Goal: Information Seeking & Learning: Check status

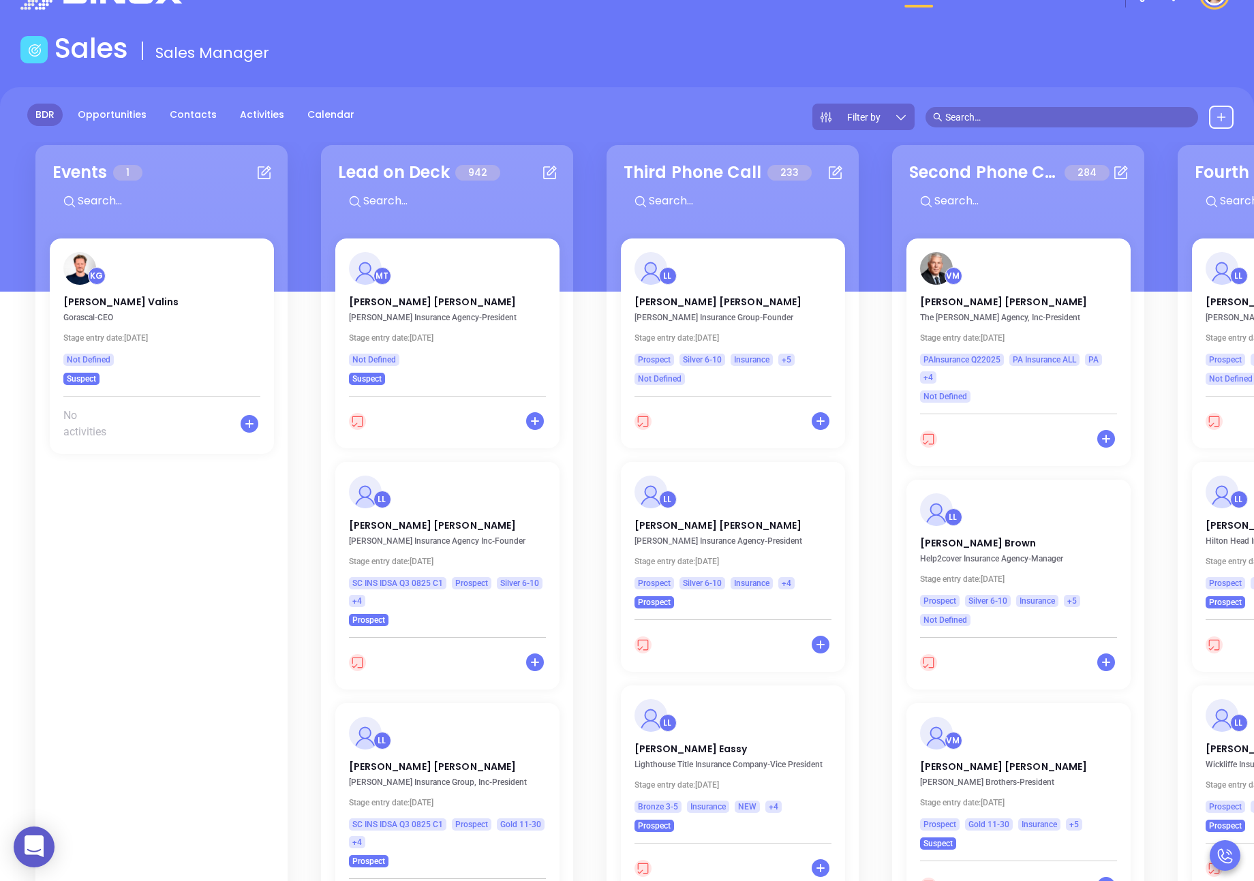
scroll to position [0, 1548]
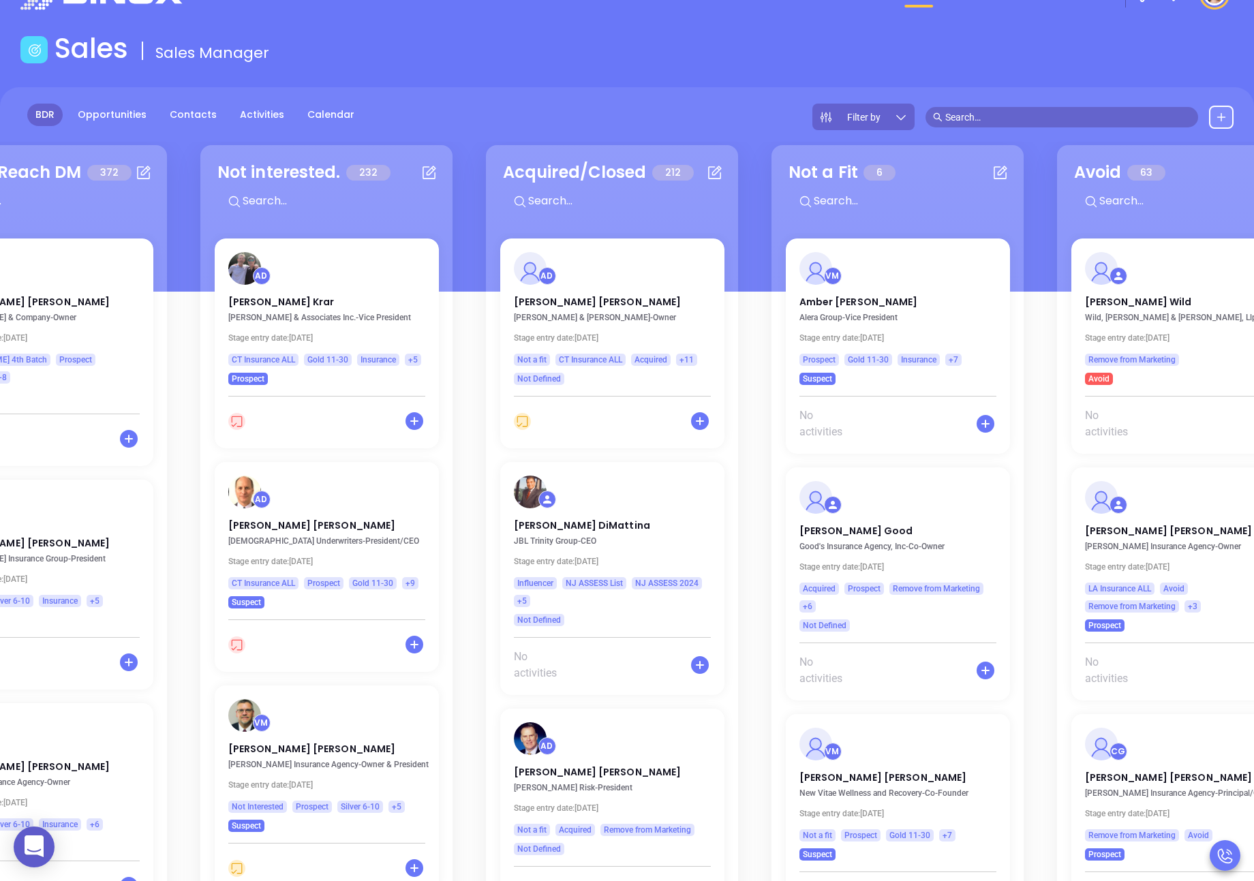
click at [983, 110] on input "text" at bounding box center [1067, 117] width 245 height 15
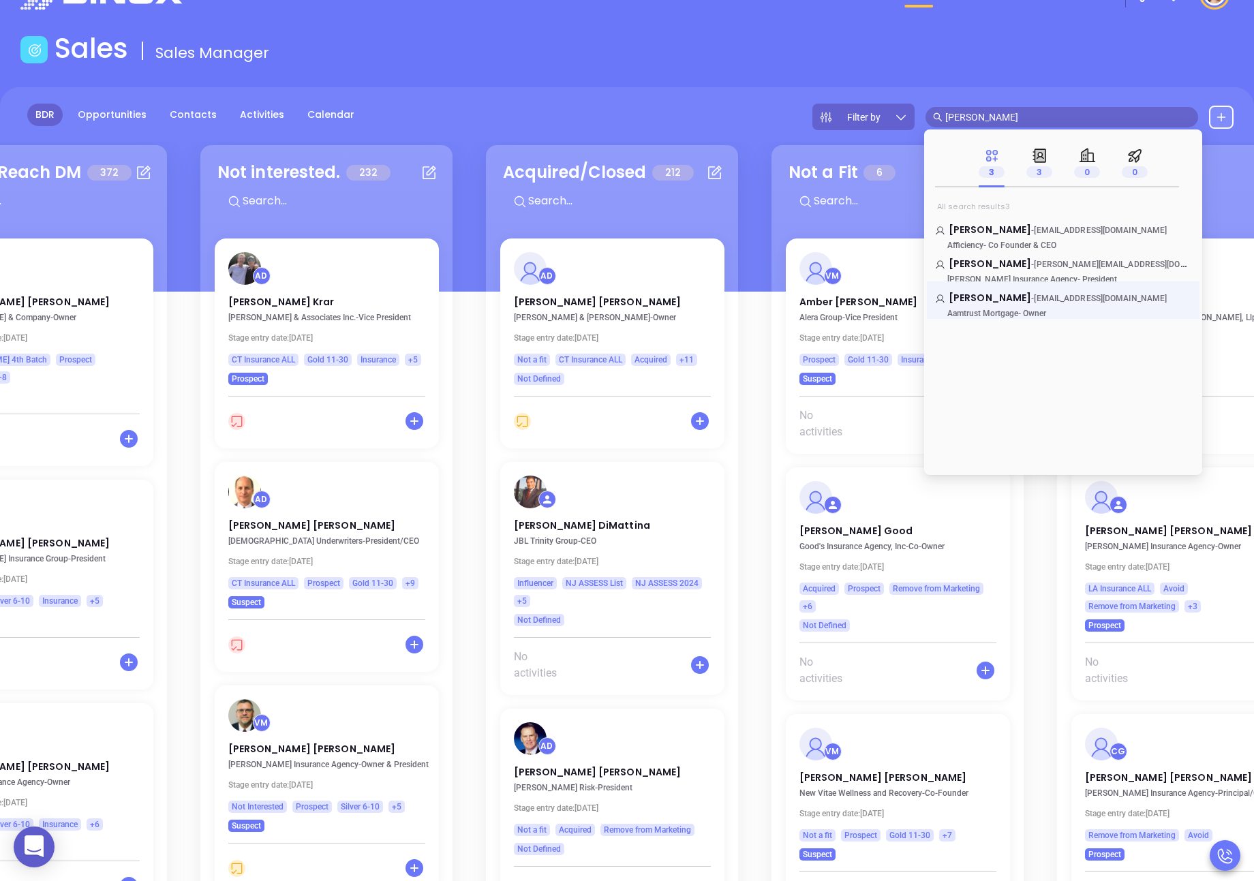
type input "mark favoloro"
click at [1013, 303] on link "Mark T. Favaloro - mfavaloro@aamtrust.com Aamtrust Mortgage - Owner" at bounding box center [1063, 304] width 256 height 27
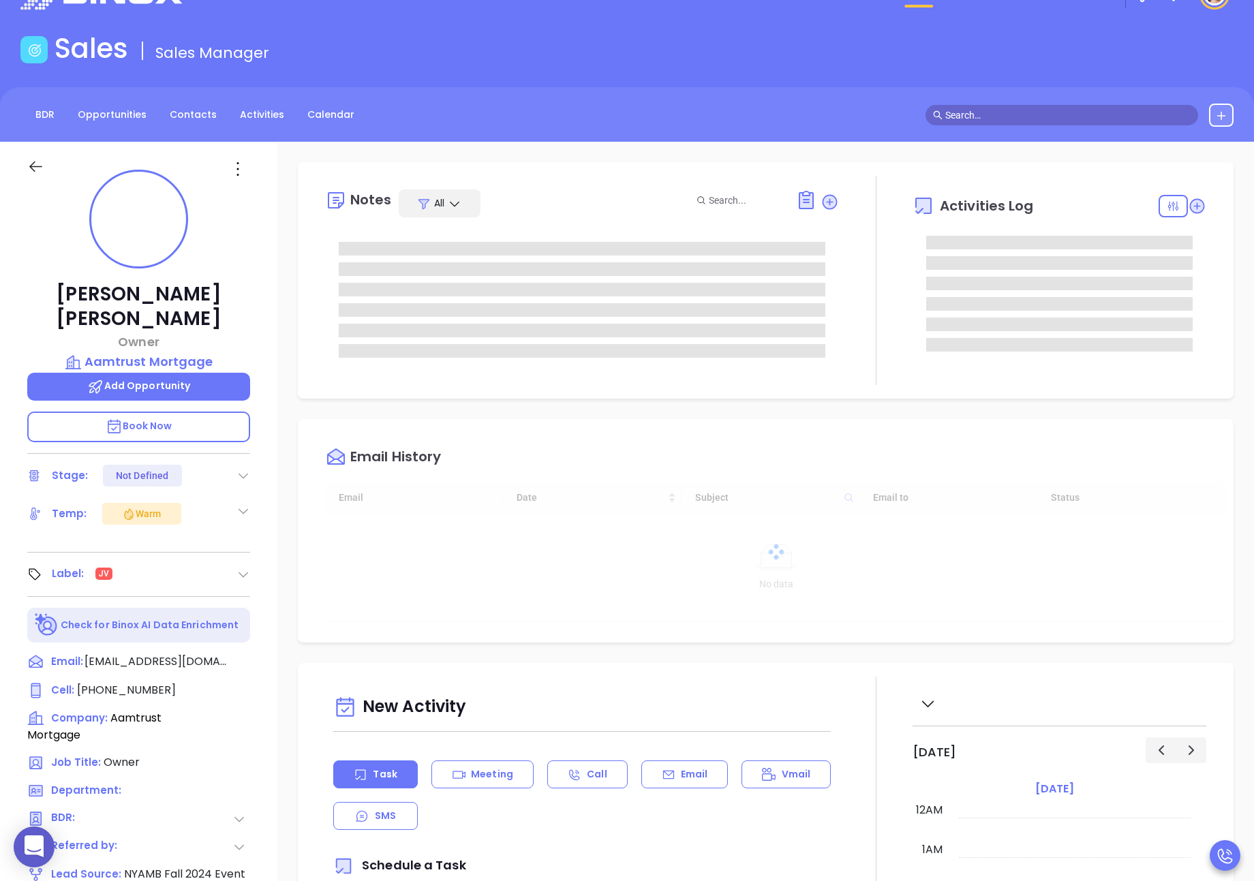
type input "[DATE]"
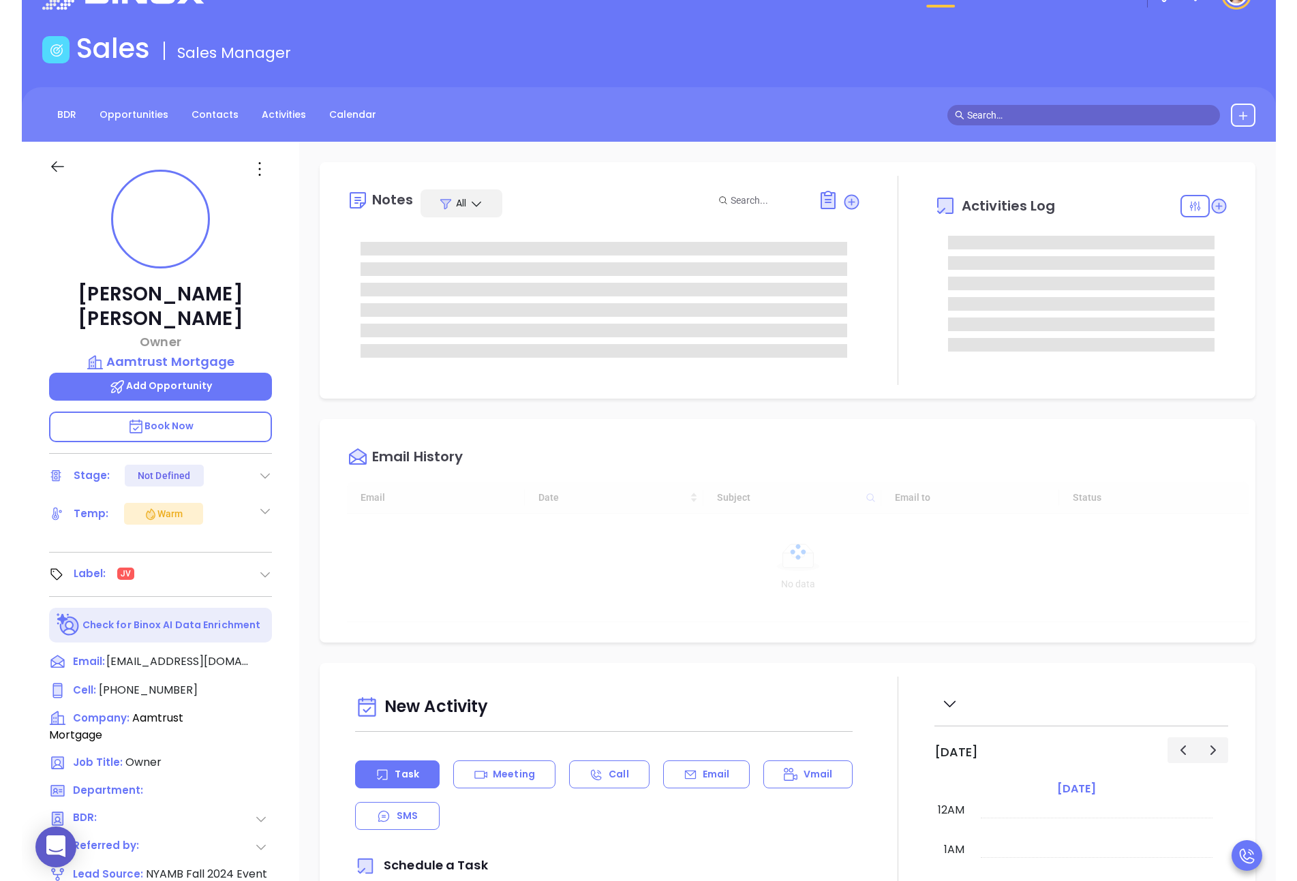
scroll to position [277, 0]
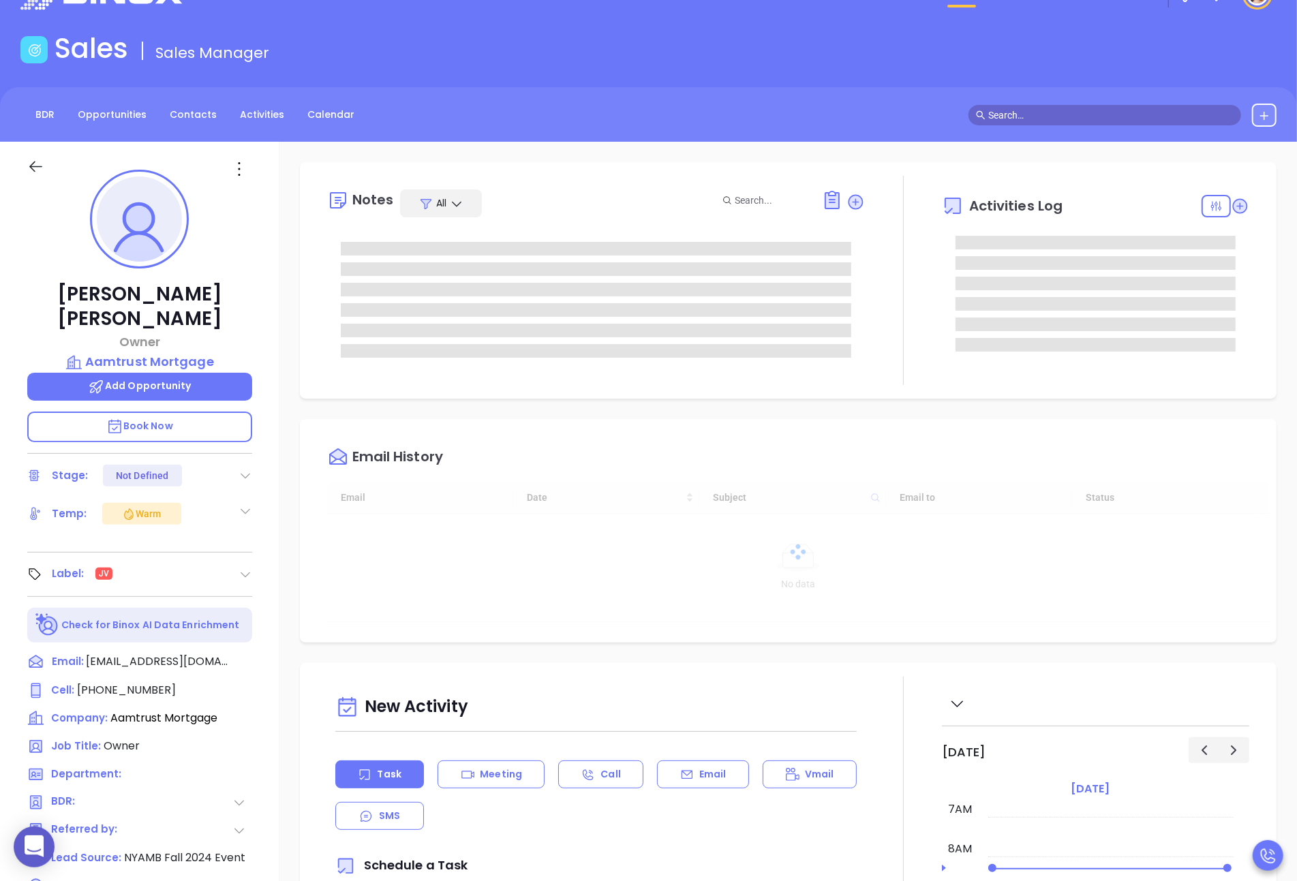
type input "[PERSON_NAME]"
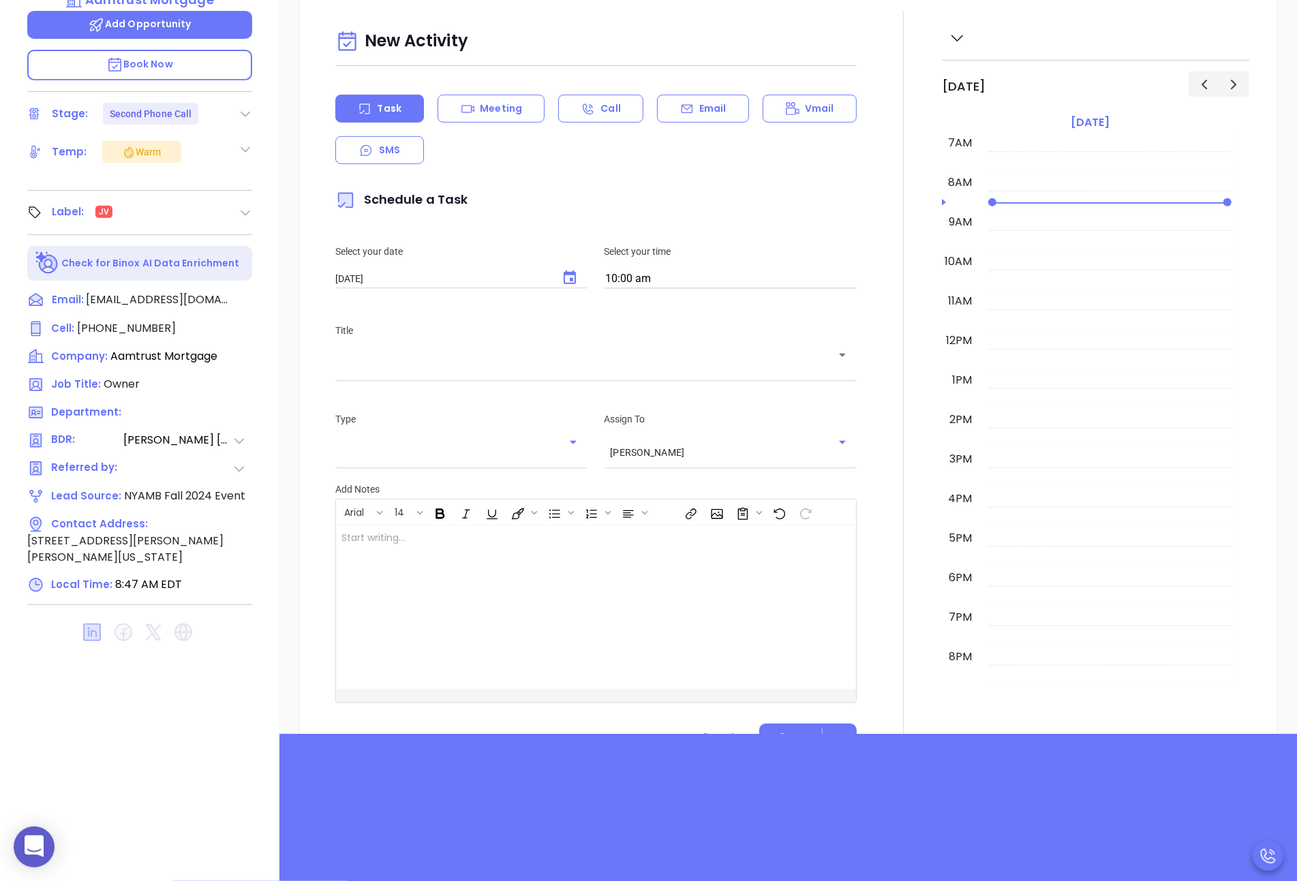
scroll to position [605, 0]
click at [241, 519] on icon at bounding box center [245, 525] width 12 height 12
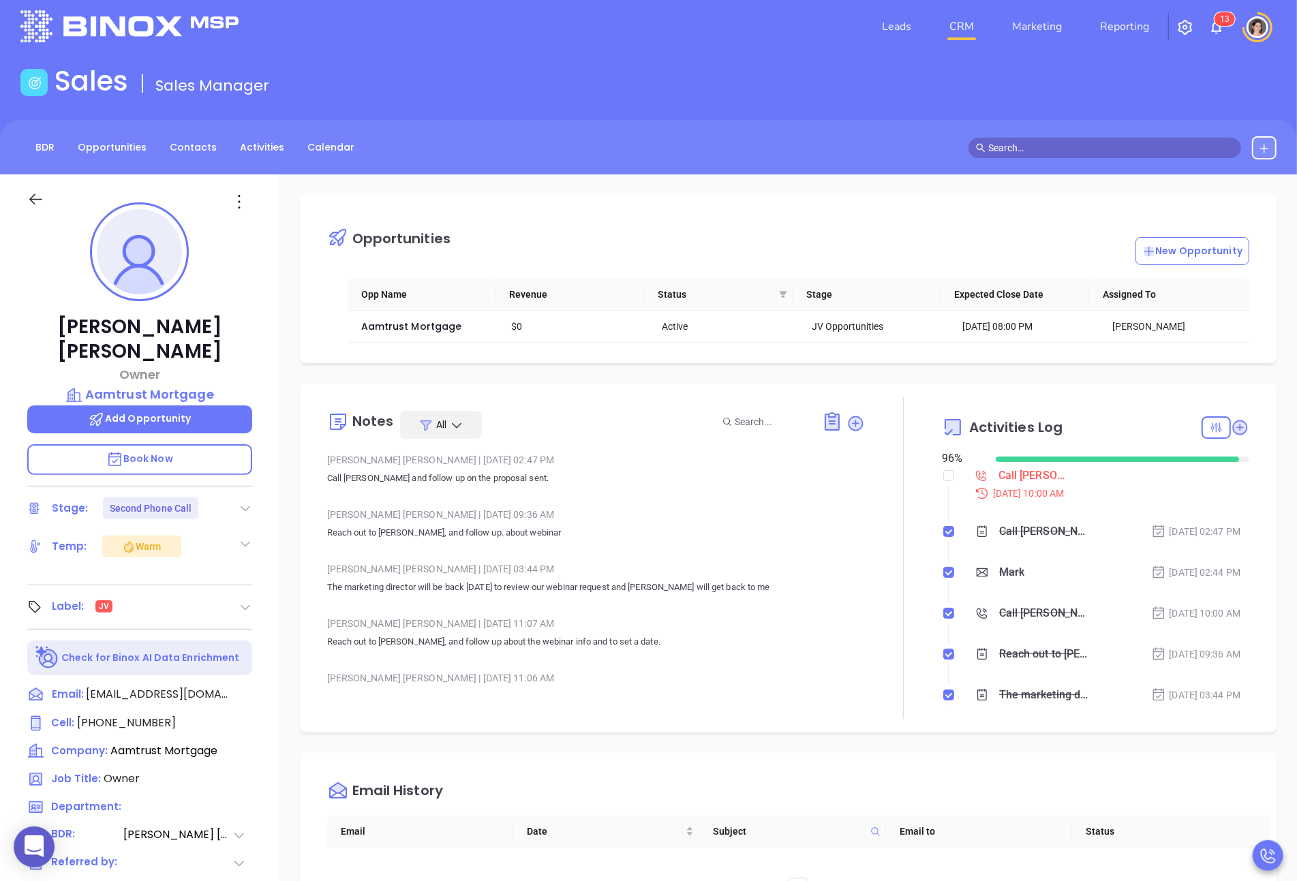
scroll to position [0, 0]
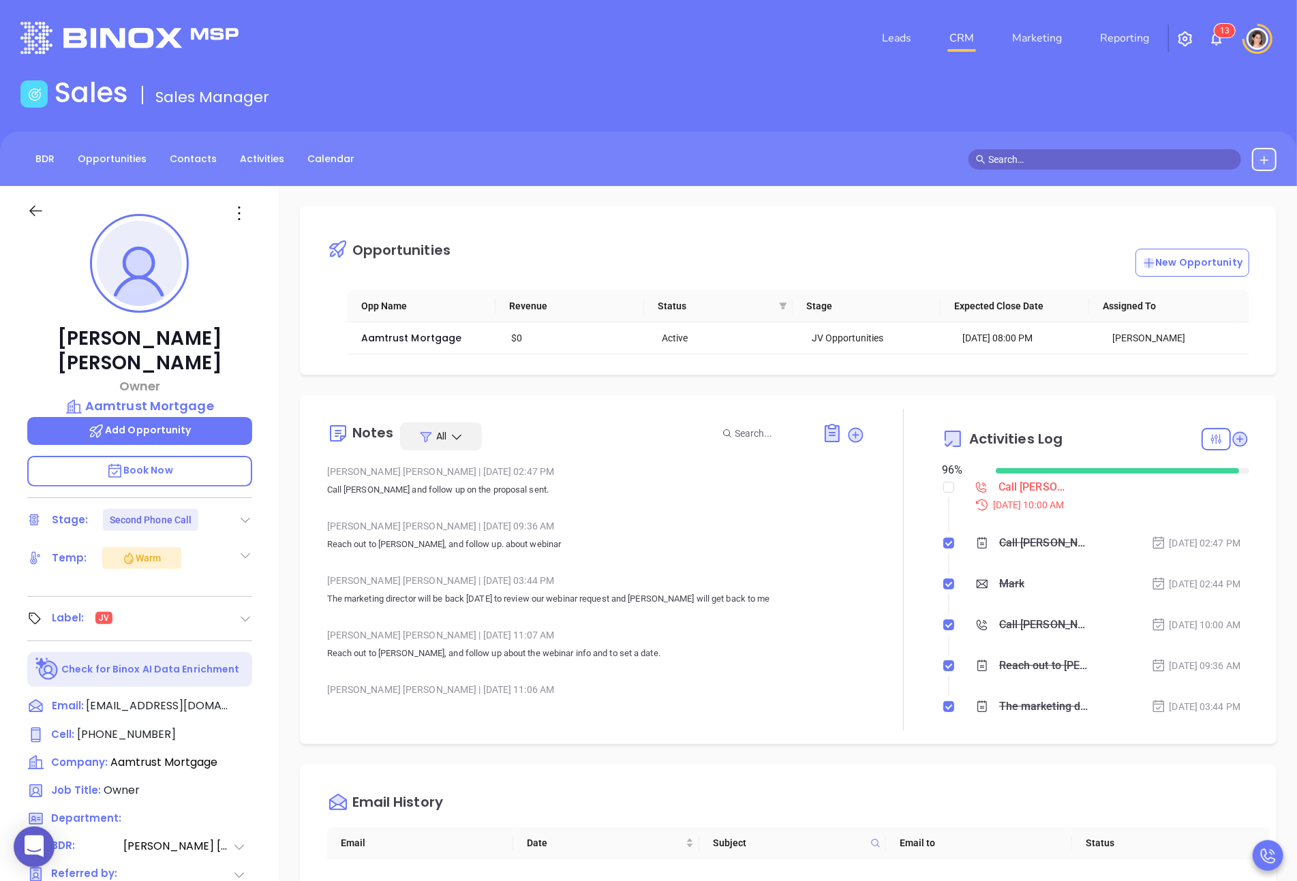
click at [1253, 37] on img at bounding box center [1257, 39] width 22 height 22
click at [1216, 98] on p "My Account" at bounding box center [1233, 105] width 92 height 14
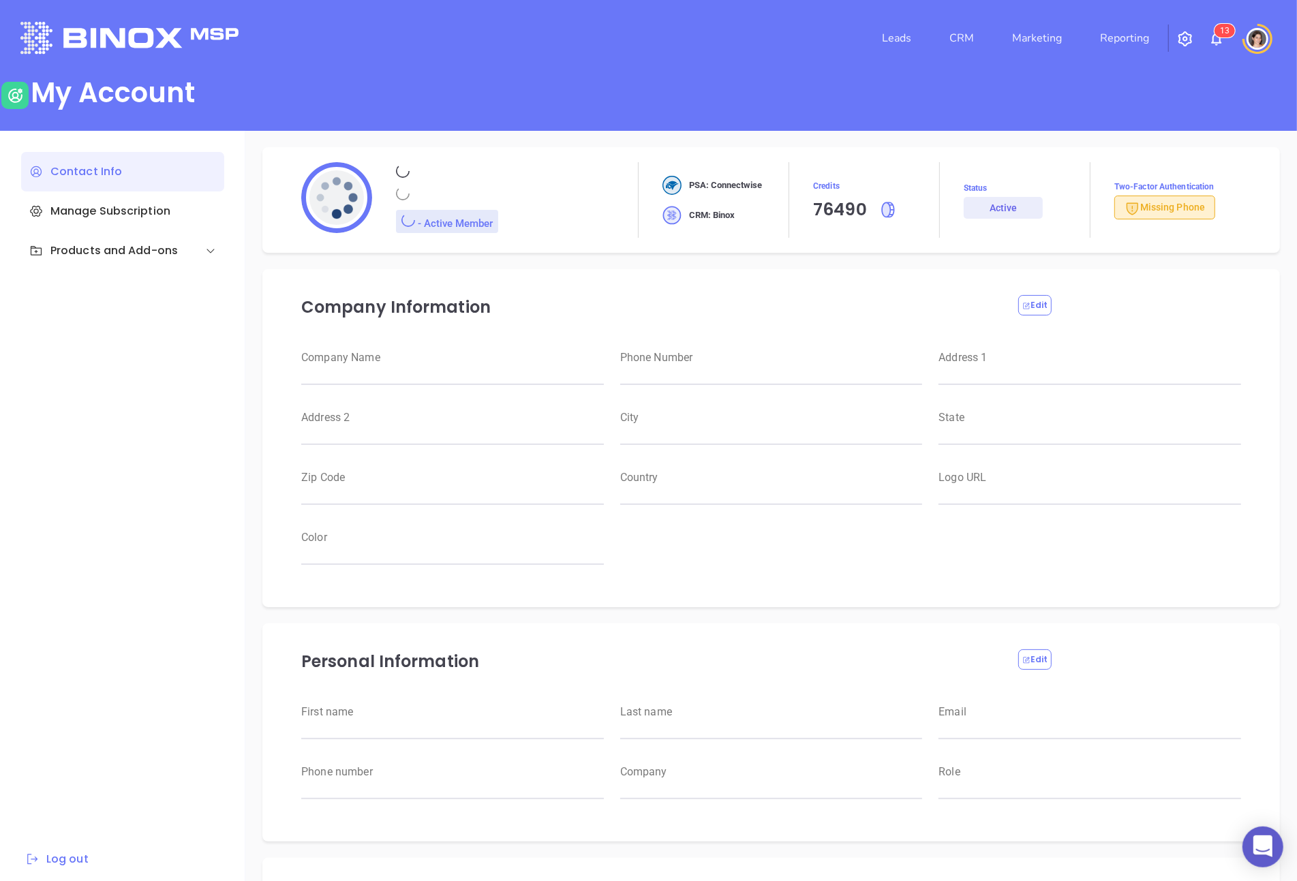
type input "Motiva Networks"
type input "(646) 374-1820"
type input "1100 Franklin Avenue"
type input "Garden City"
type input "New York"
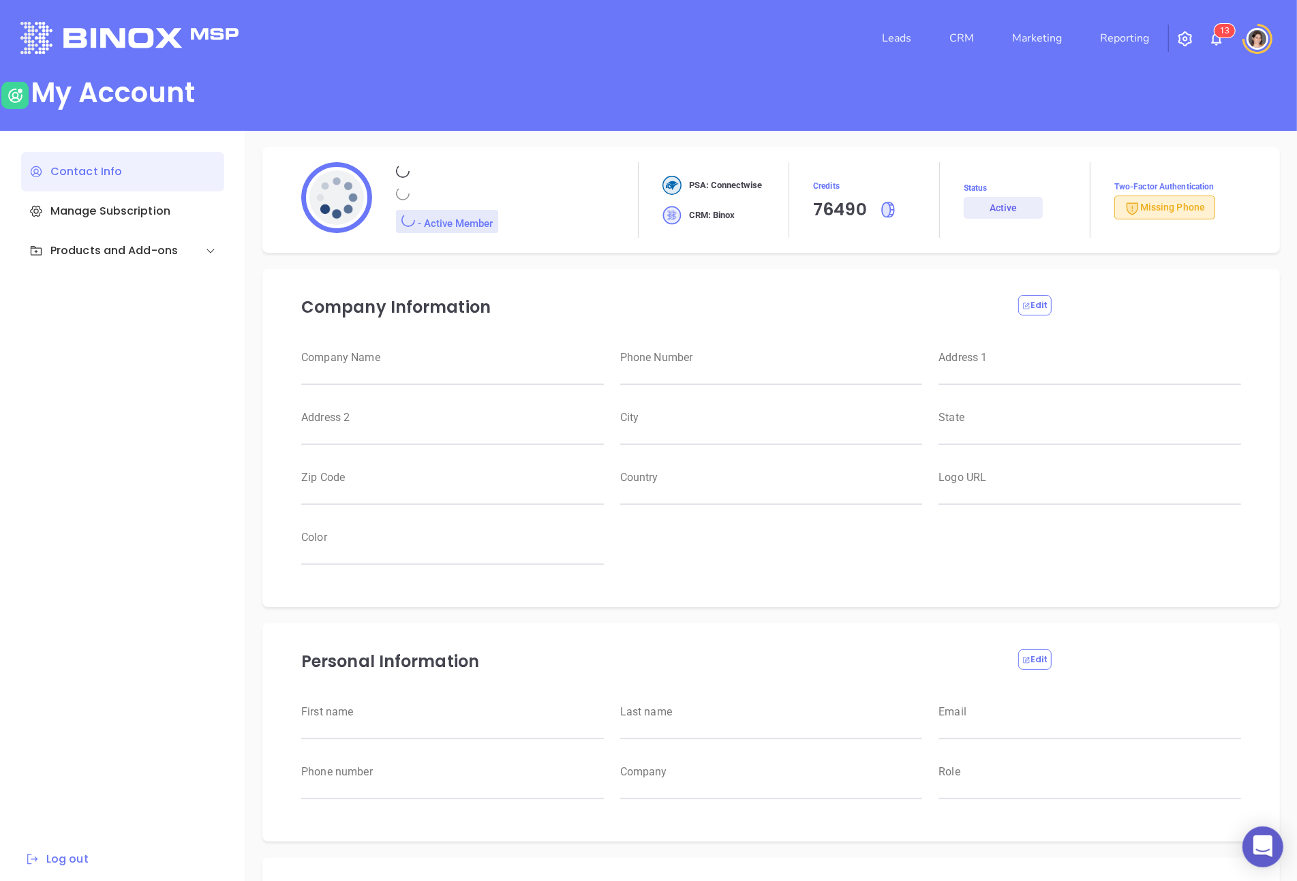
type input "11530"
type input "USA"
type input "https://motiva.net/wp-content/uploads/2024/02/Motiva-Networks-High-DPI.png"
type input "#007aff"
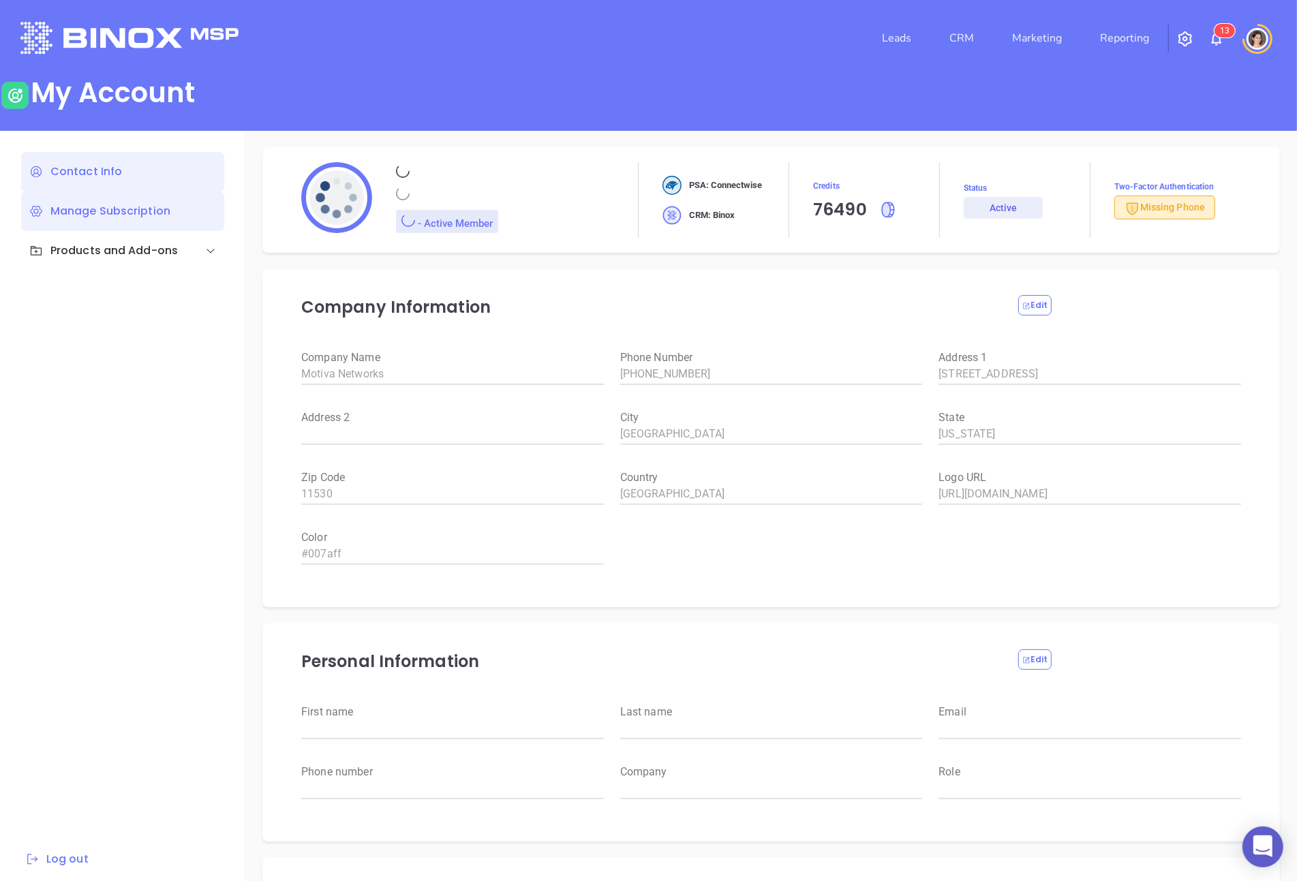
type input "[PERSON_NAME]"
type input "megan@motiva.net"
type input "Motiva Networks"
type input "Marketing"
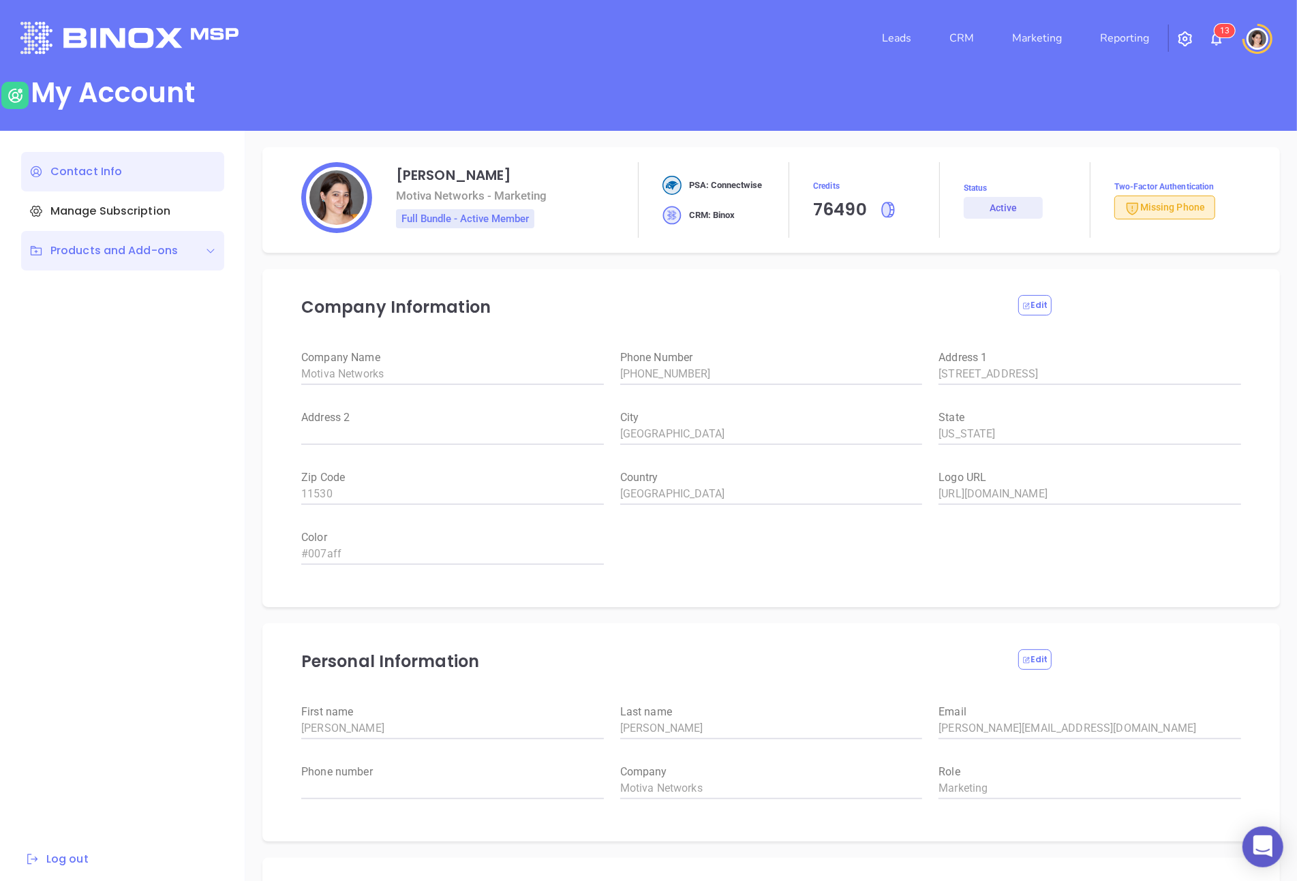
click at [96, 233] on div "Products and Add-ons" at bounding box center [122, 251] width 203 height 40
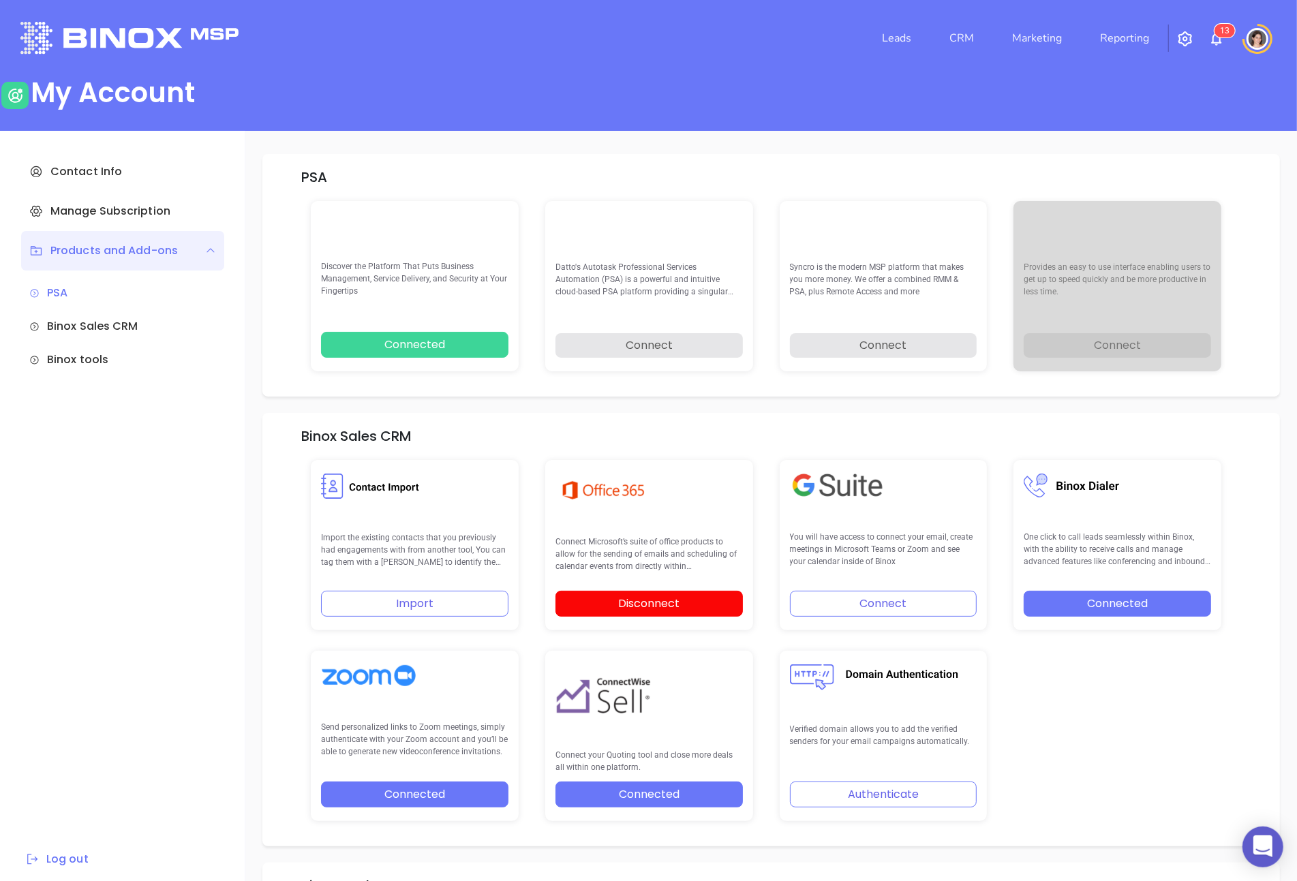
click at [634, 606] on button "Disconnect" at bounding box center [648, 604] width 187 height 26
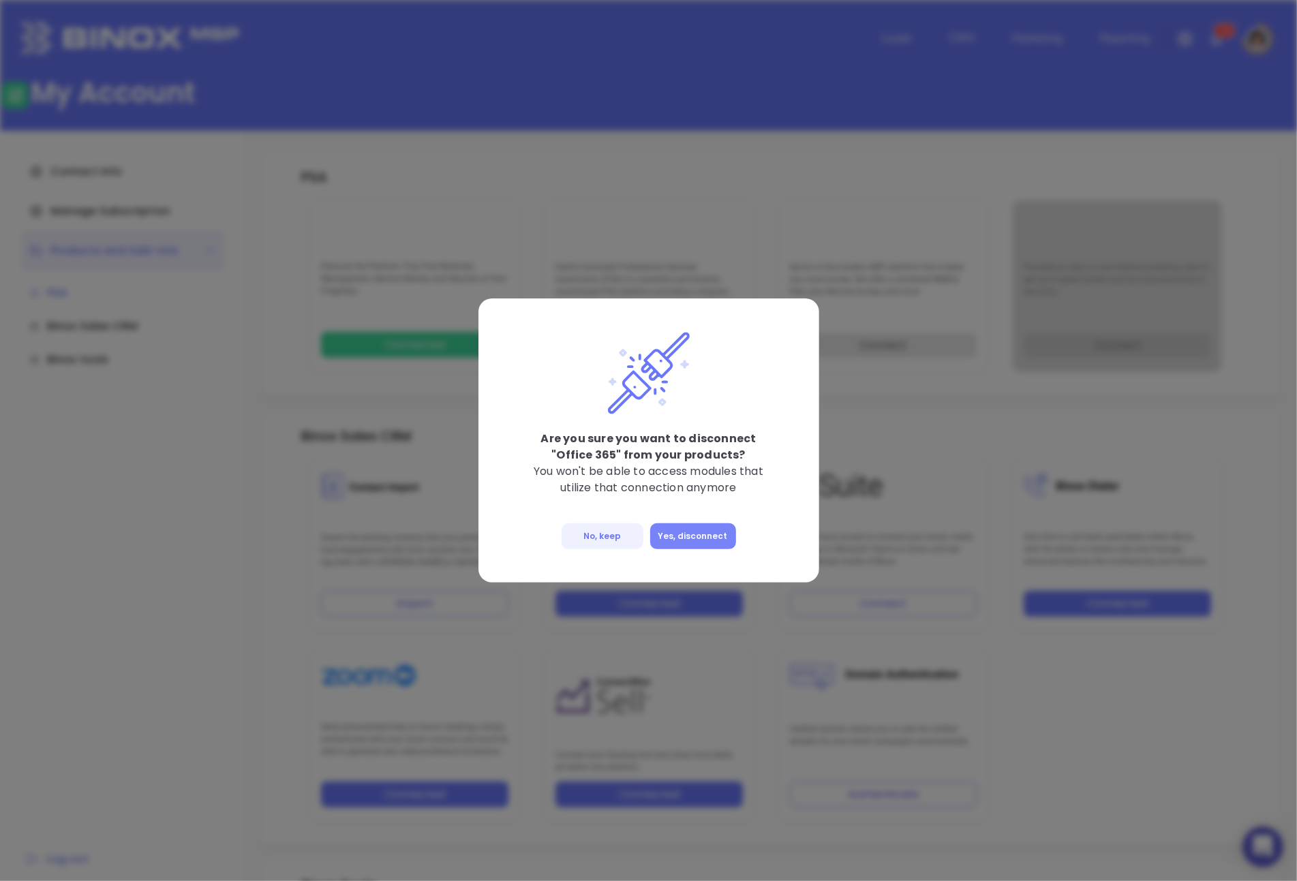
click at [677, 540] on button "Yes, disconnect" at bounding box center [693, 536] width 86 height 26
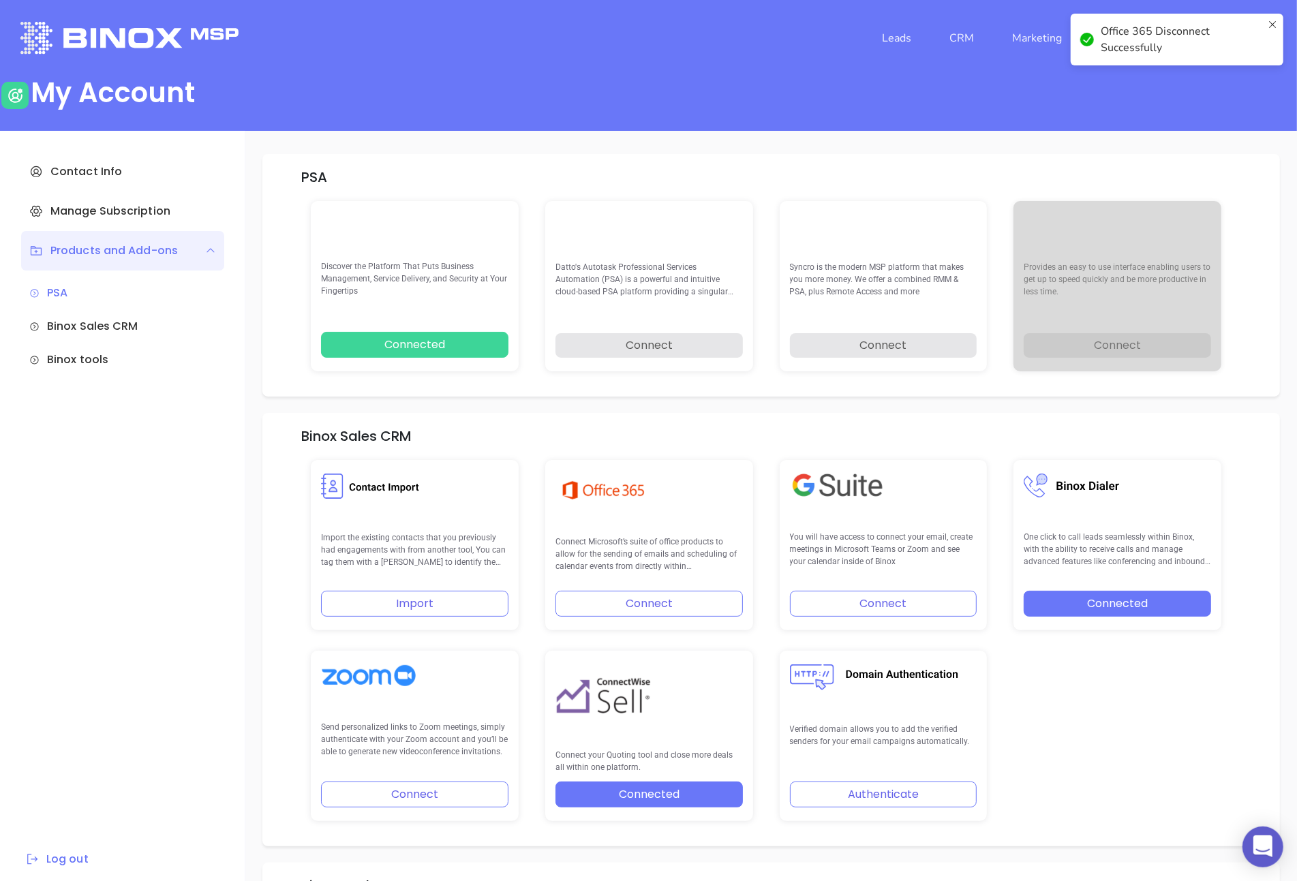
click at [659, 594] on button "Connect" at bounding box center [648, 604] width 187 height 26
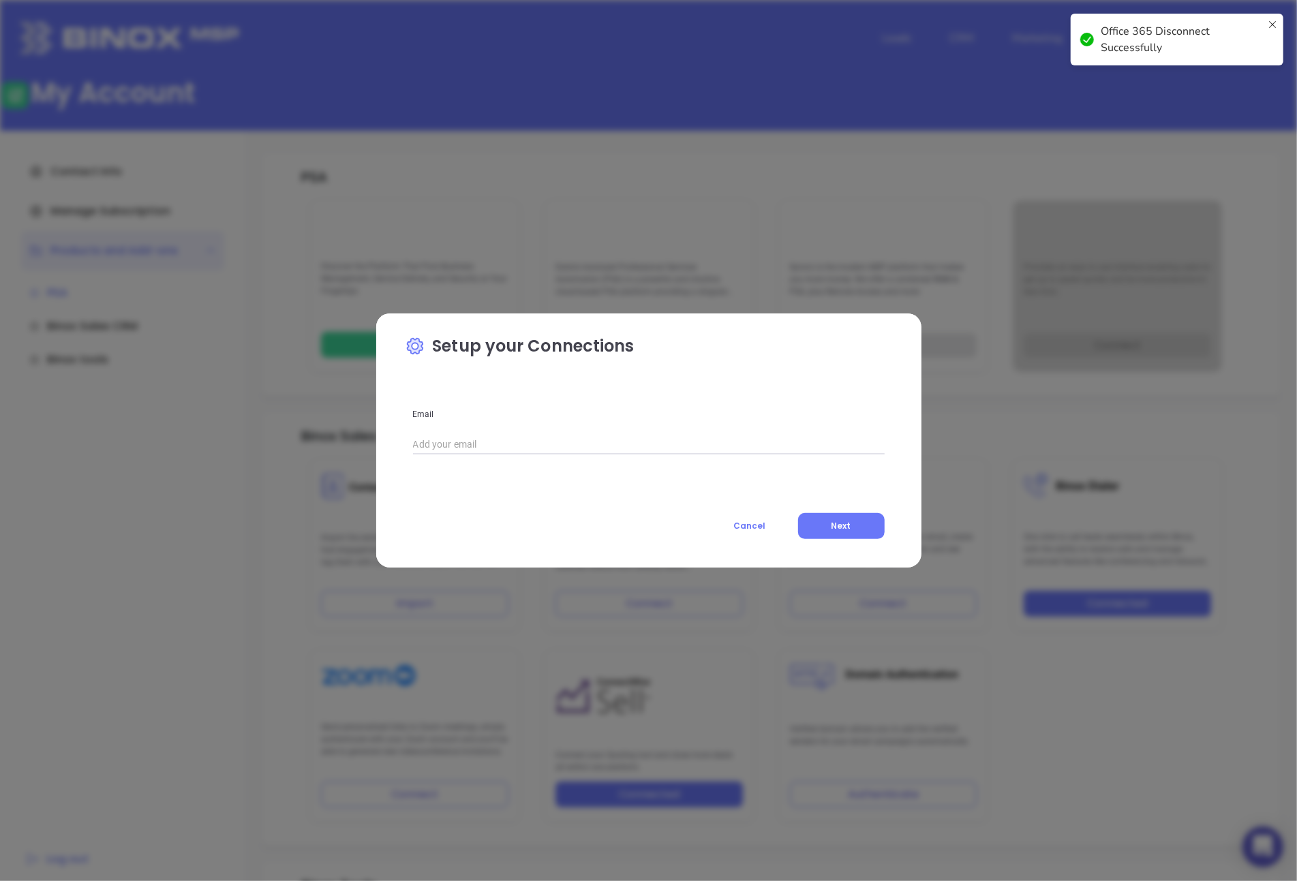
click at [538, 440] on input "text" at bounding box center [649, 445] width 472 height 20
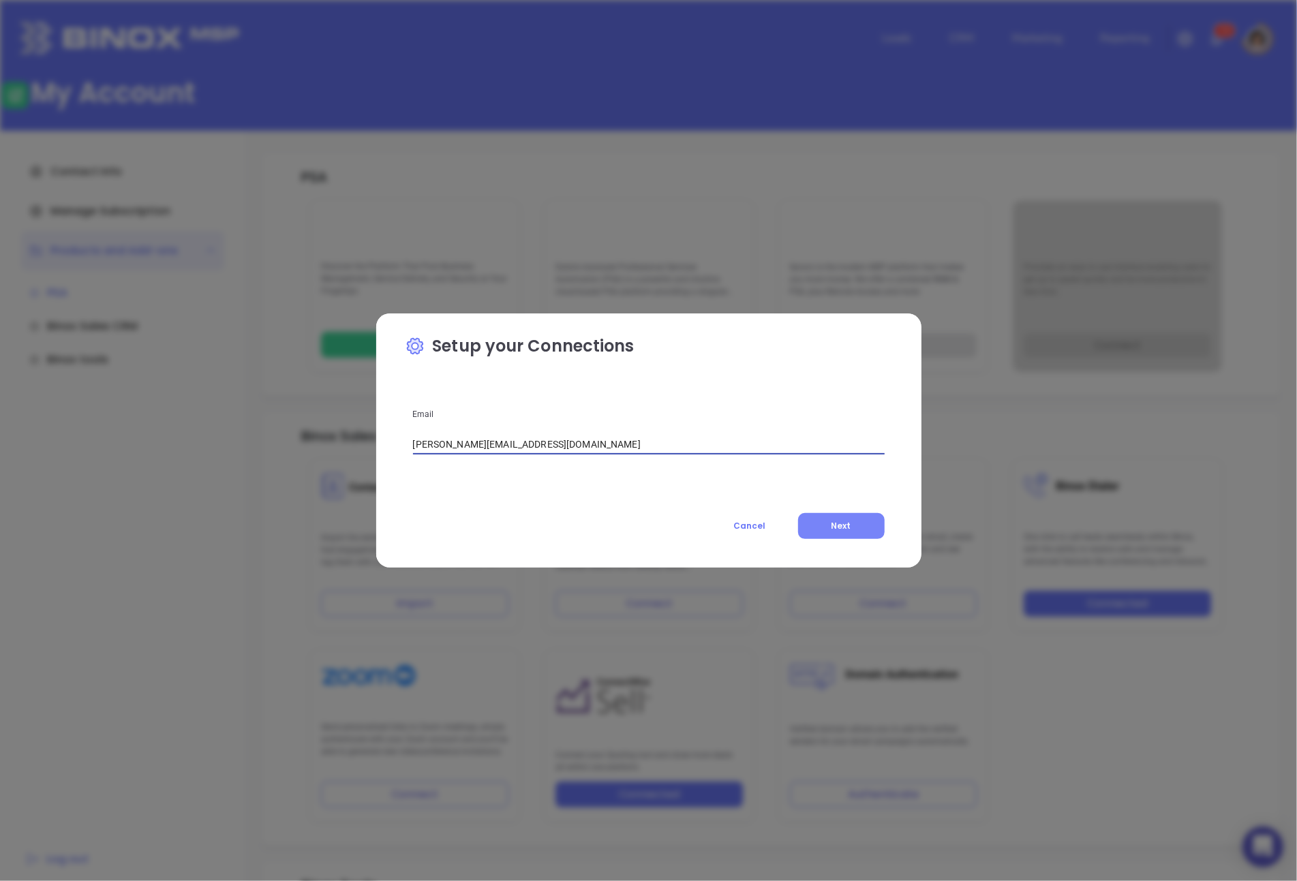
type input "megan@motiva.net"
click at [813, 514] on button "Next" at bounding box center [841, 526] width 87 height 26
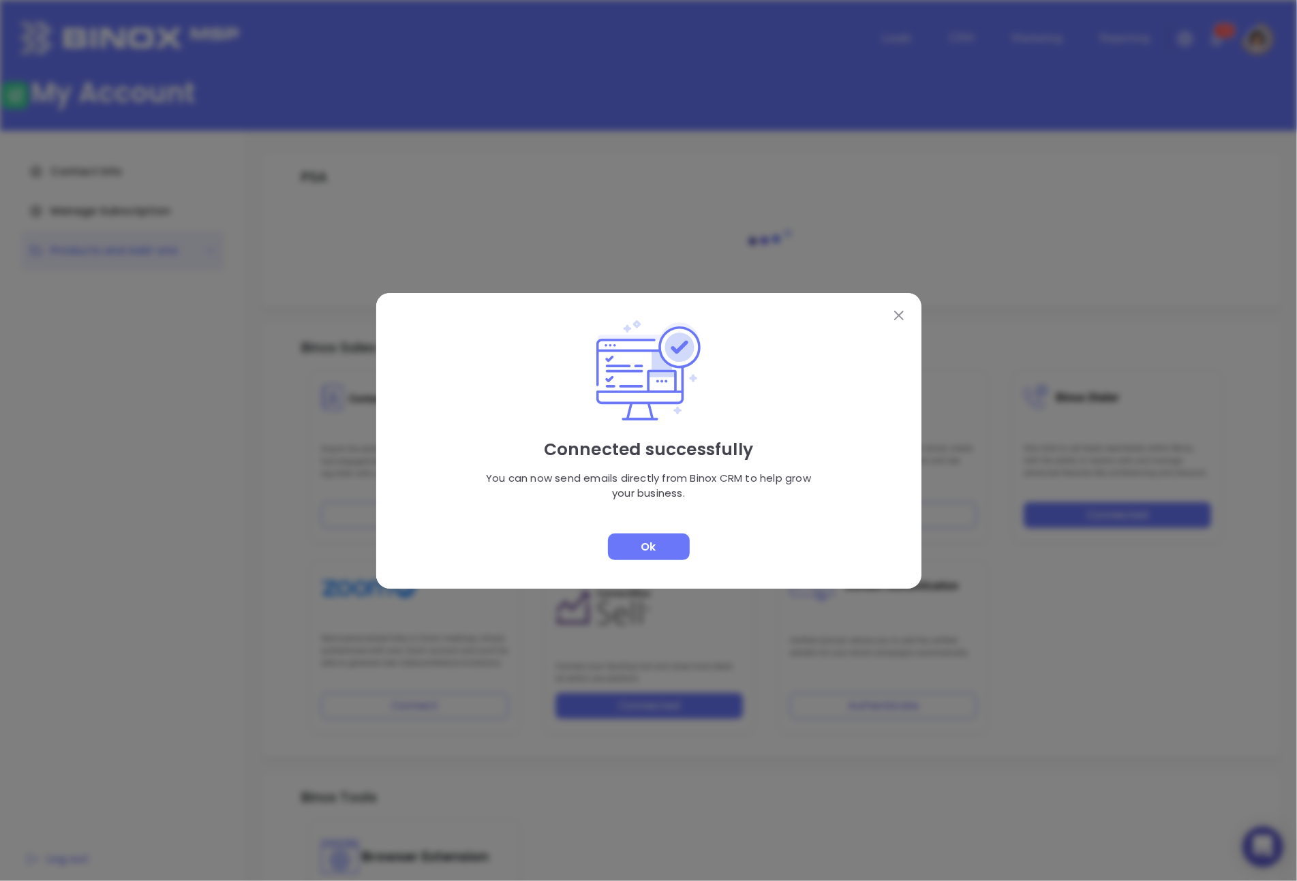
click at [661, 554] on div "Ok" at bounding box center [649, 547] width 82 height 27
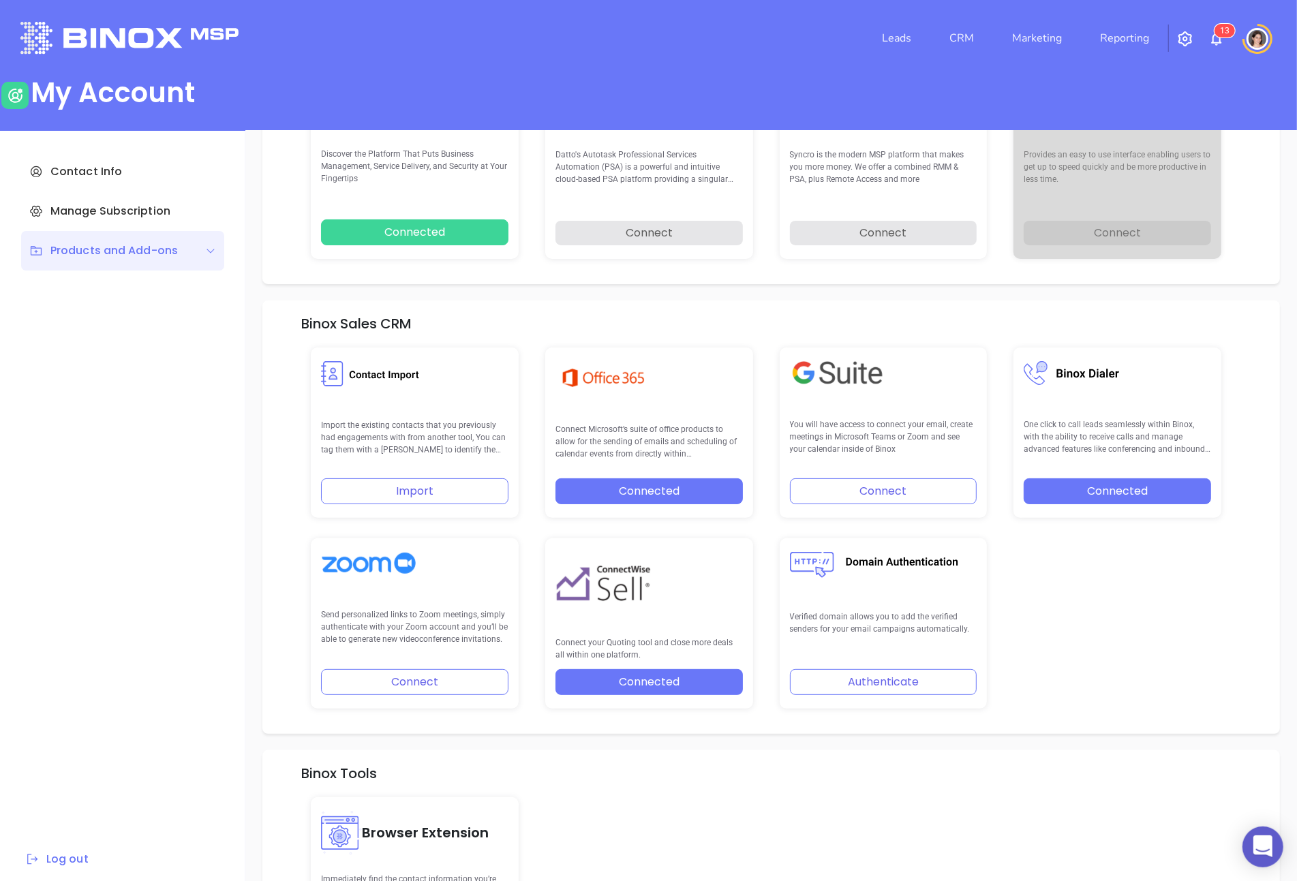
scroll to position [116, 0]
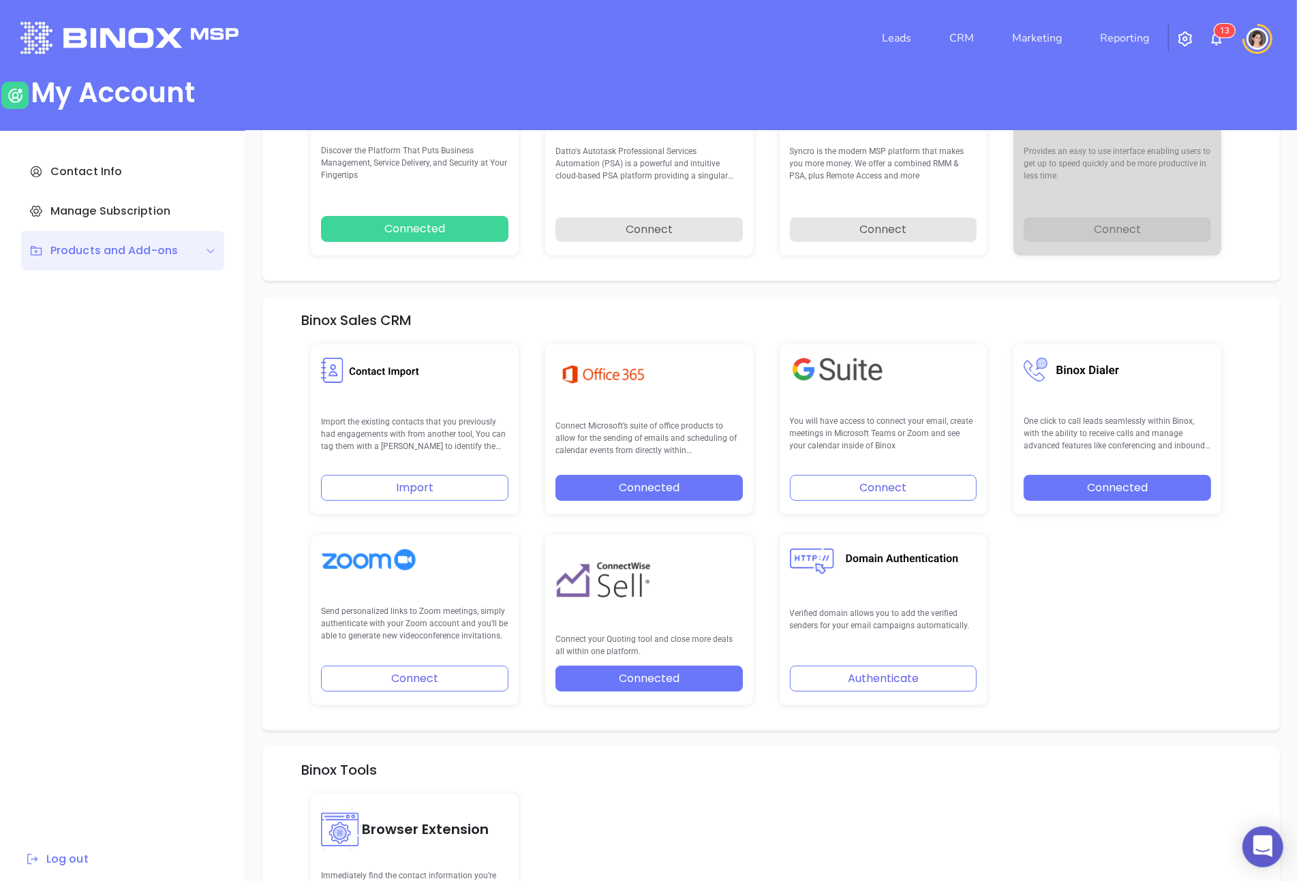
click at [835, 671] on button "Authenticate" at bounding box center [883, 679] width 187 height 26
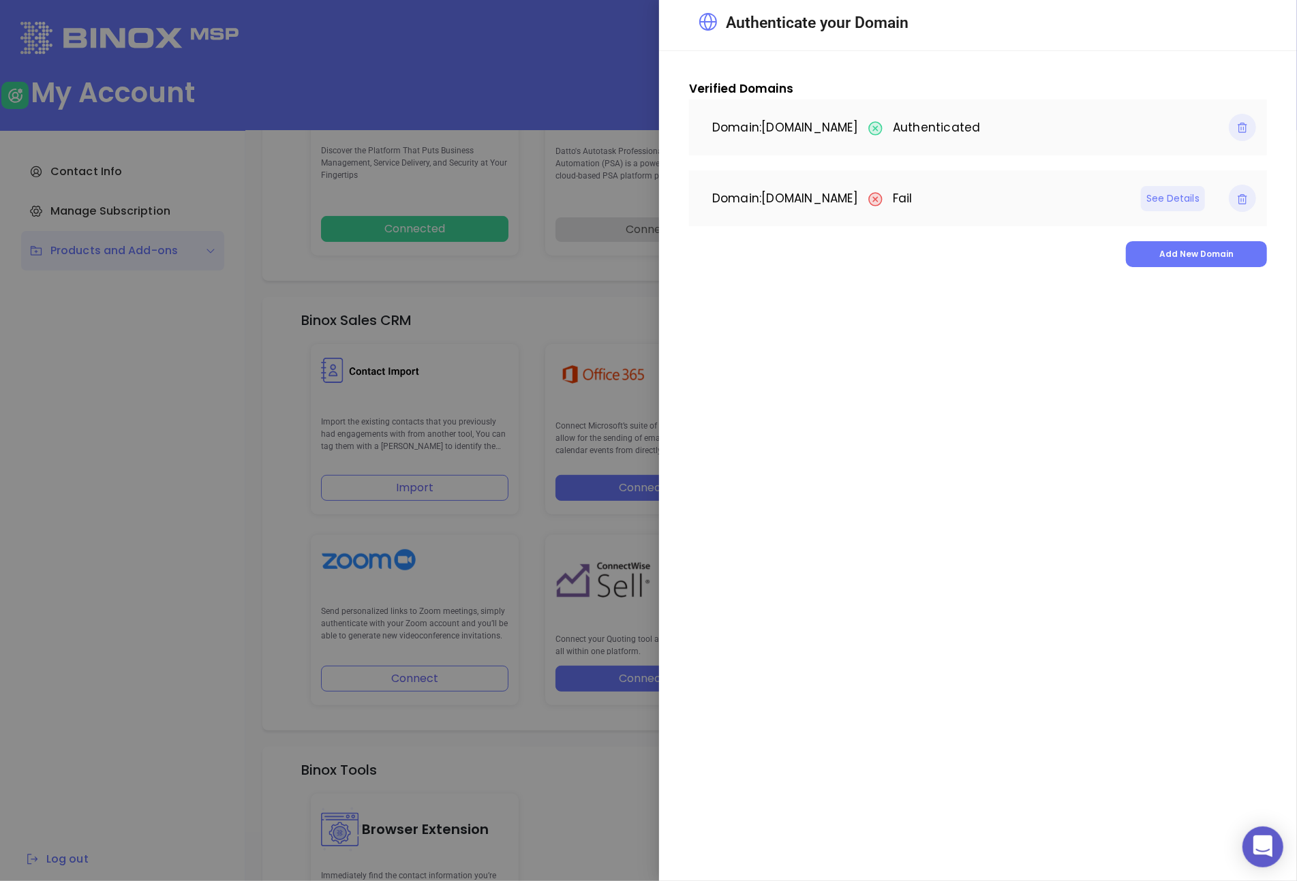
click at [557, 293] on div at bounding box center [648, 440] width 1297 height 881
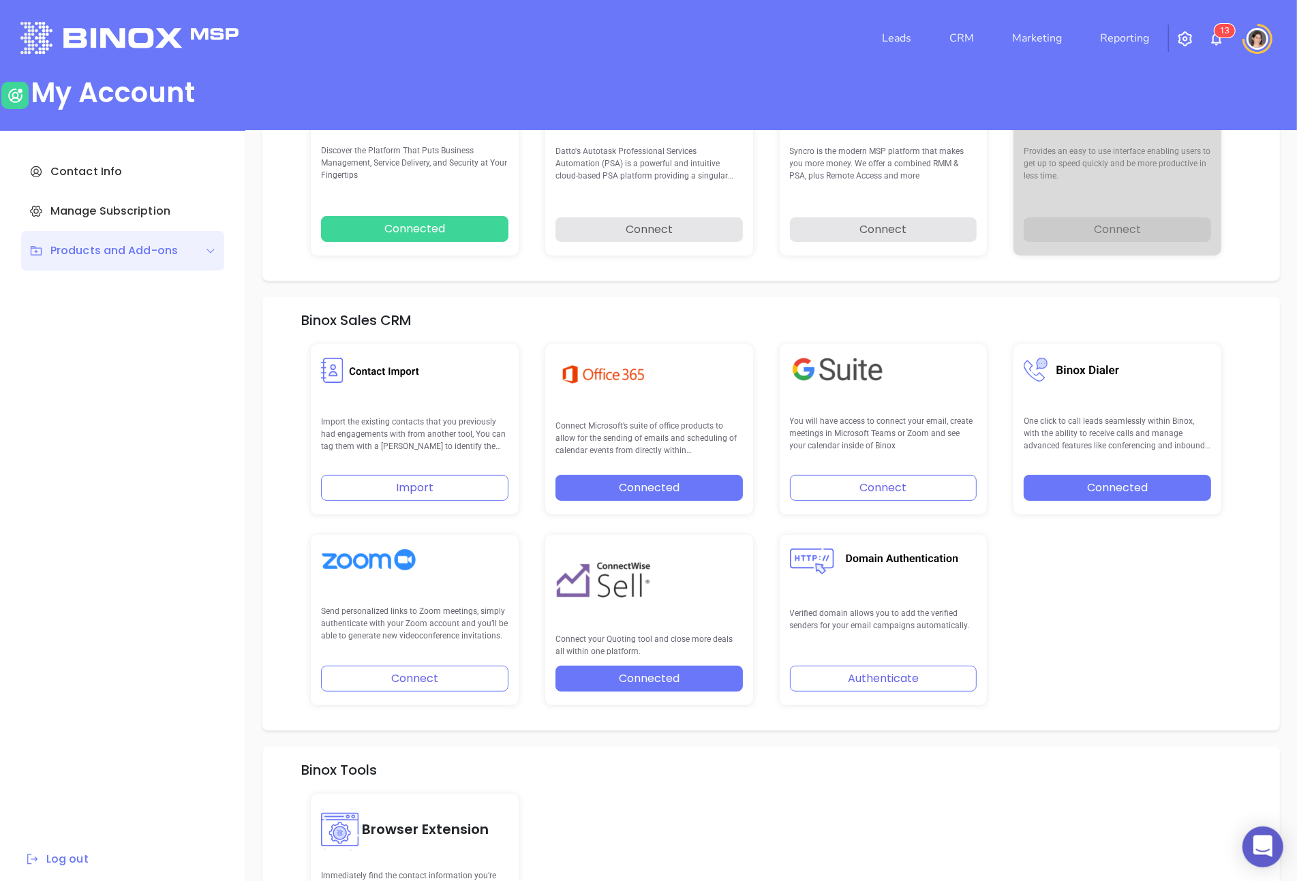
click at [461, 690] on button "Connect" at bounding box center [414, 679] width 187 height 26
click at [443, 681] on button "Connect" at bounding box center [414, 679] width 187 height 26
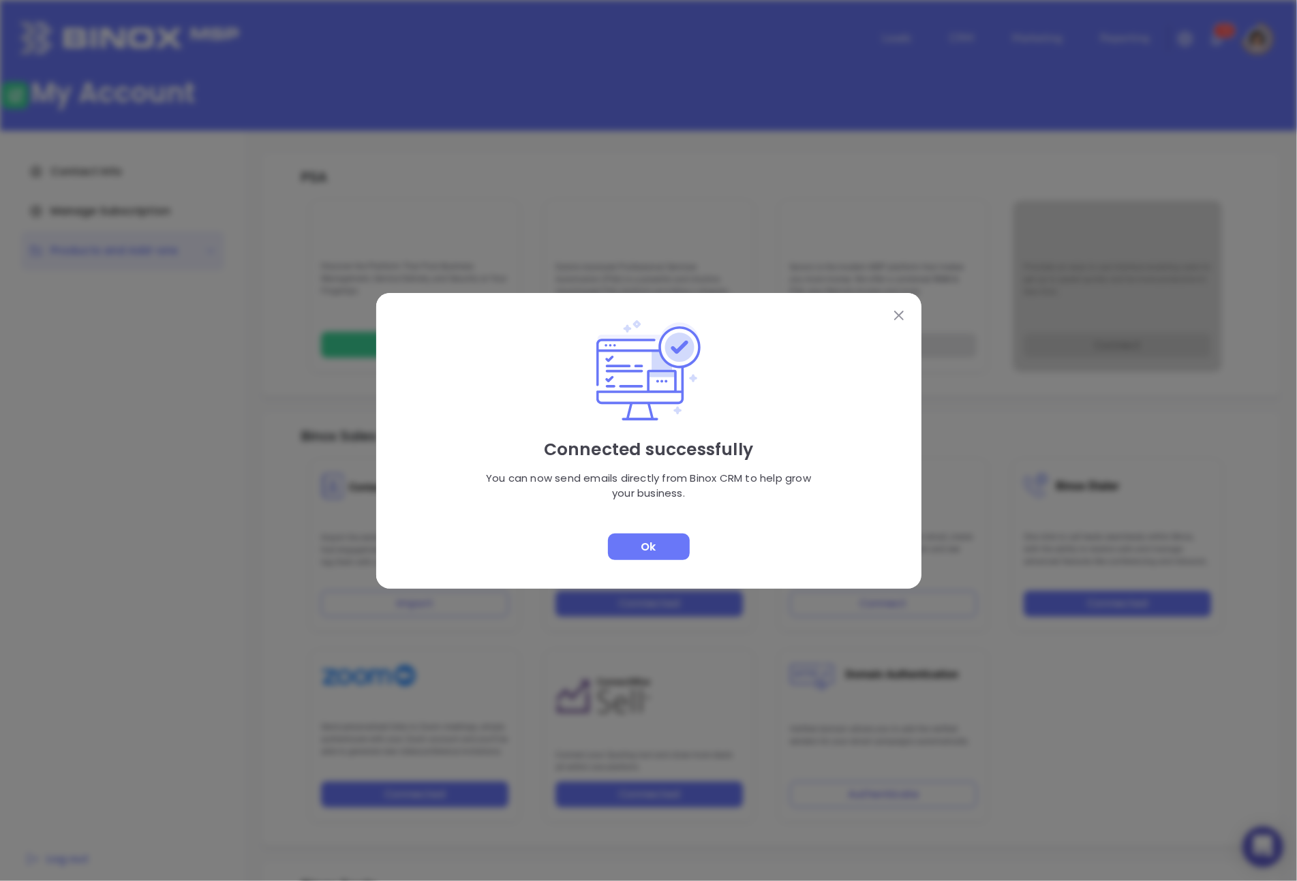
click at [641, 561] on div "Connected successfully You can now send emails directly from Binox CRM to help …" at bounding box center [648, 441] width 545 height 296
click at [642, 553] on div "Ok" at bounding box center [649, 547] width 82 height 27
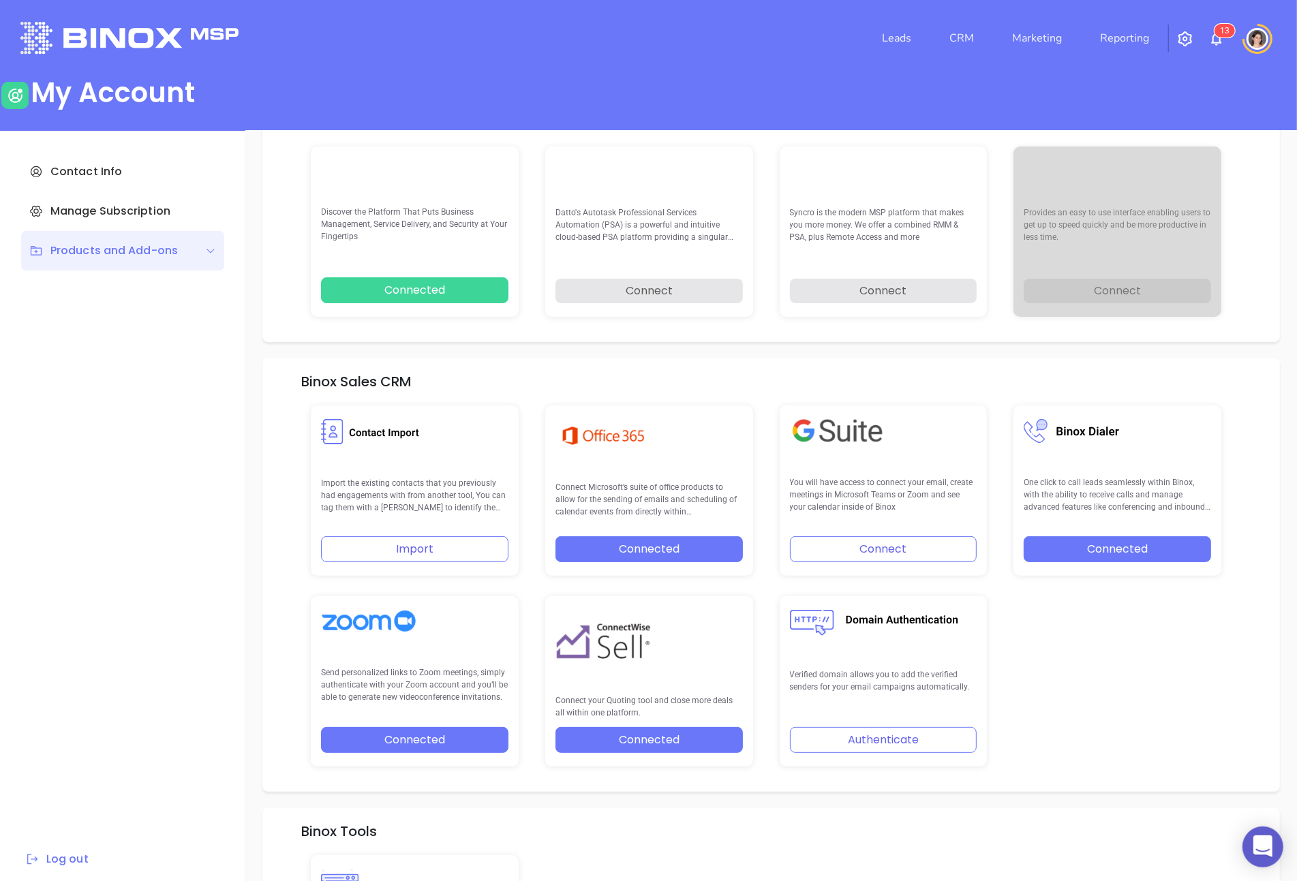
scroll to position [78, 0]
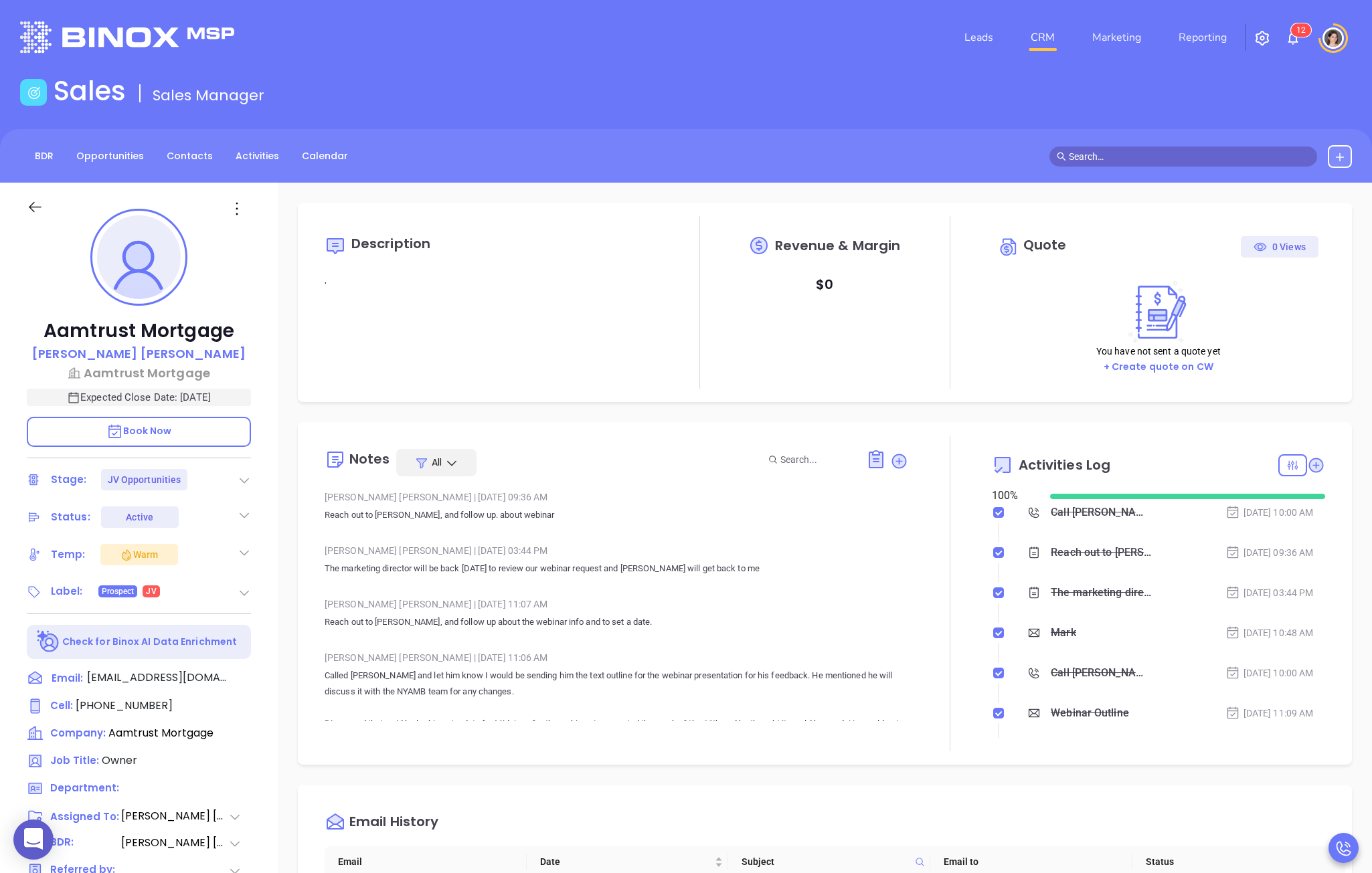
scroll to position [3, 0]
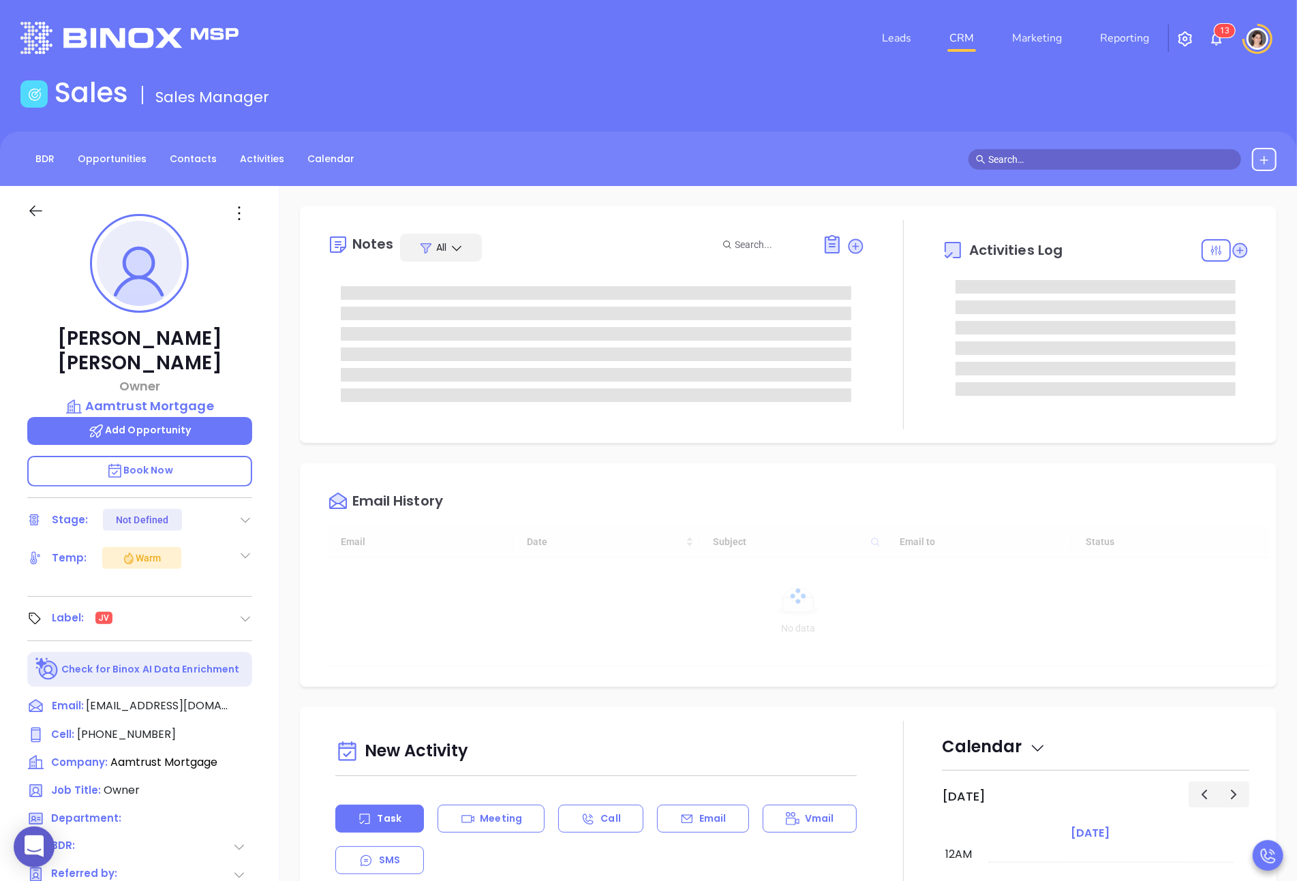
scroll to position [317, 0]
type input "[PERSON_NAME]"
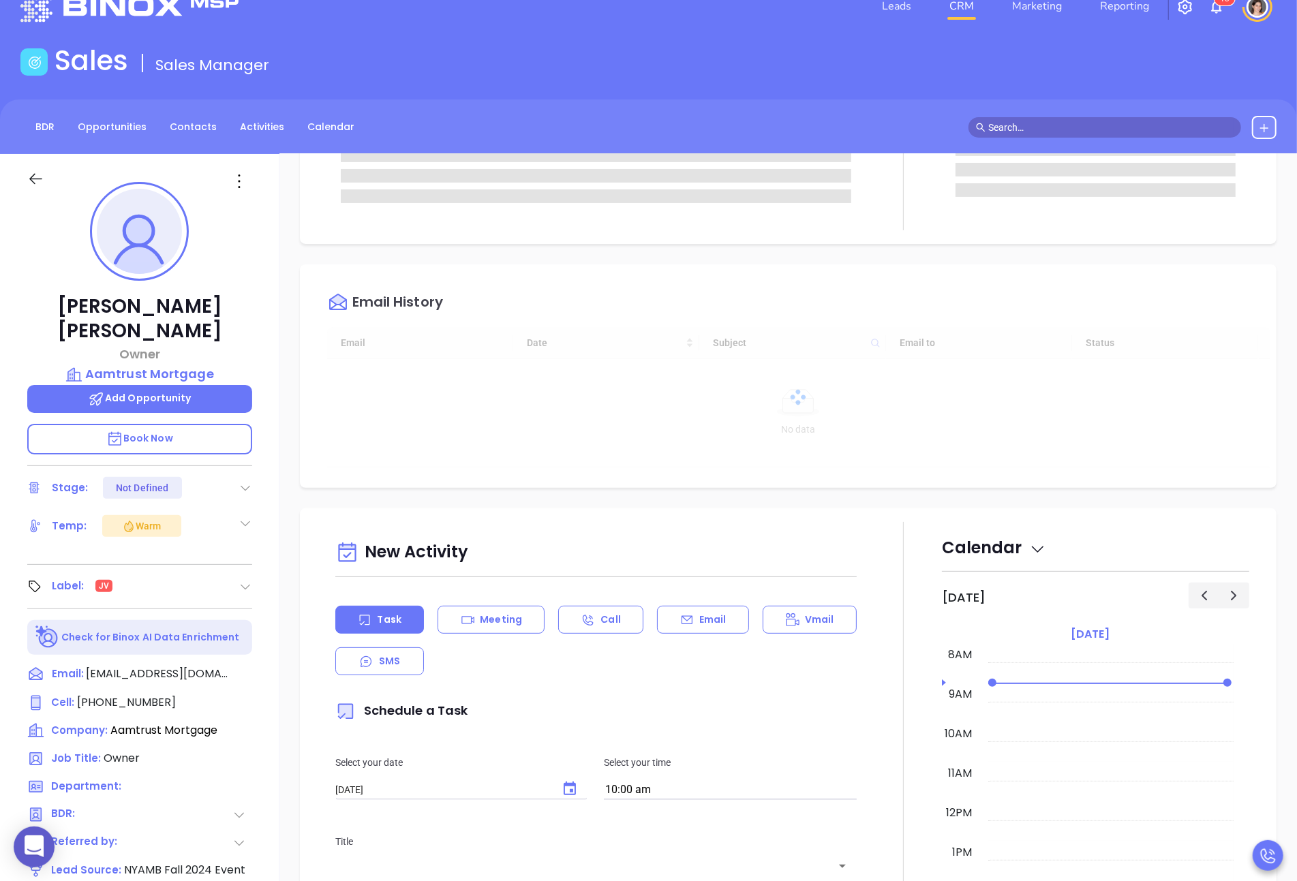
scroll to position [33, 0]
click at [246, 665] on icon at bounding box center [249, 673] width 16 height 16
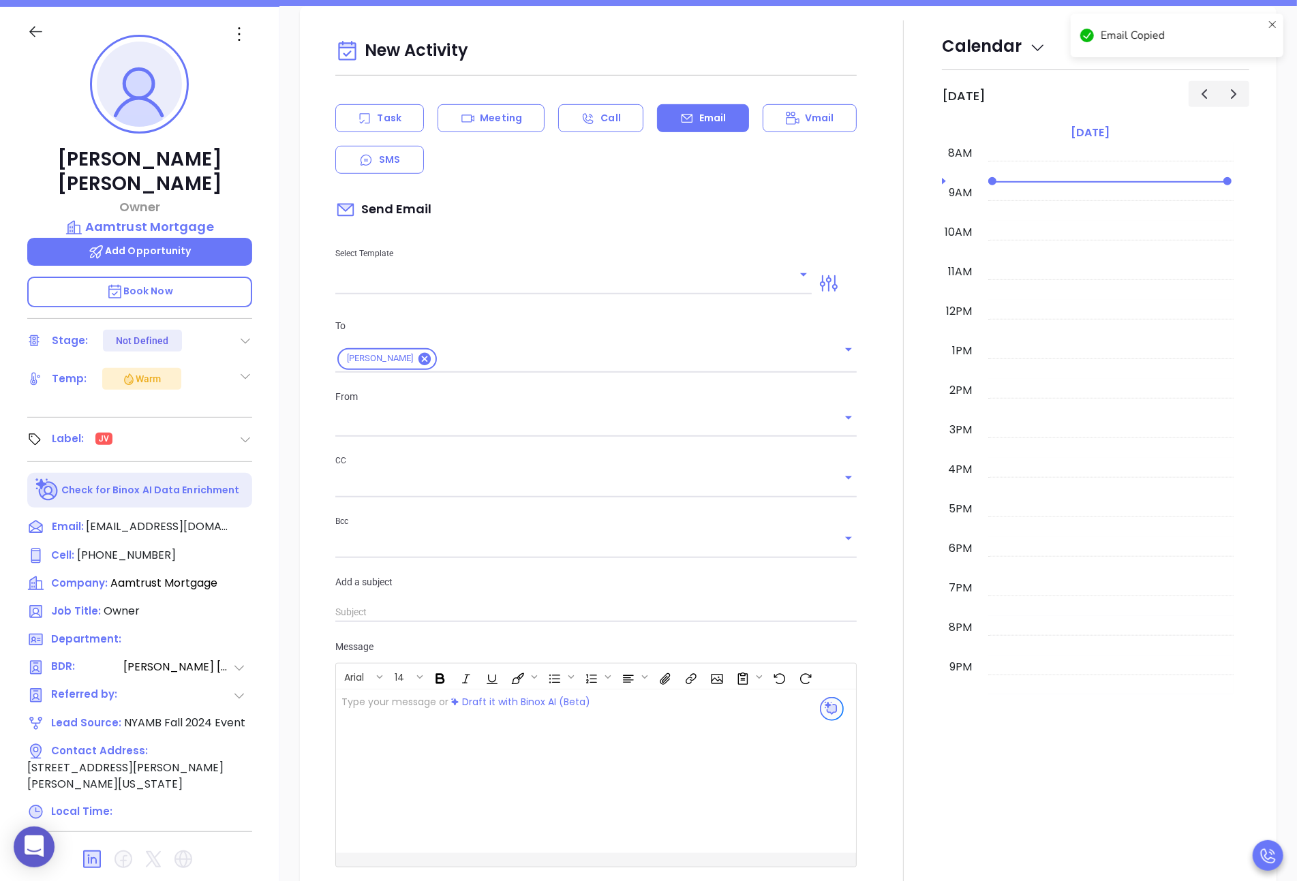
scroll to position [186, 0]
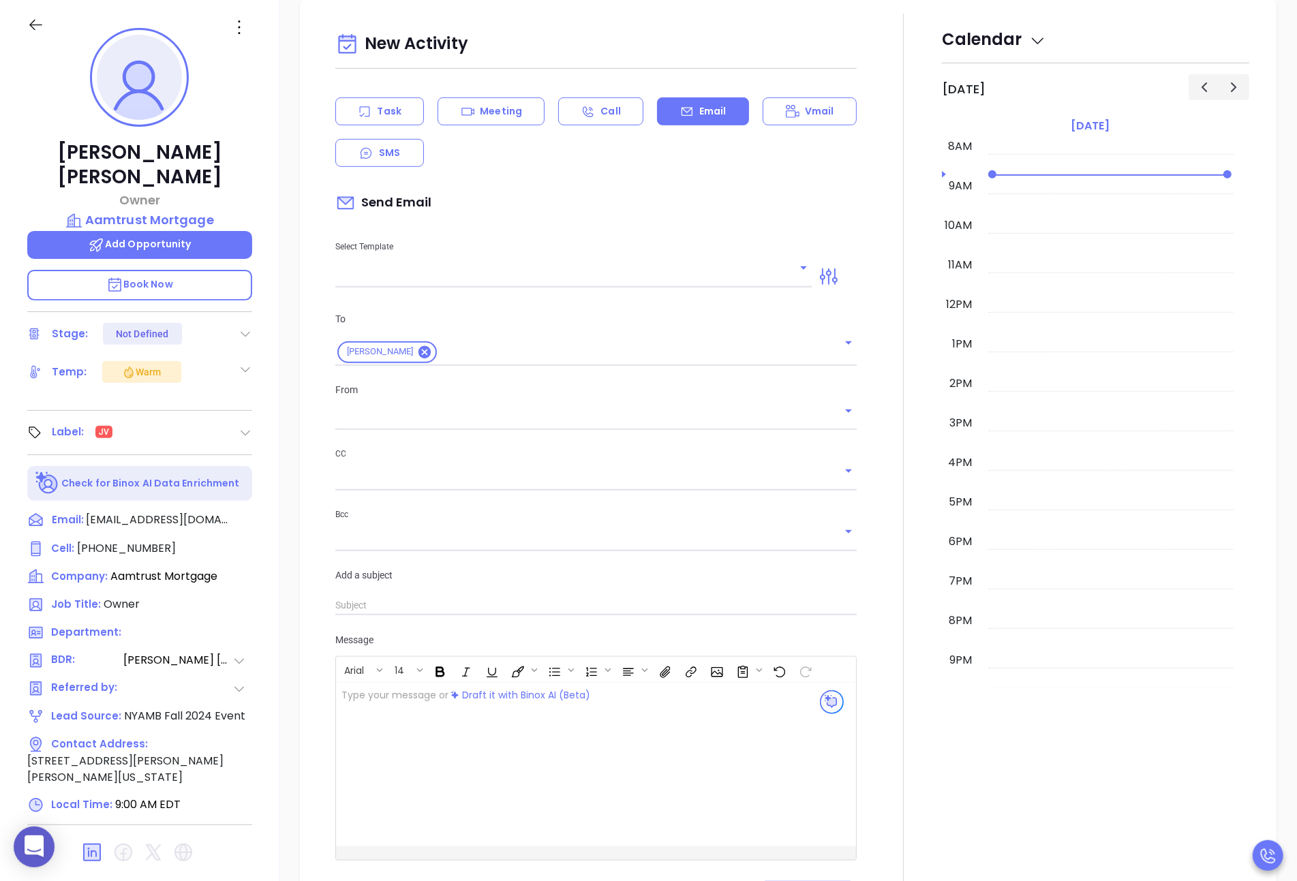
type input "[PERSON_NAME]"
click at [243, 514] on icon at bounding box center [249, 520] width 12 height 12
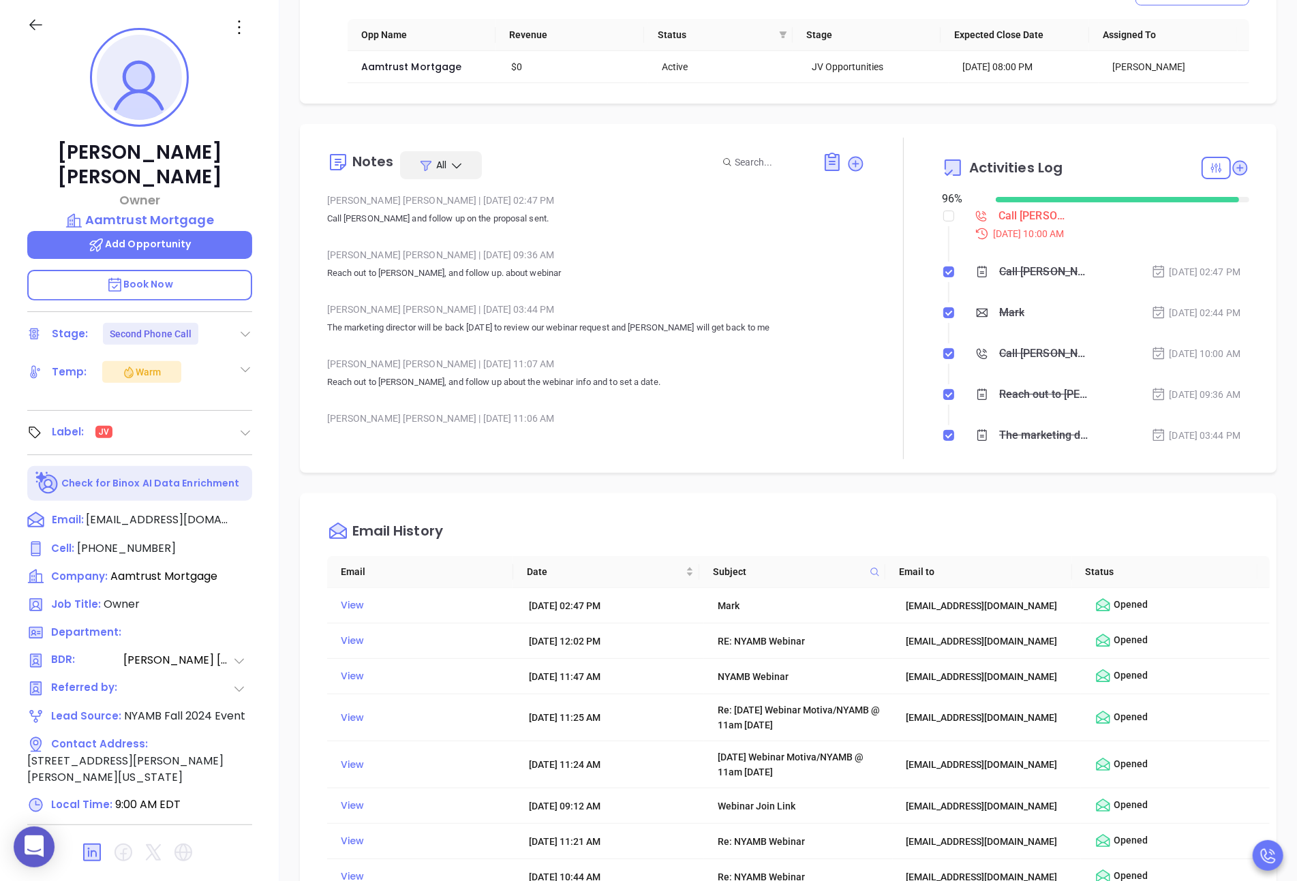
scroll to position [82, 0]
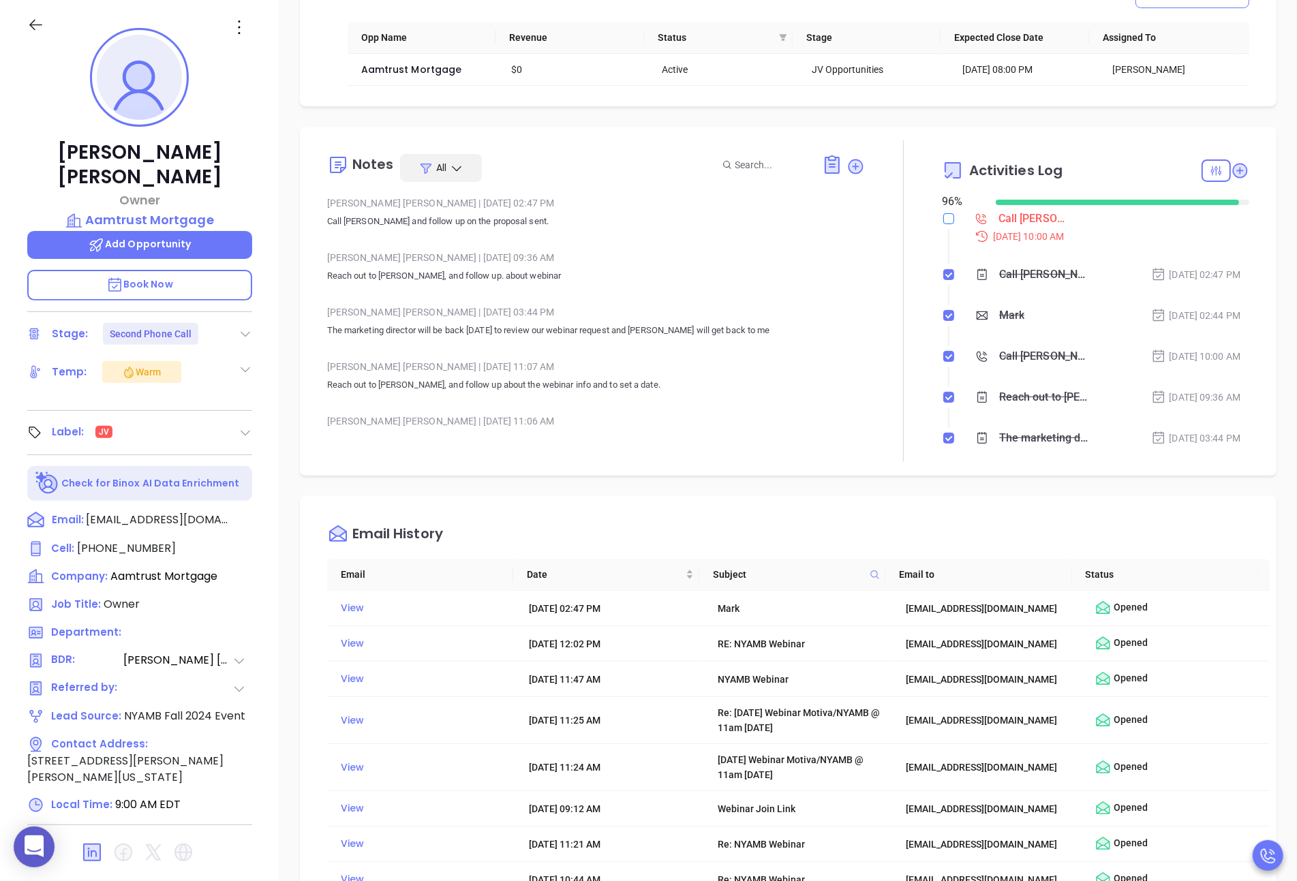
click at [943, 221] on input "checkbox" at bounding box center [948, 218] width 11 height 11
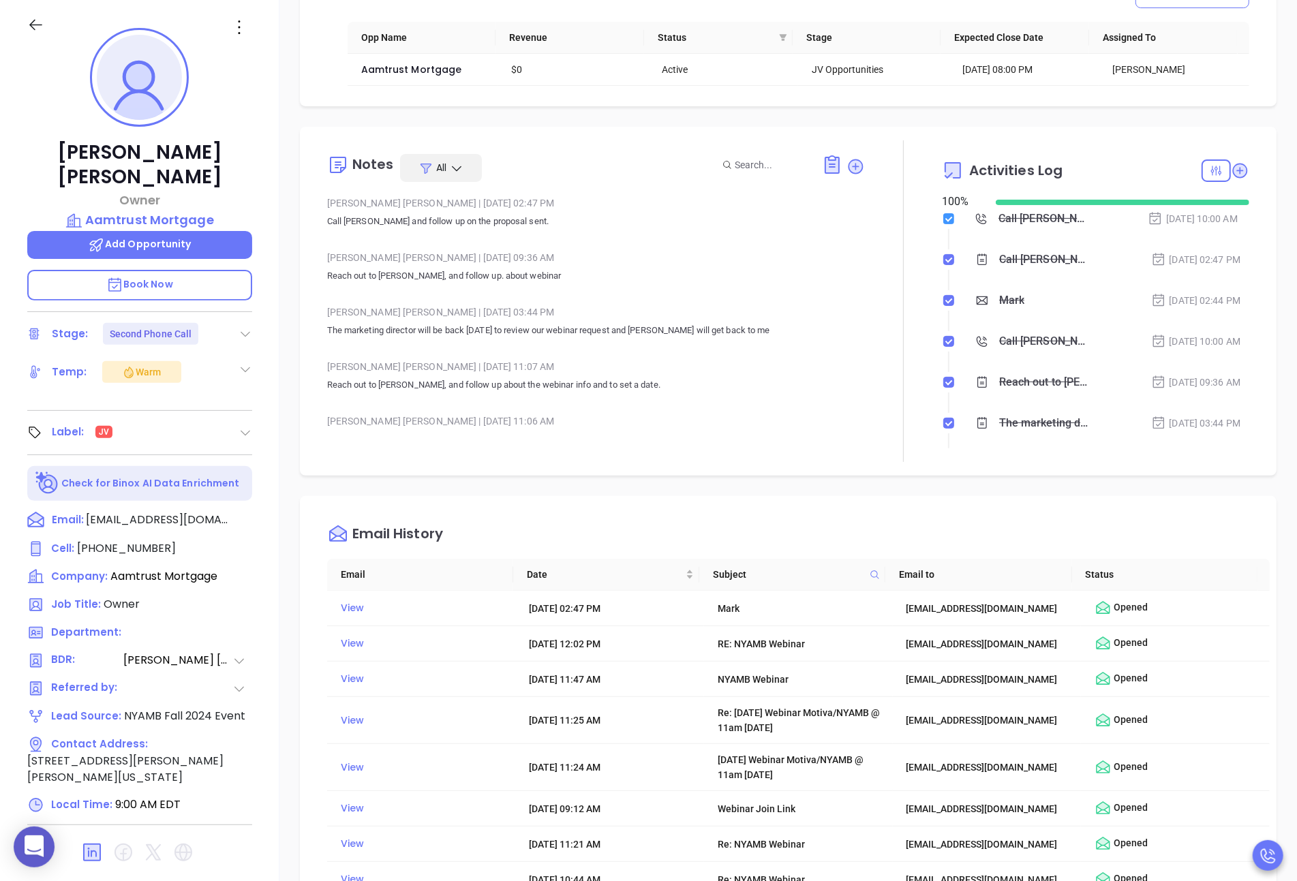
click at [943, 221] on input "checkbox" at bounding box center [948, 218] width 11 height 11
checkbox input "false"
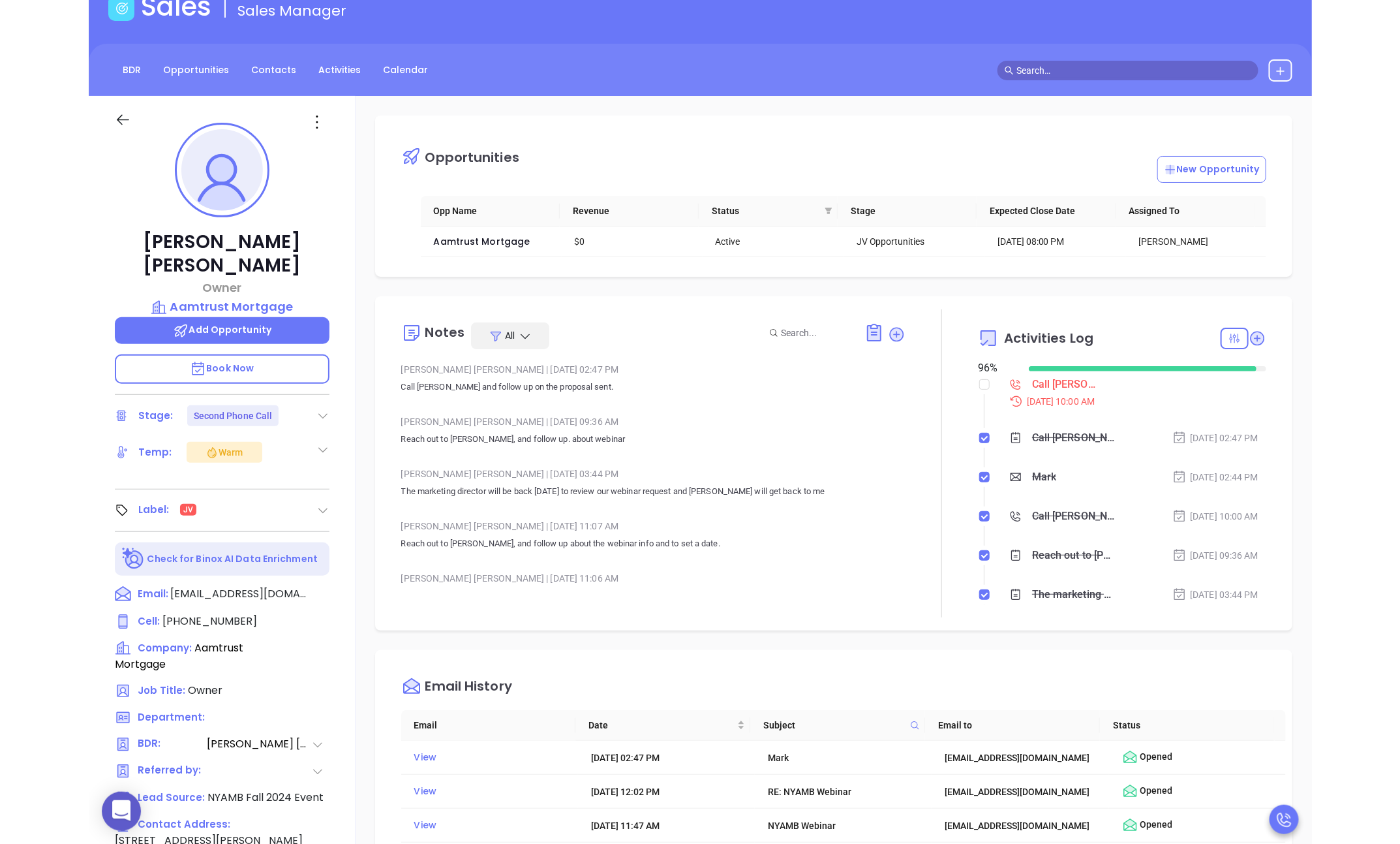
scroll to position [0, 0]
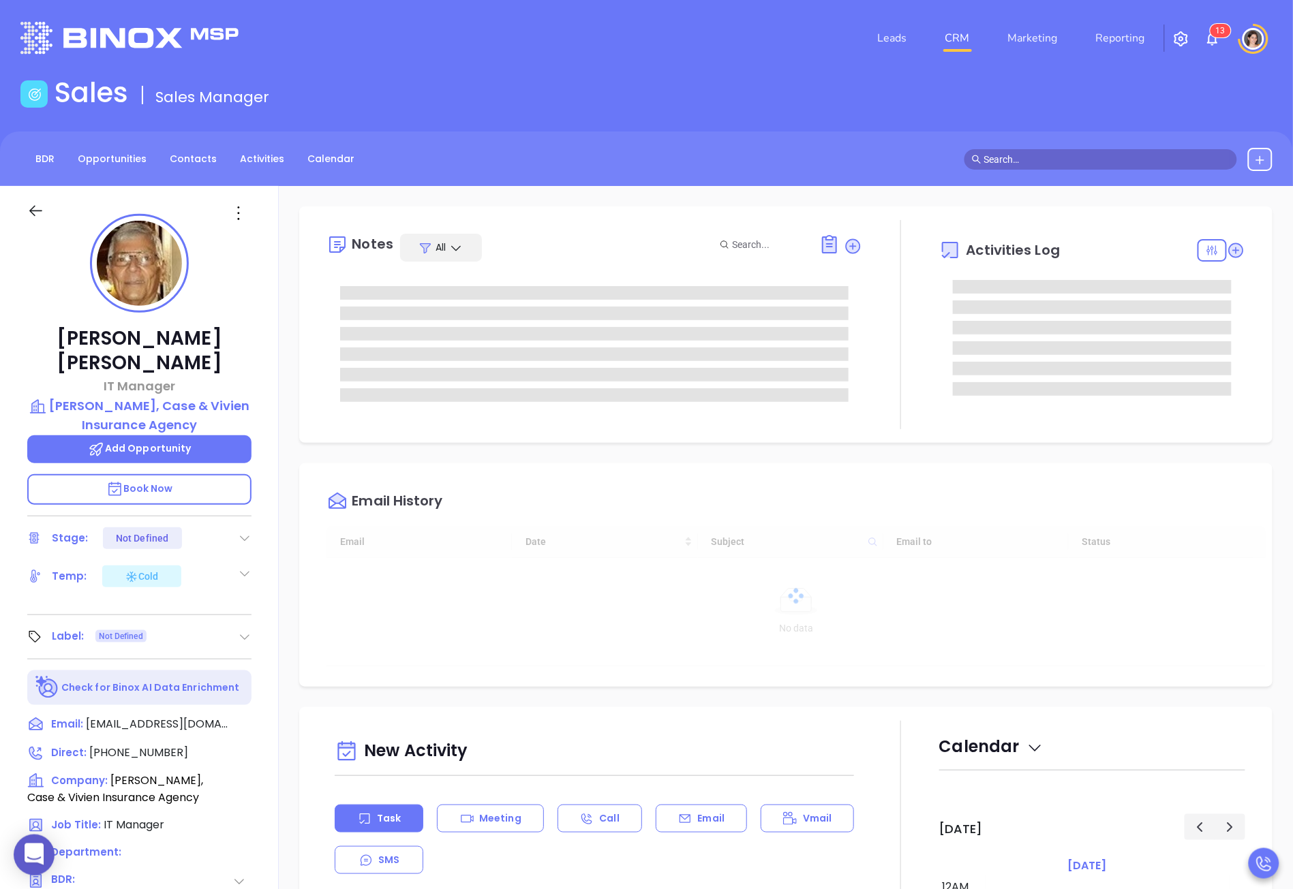
type input "10:00 am"
type input "[DATE]"
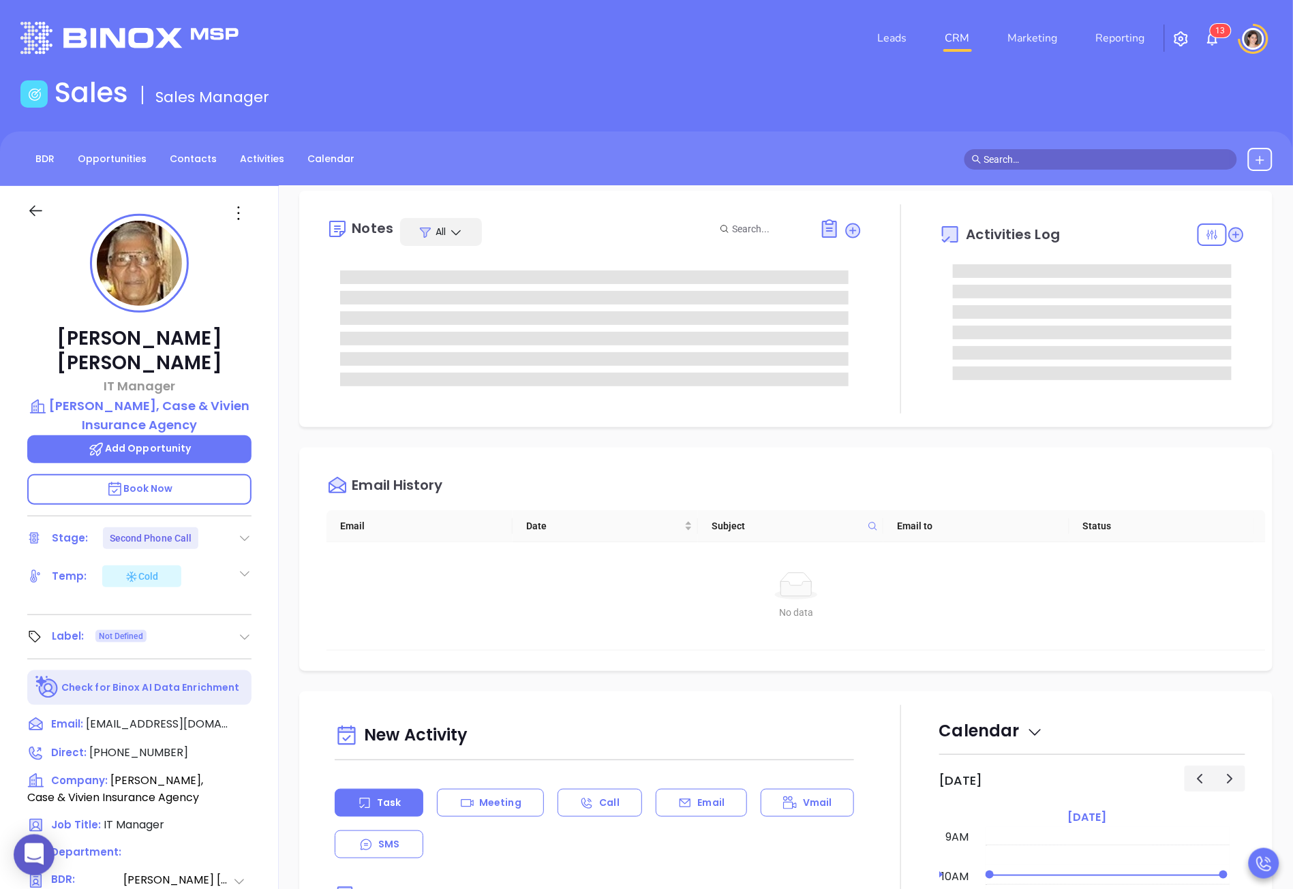
scroll to position [7, 0]
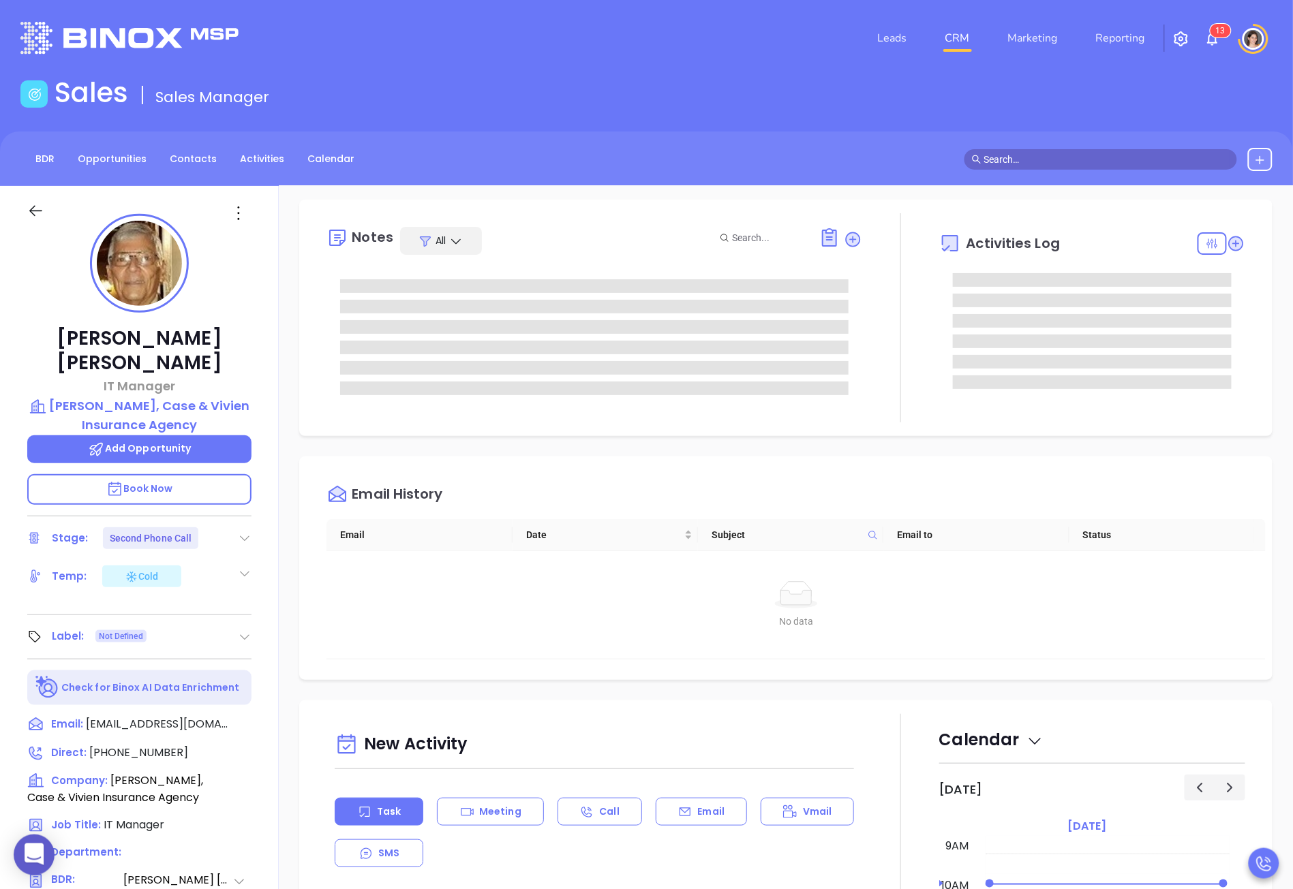
type input "[PERSON_NAME]"
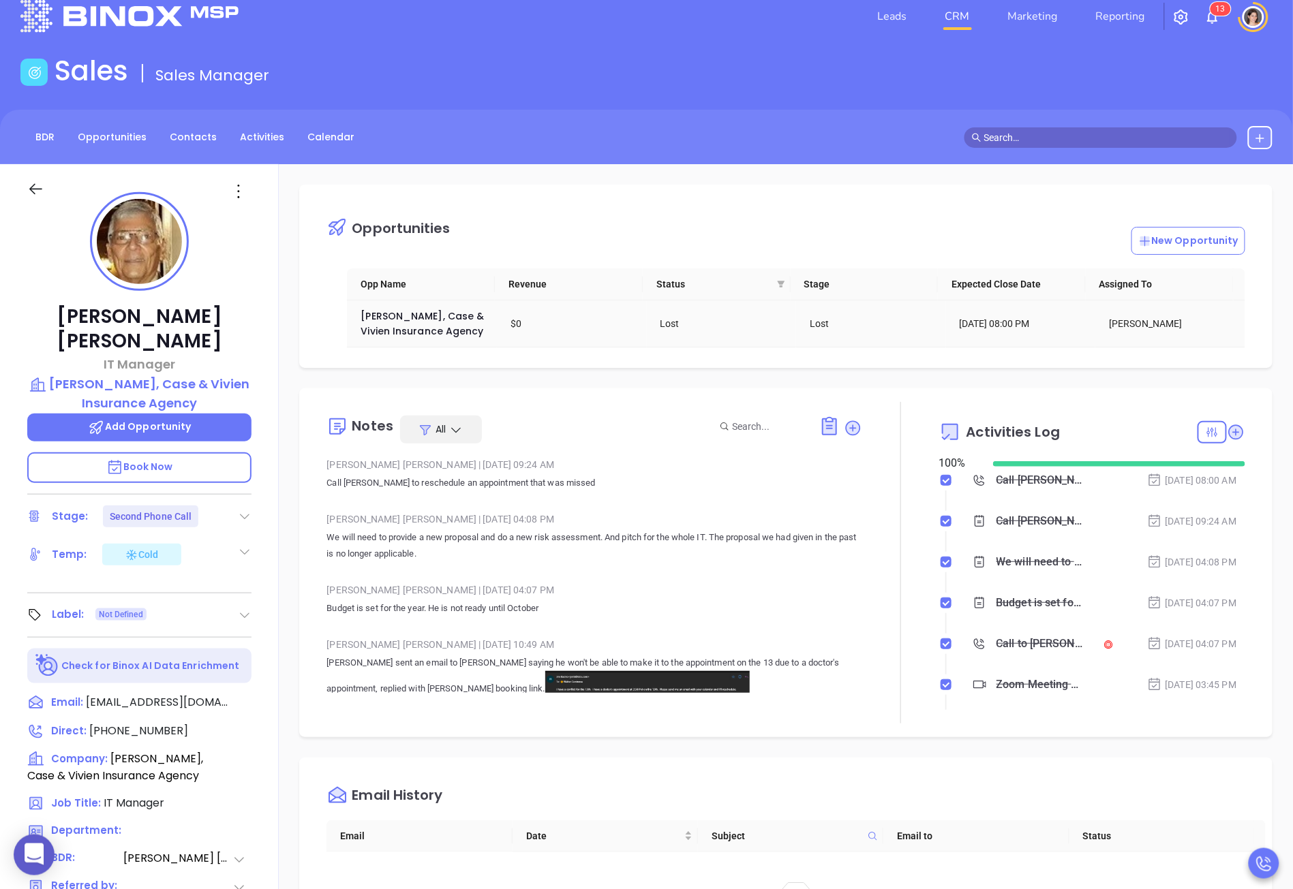
scroll to position [0, 0]
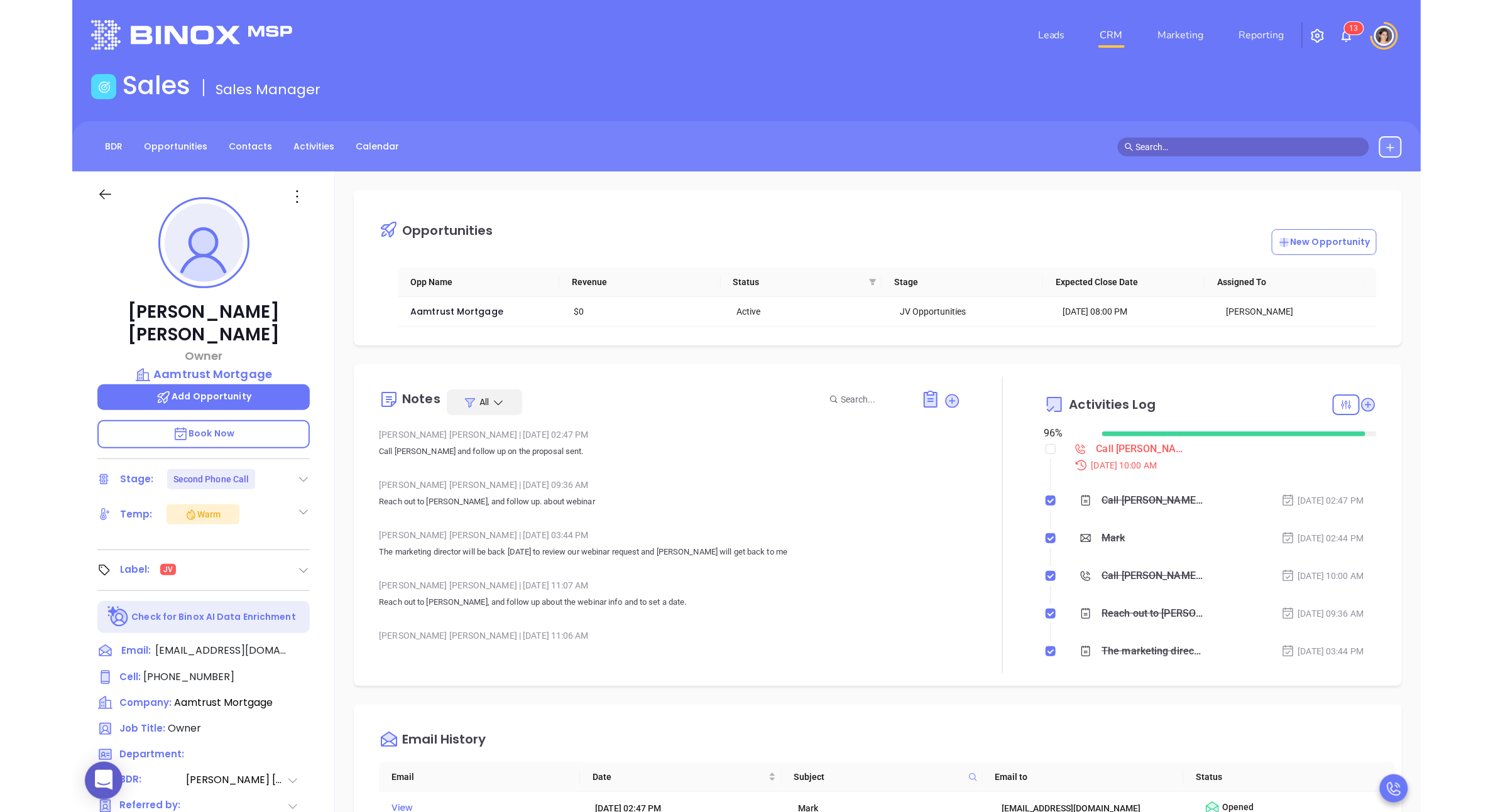
scroll to position [292, 0]
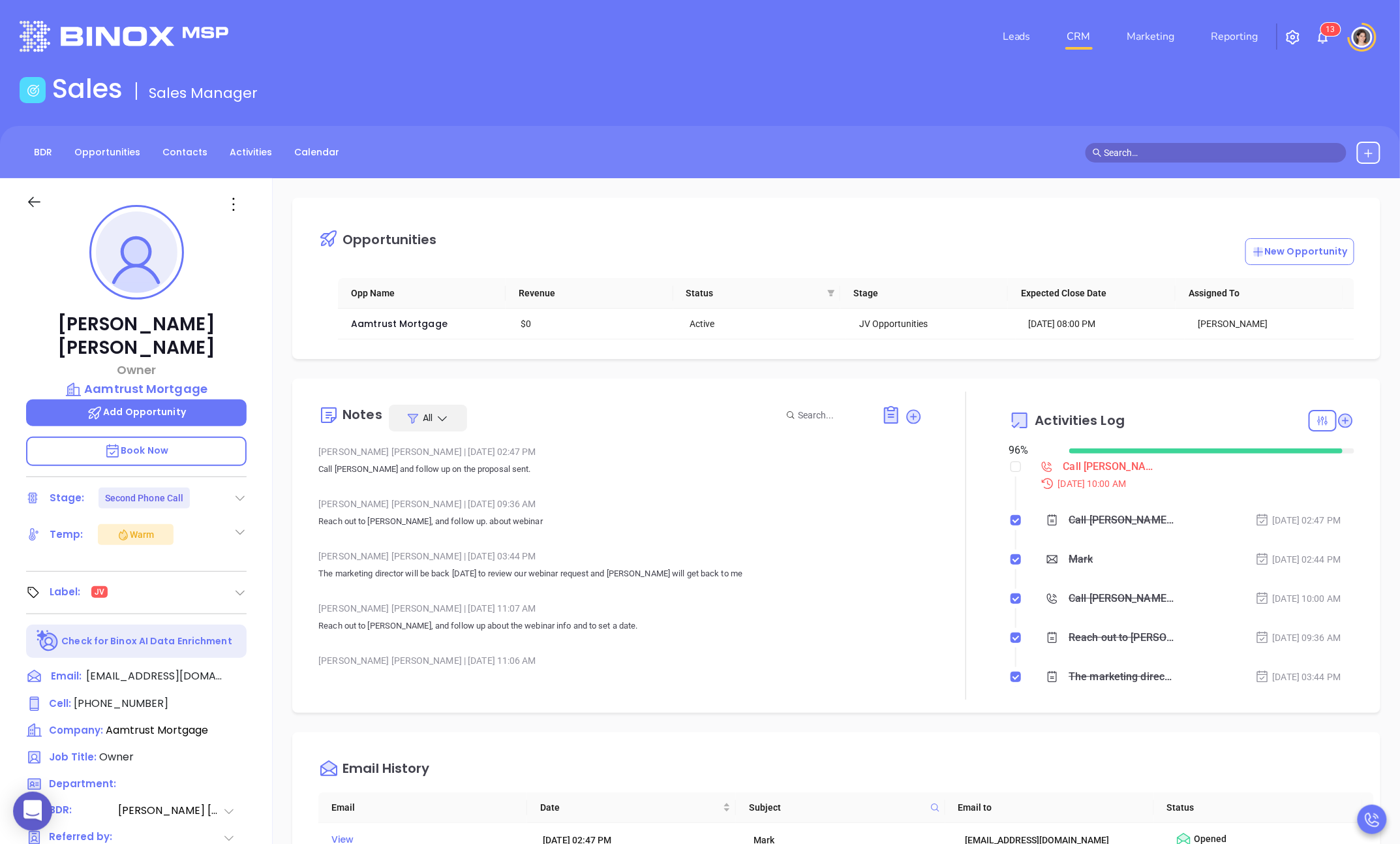
click at [1108, 48] on li "CRM" at bounding box center [1079, 36] width 60 height 26
click at [1148, 44] on link "Marketing" at bounding box center [1151, 36] width 58 height 26
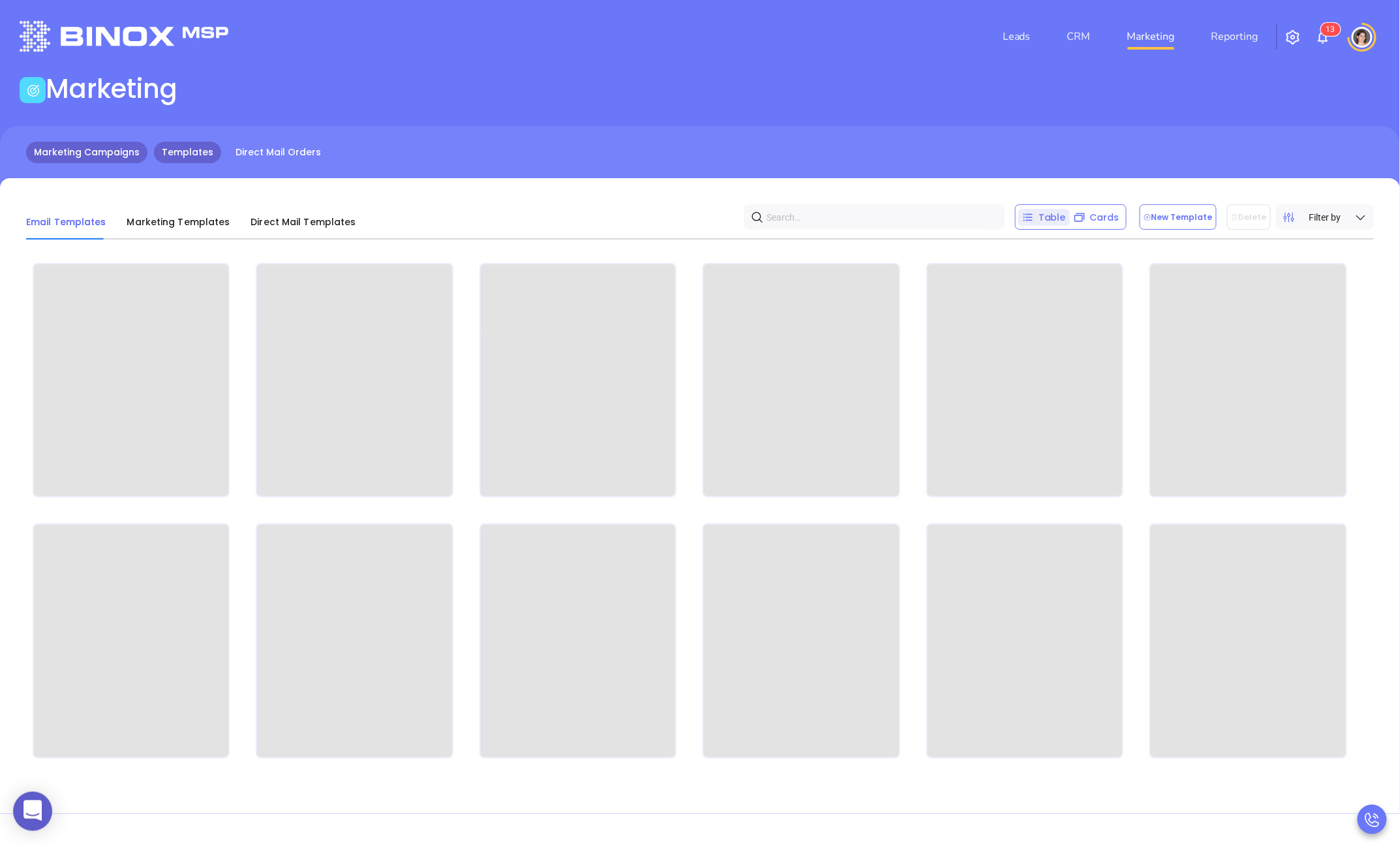
click at [80, 150] on link "Marketing Campaigns" at bounding box center [86, 152] width 122 height 21
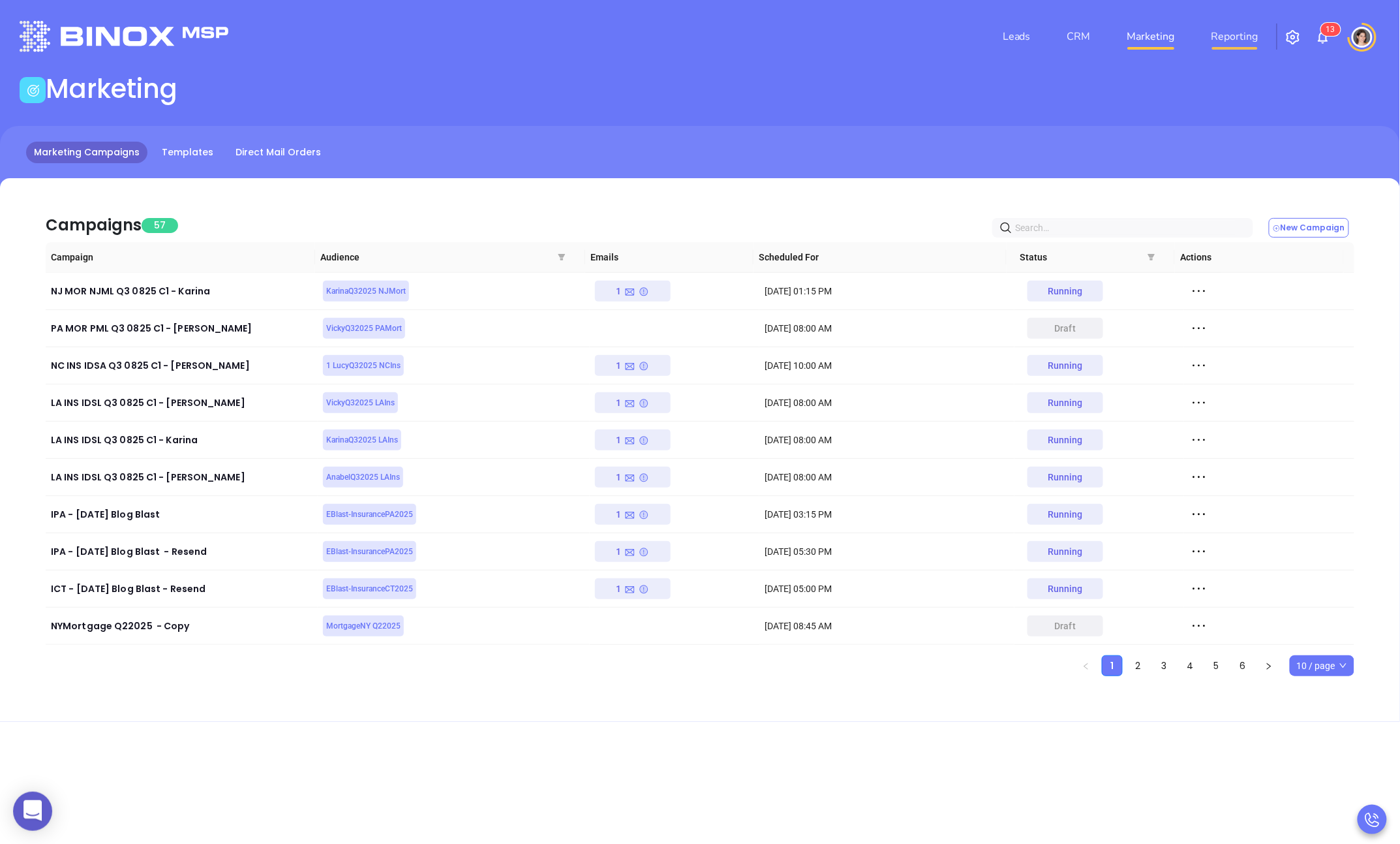
click at [1228, 44] on link "Reporting" at bounding box center [1235, 36] width 57 height 26
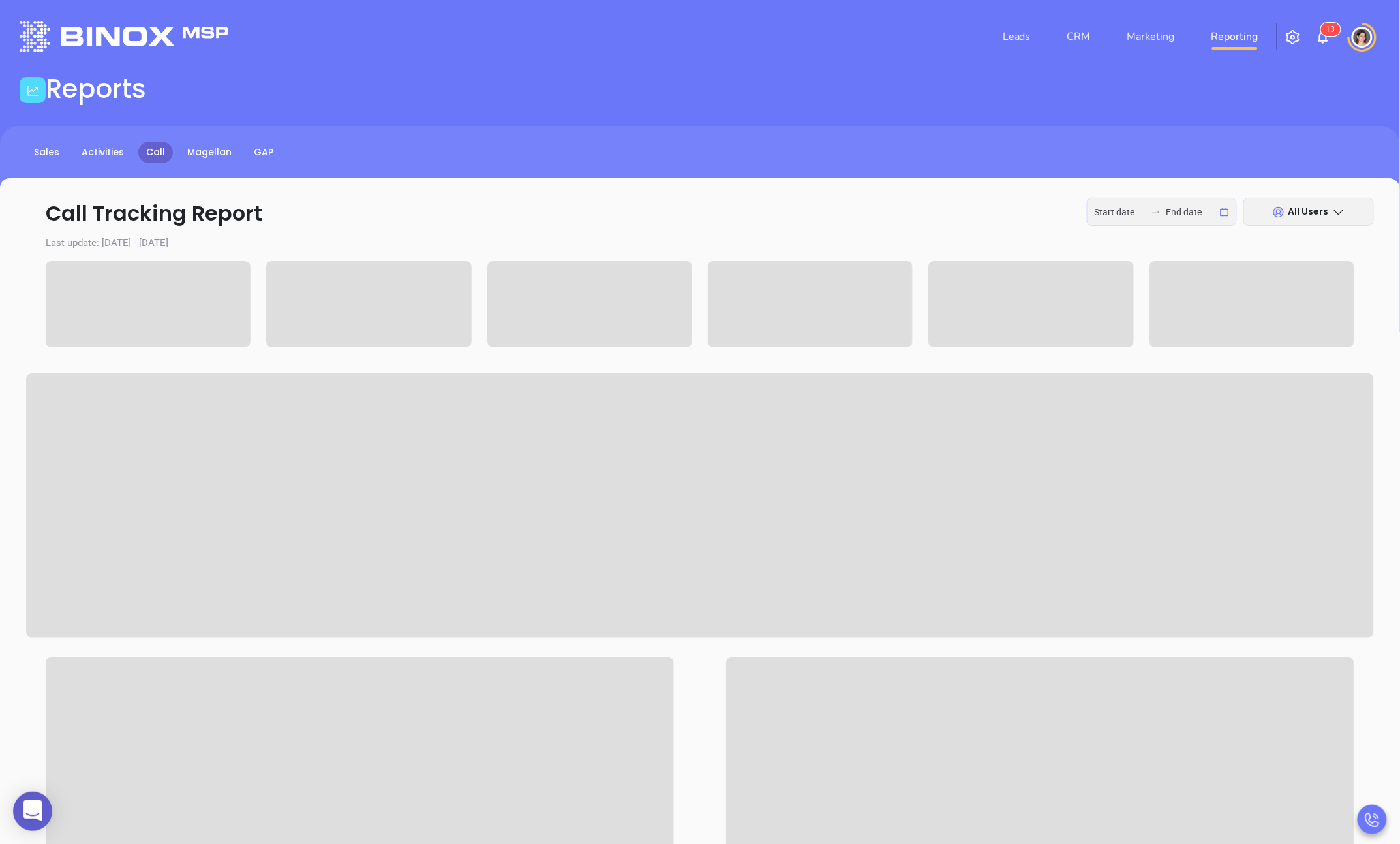
type input "[DATE]"
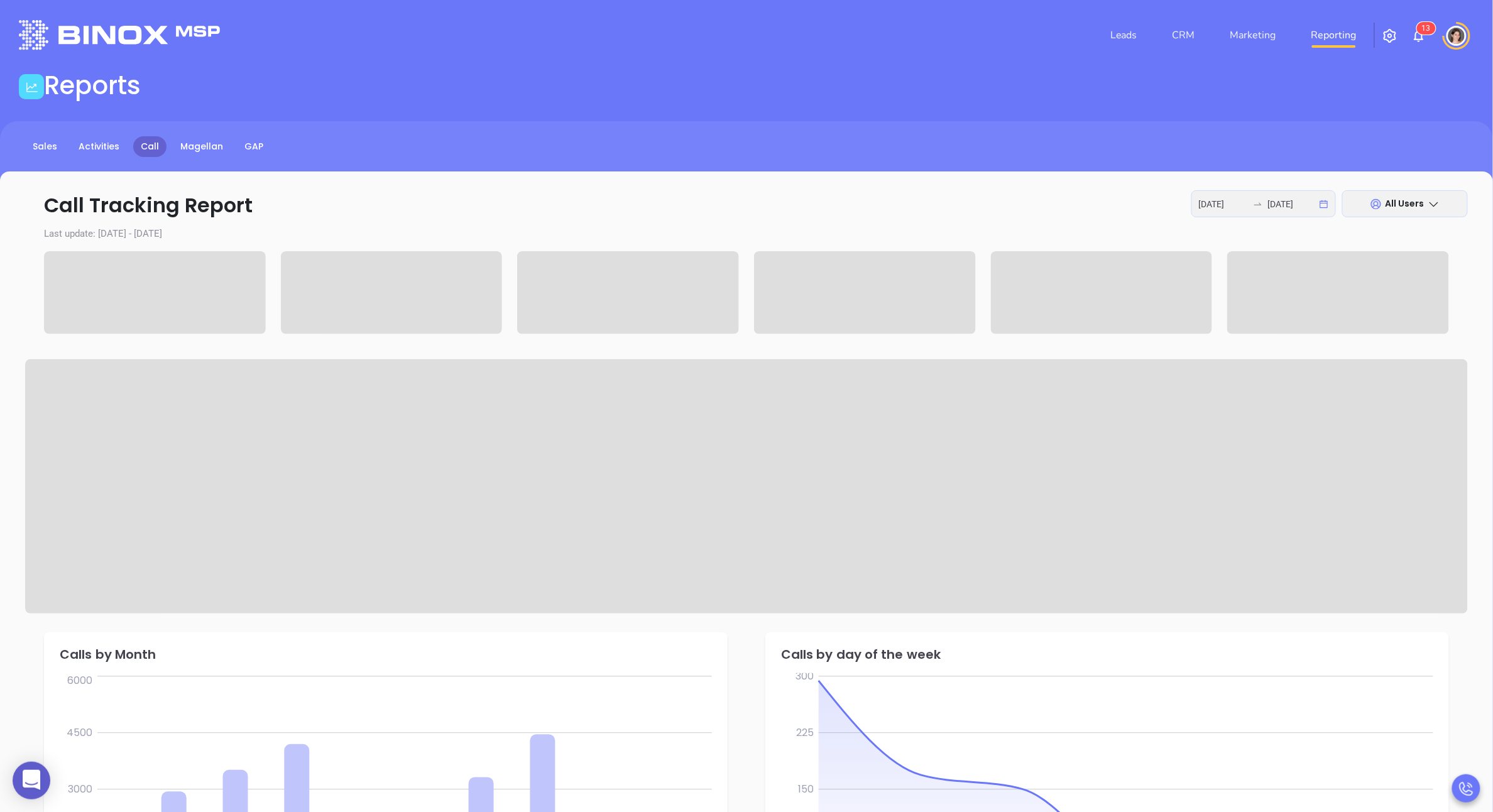
click at [1309, 212] on div "[DATE] [DATE]" at bounding box center [1263, 203] width 145 height 27
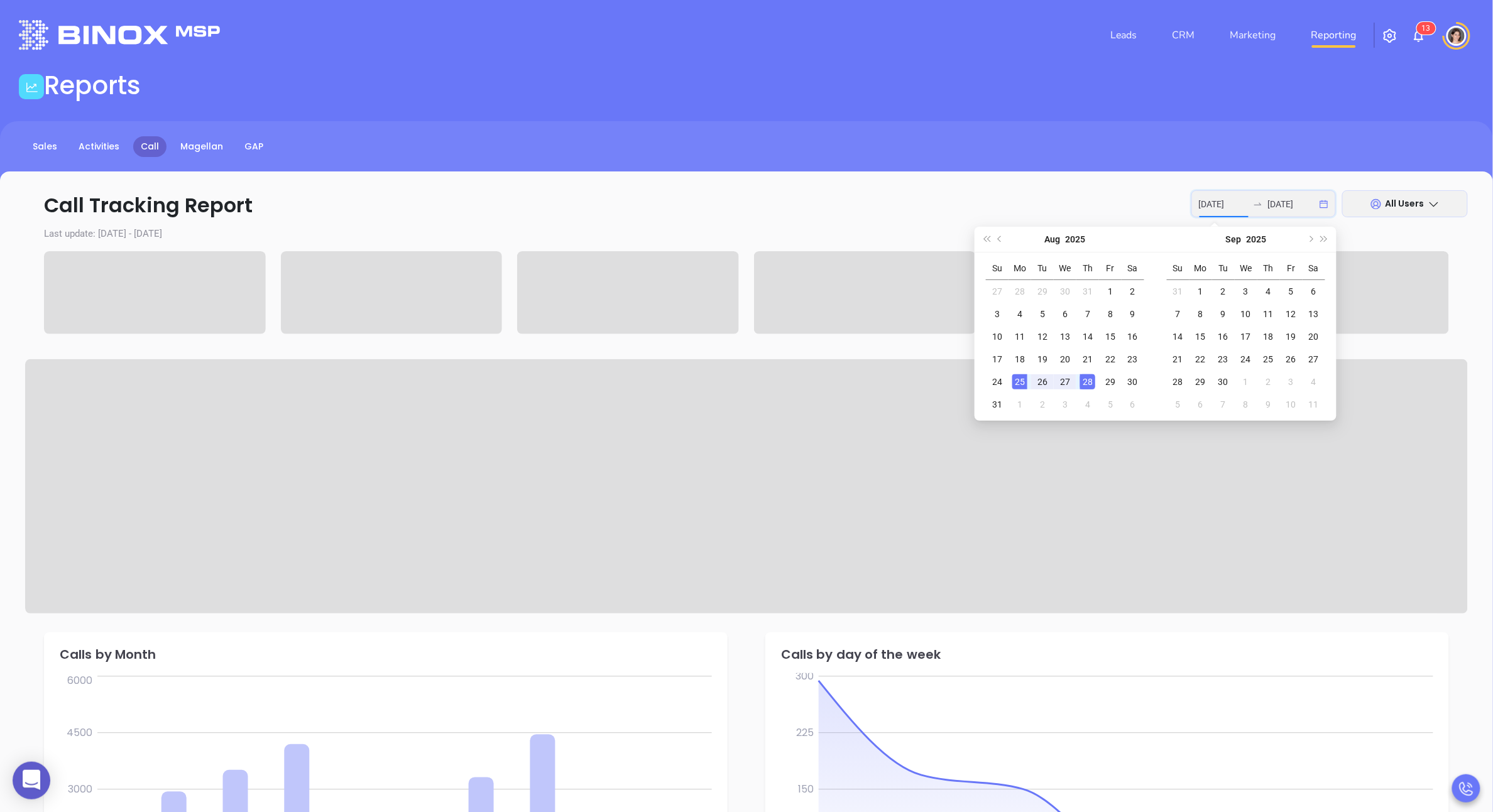
click at [1309, 212] on div "[DATE] [DATE]" at bounding box center [1263, 203] width 145 height 27
click at [707, 210] on p "Call Tracking Report [DATE] [DATE] All Users" at bounding box center [746, 205] width 1443 height 30
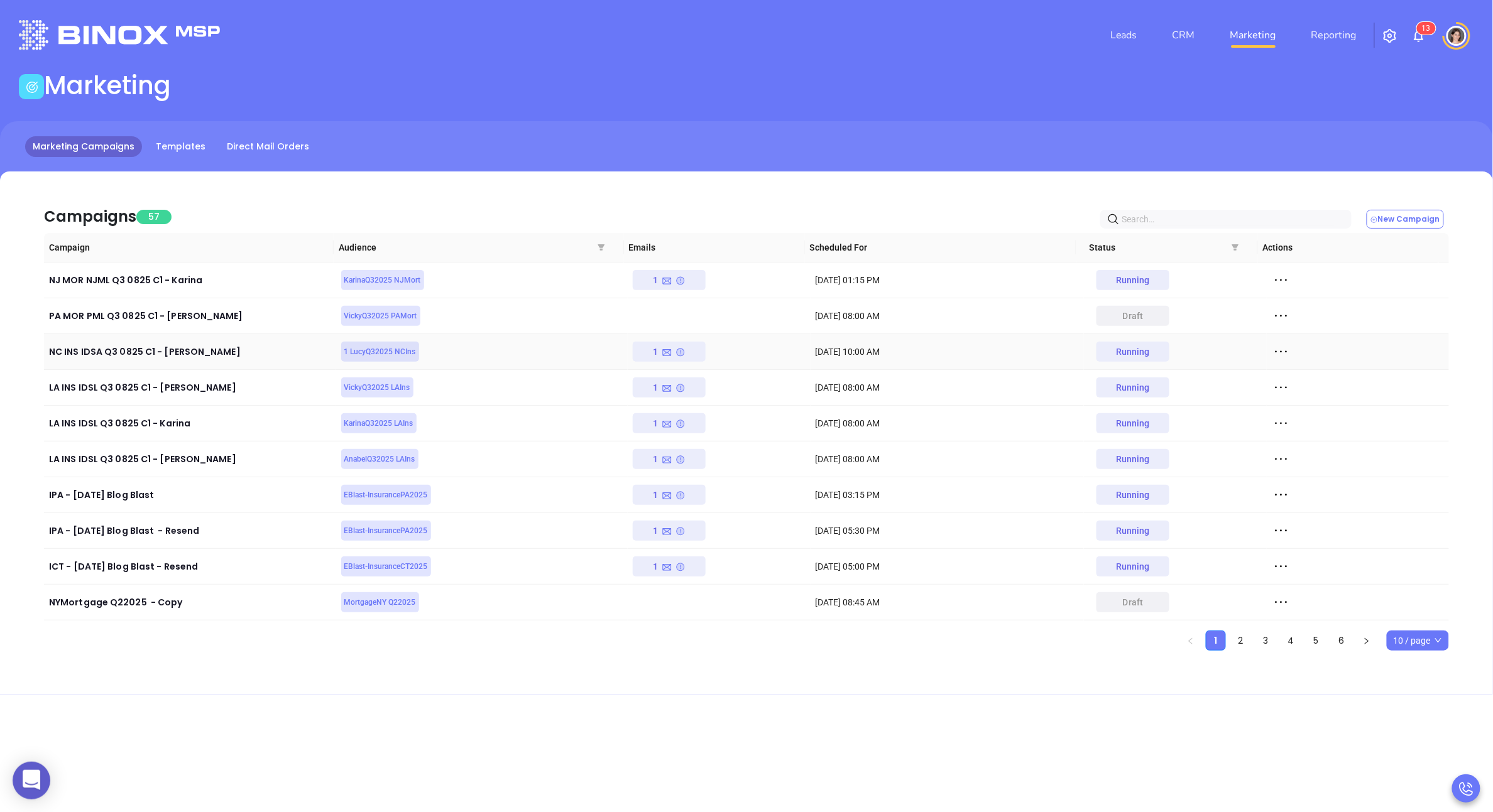
click at [676, 348] on icon at bounding box center [681, 352] width 10 height 10
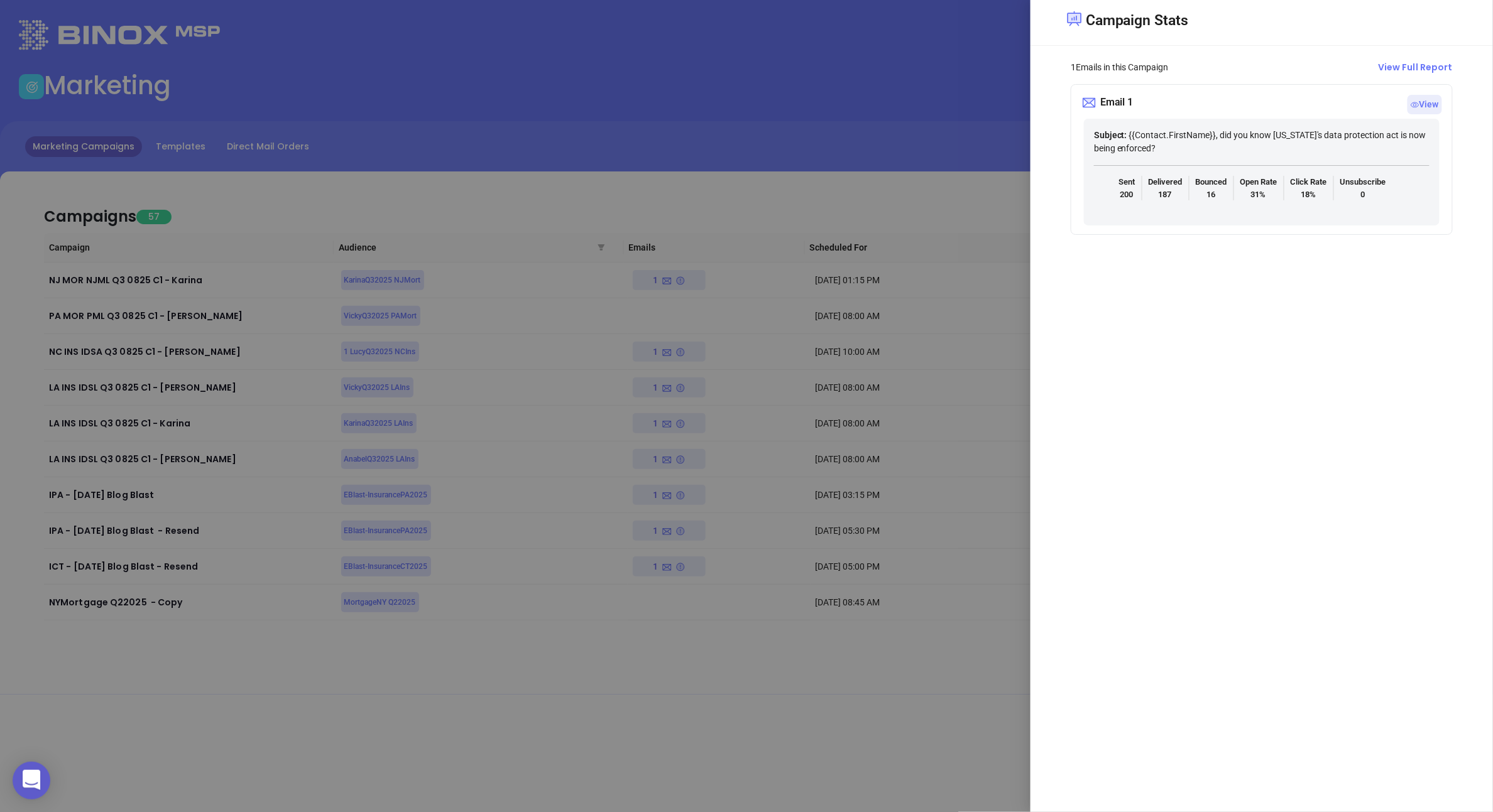
click at [137, 397] on div at bounding box center [746, 406] width 1493 height 812
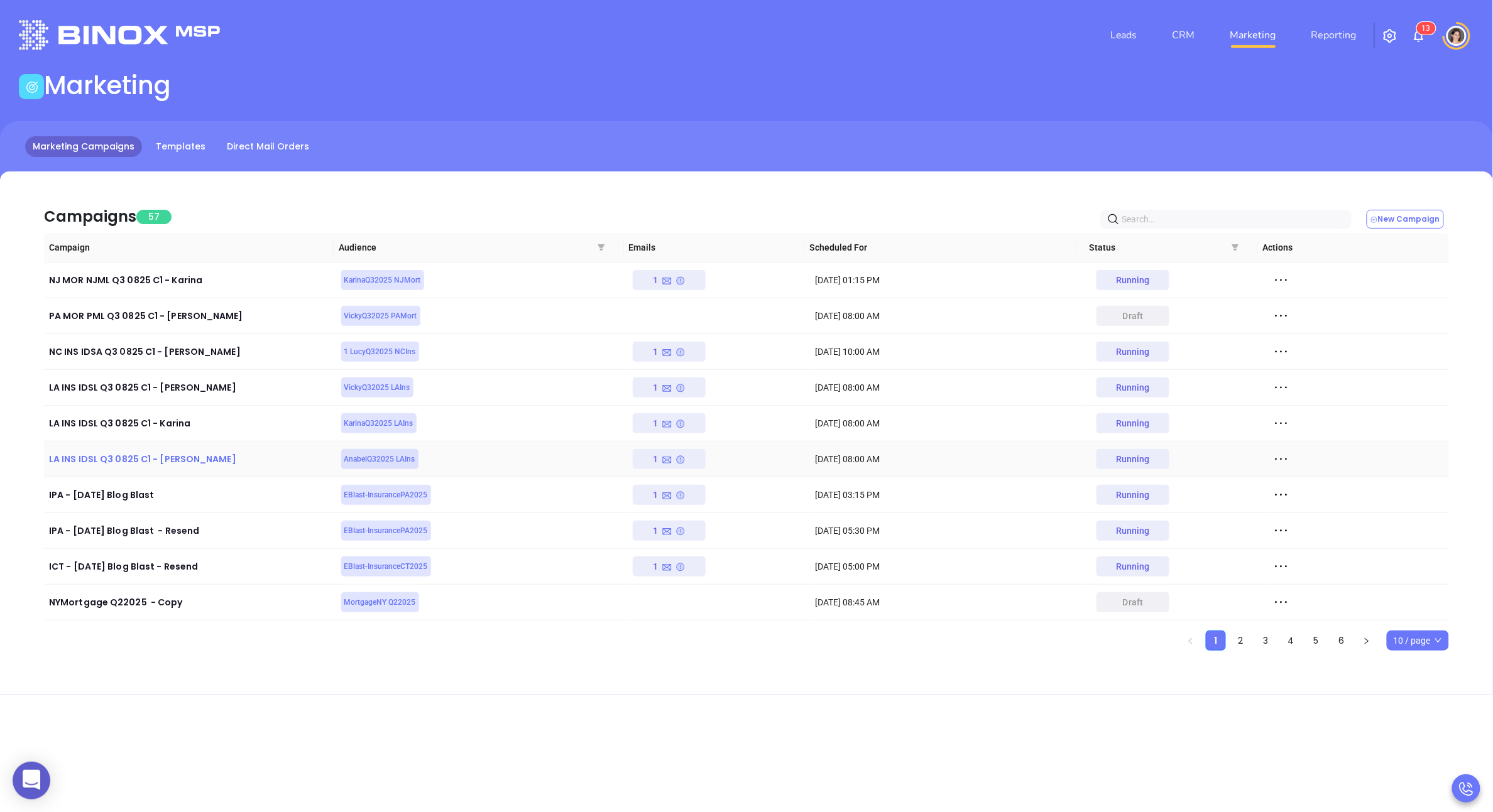
click at [157, 461] on div "LA INS IDSL Q3 0825 C1 - [PERSON_NAME]" at bounding box center [190, 459] width 282 height 15
click at [662, 455] on icon at bounding box center [668, 460] width 11 height 11
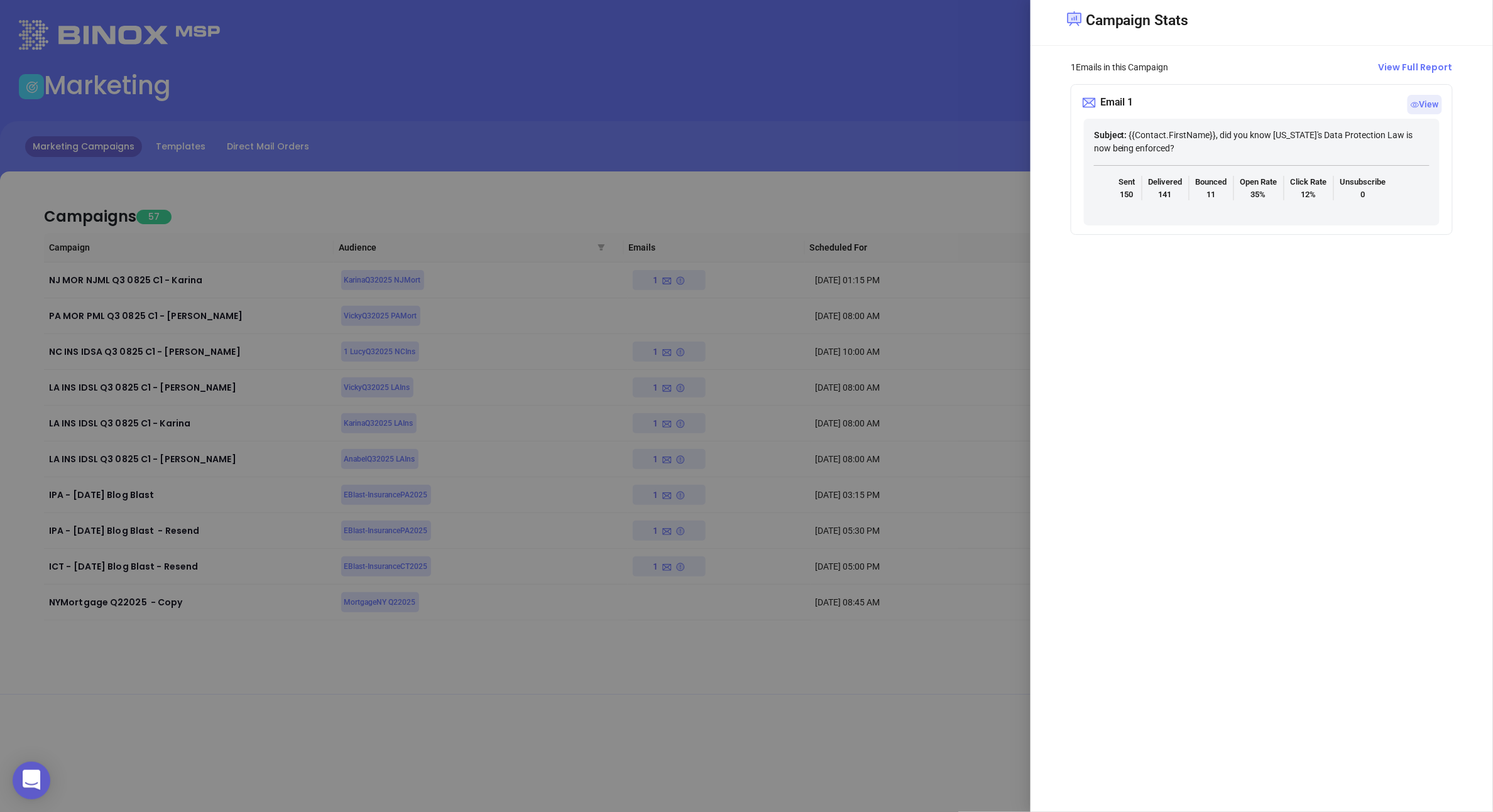
click at [668, 420] on div at bounding box center [746, 406] width 1493 height 812
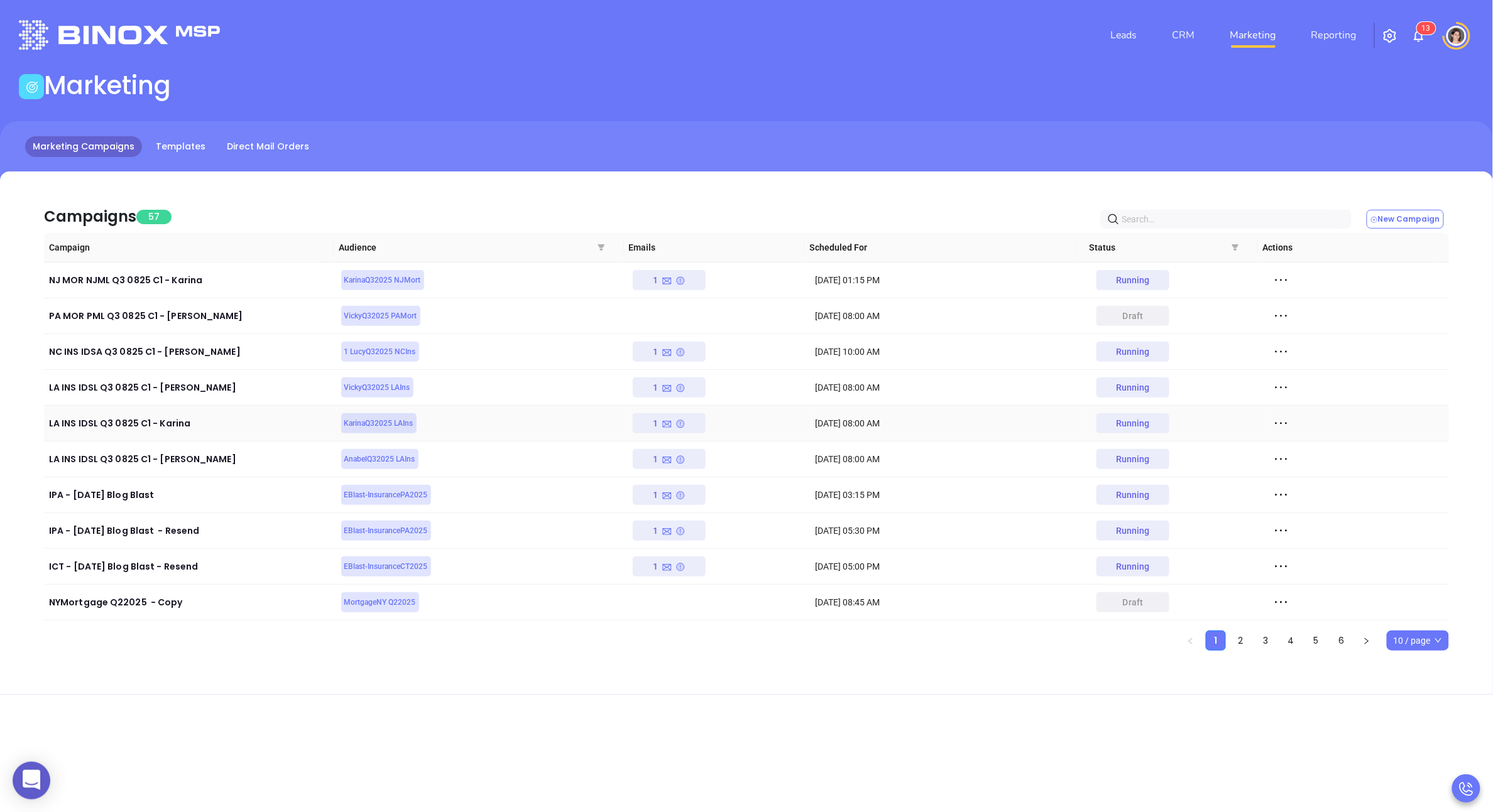
click at [664, 420] on icon at bounding box center [668, 425] width 11 height 11
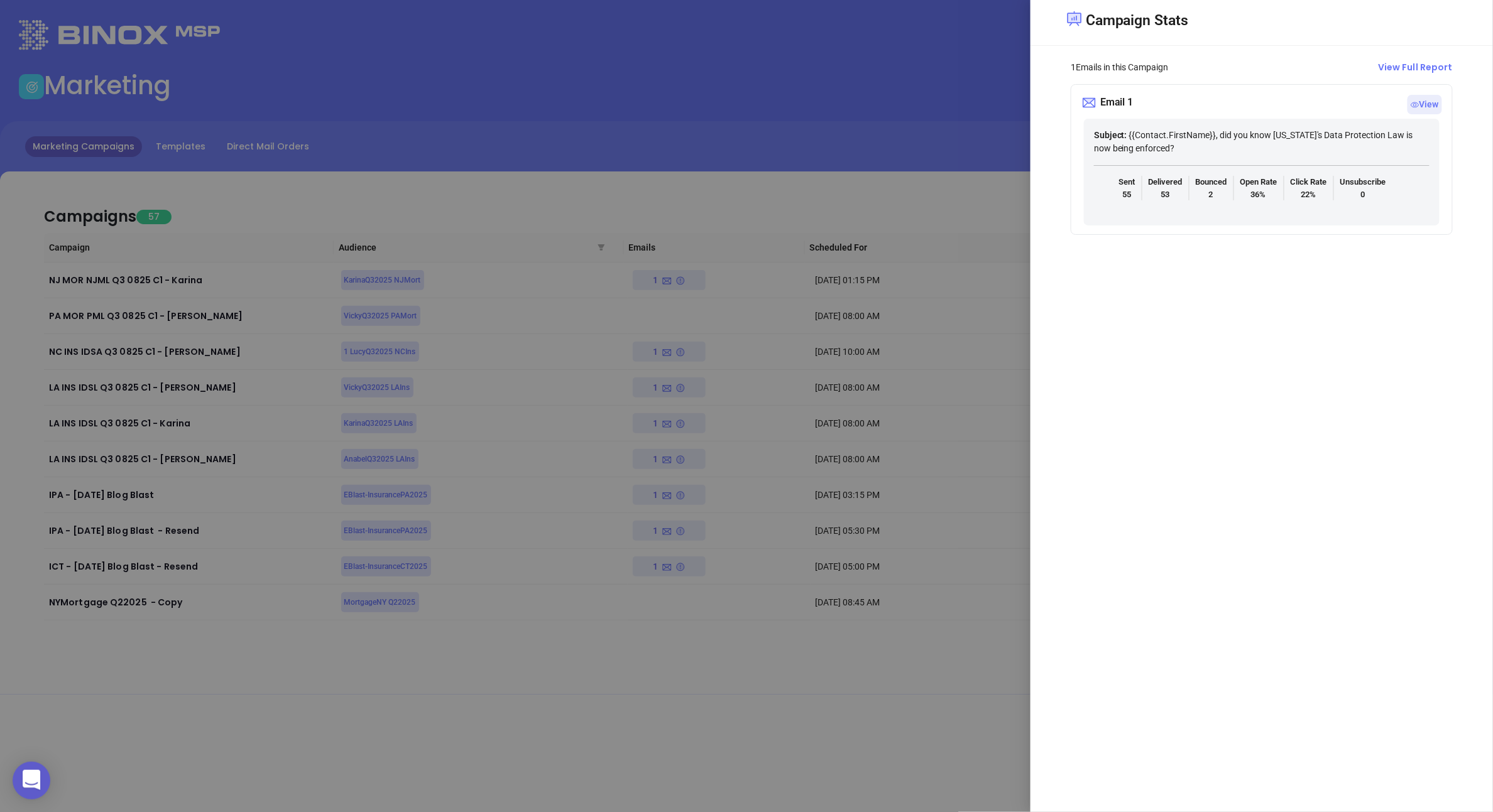
click at [660, 395] on div at bounding box center [746, 406] width 1493 height 812
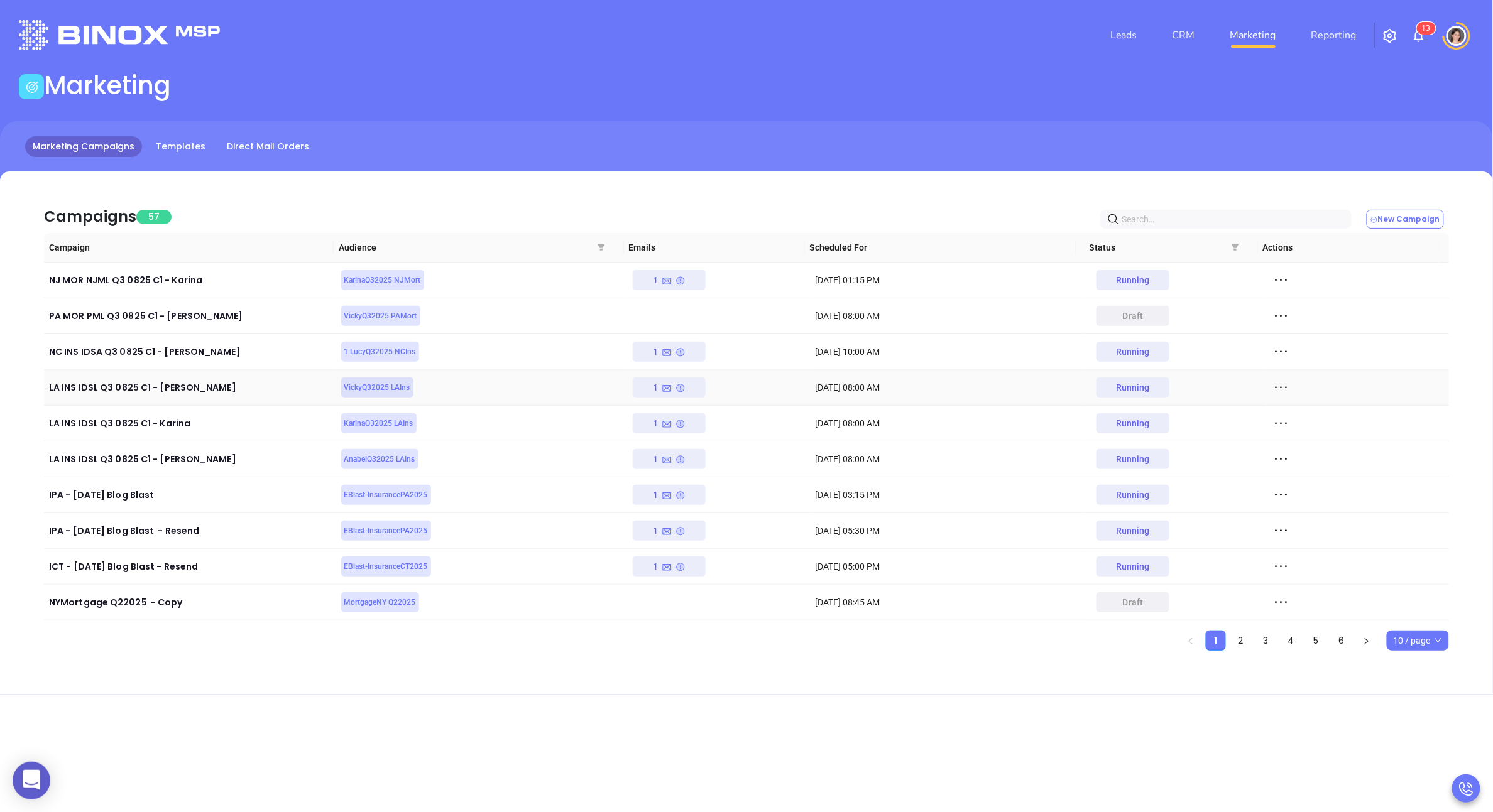
click at [656, 392] on div "1" at bounding box center [669, 388] width 32 height 20
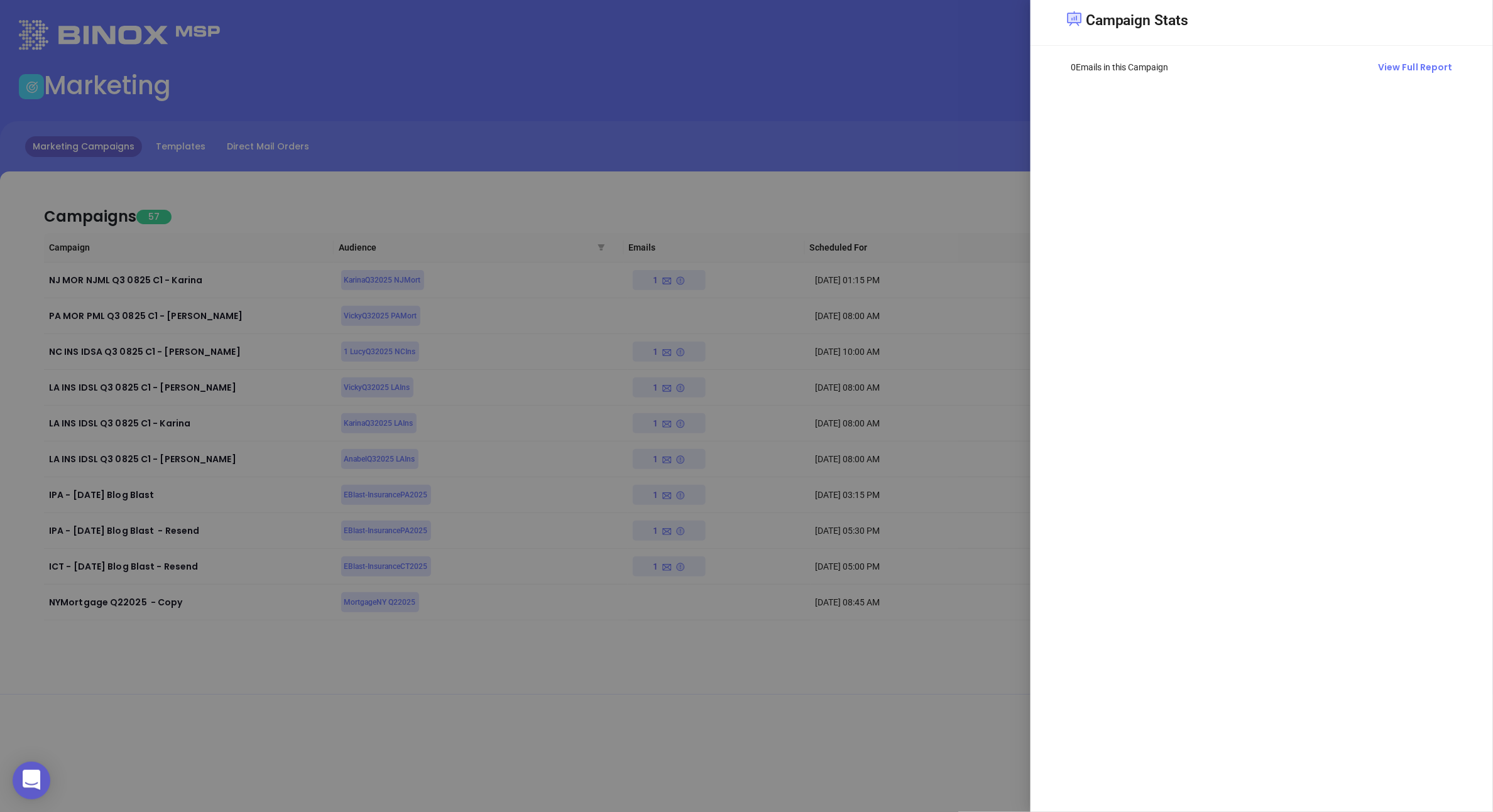
click at [575, 397] on div at bounding box center [746, 406] width 1493 height 812
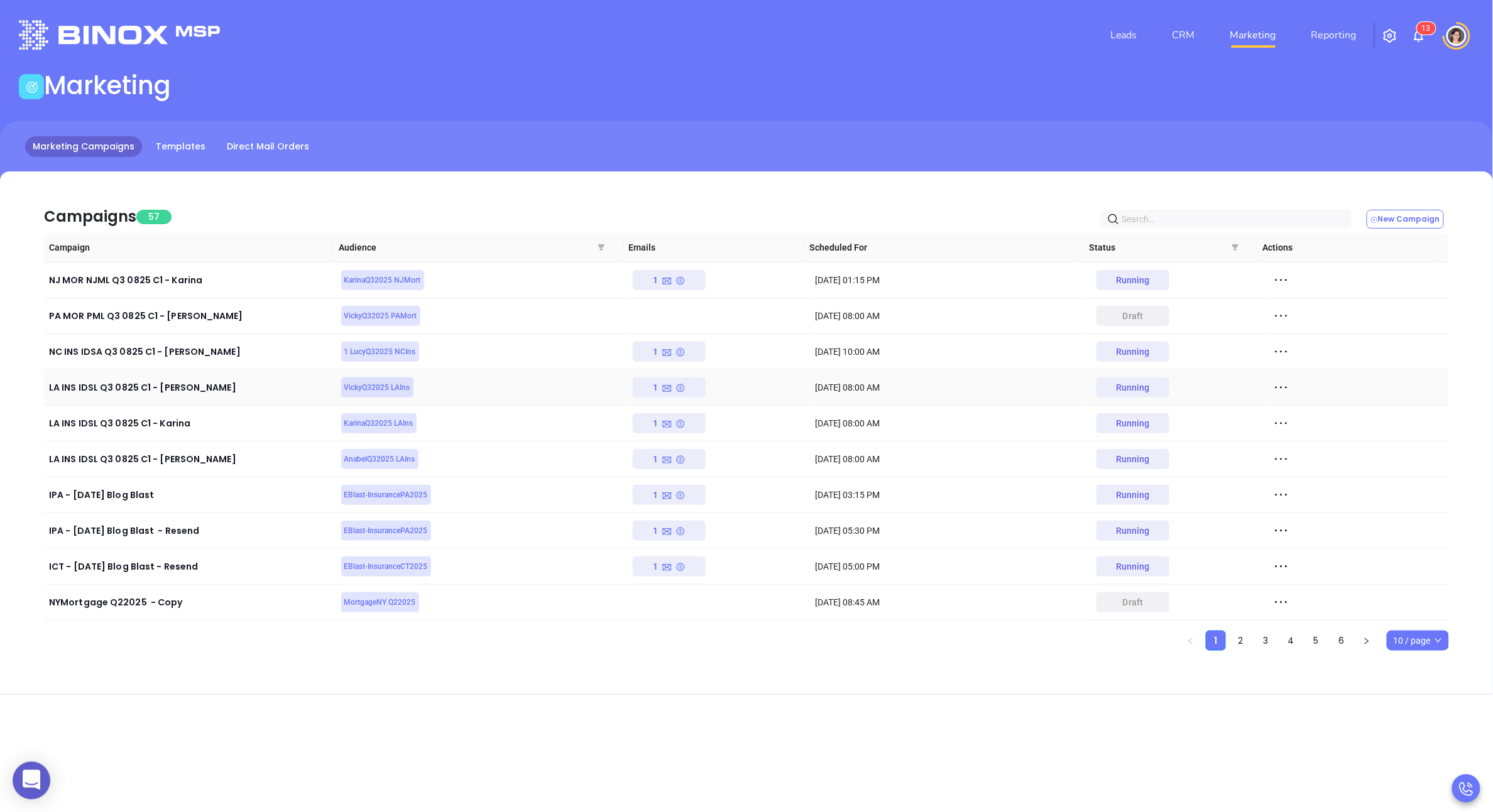
click at [688, 382] on div "1" at bounding box center [669, 388] width 73 height 20
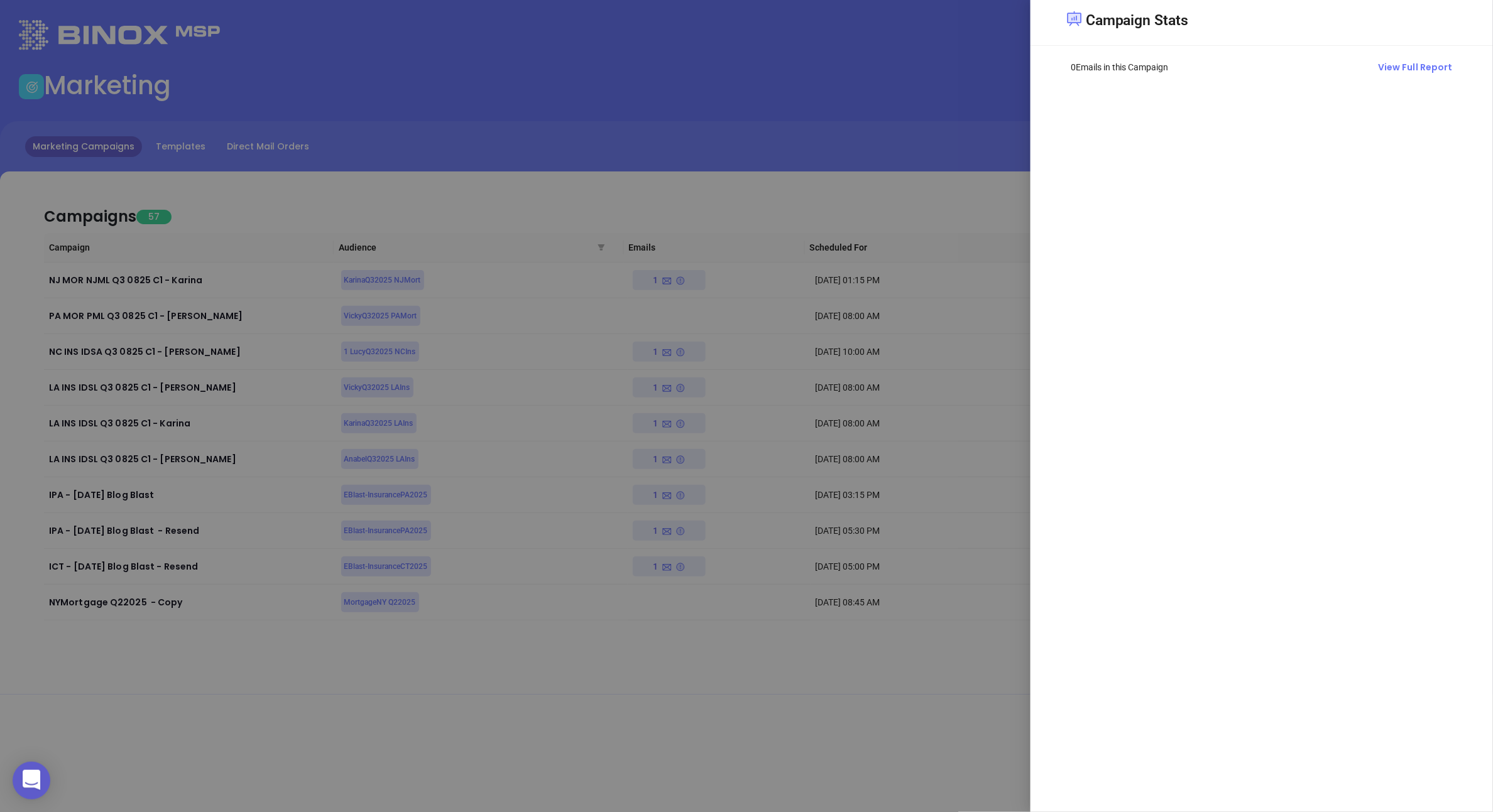
click at [557, 406] on div at bounding box center [746, 406] width 1493 height 812
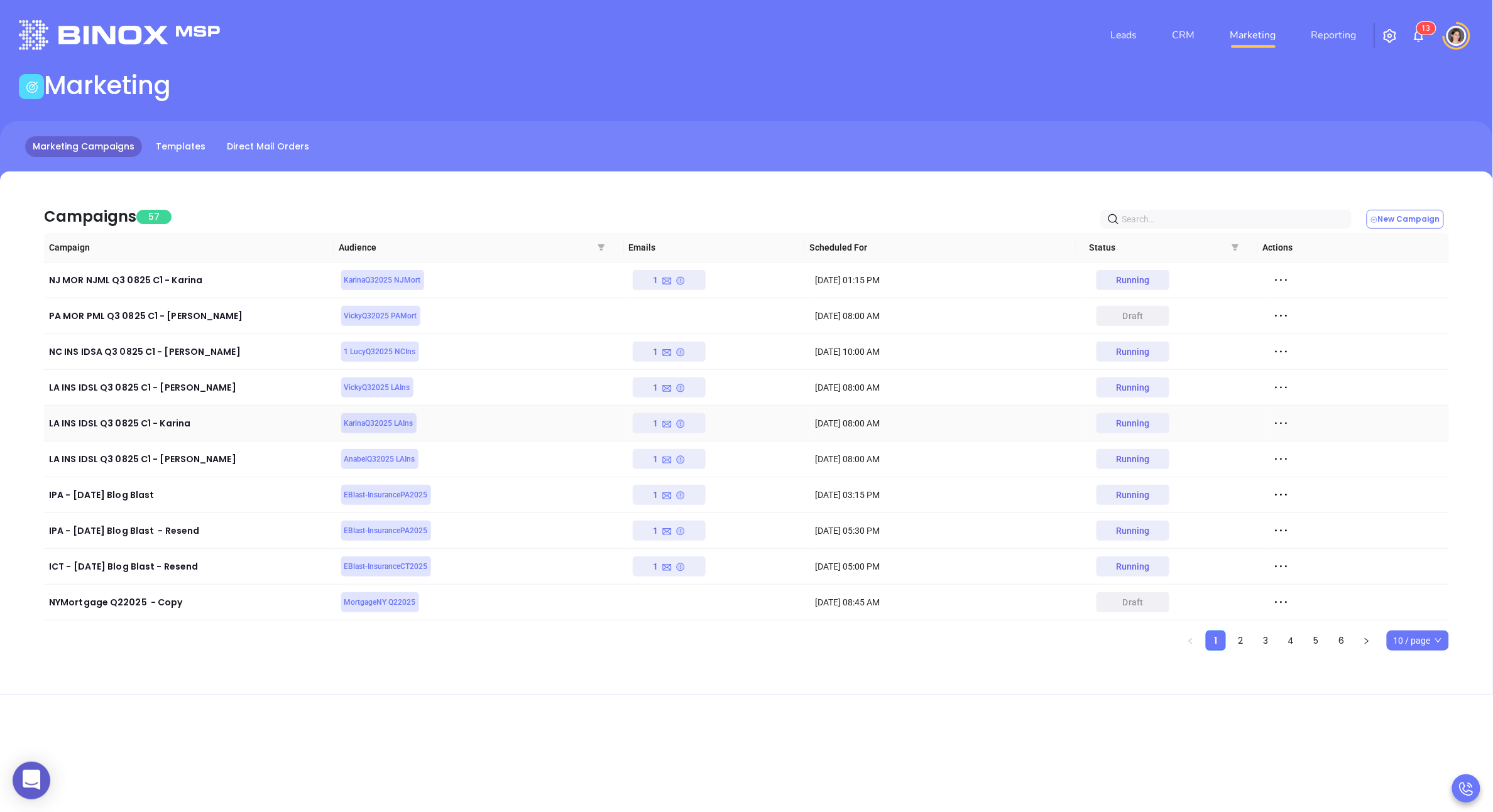
click at [666, 419] on icon at bounding box center [668, 425] width 11 height 11
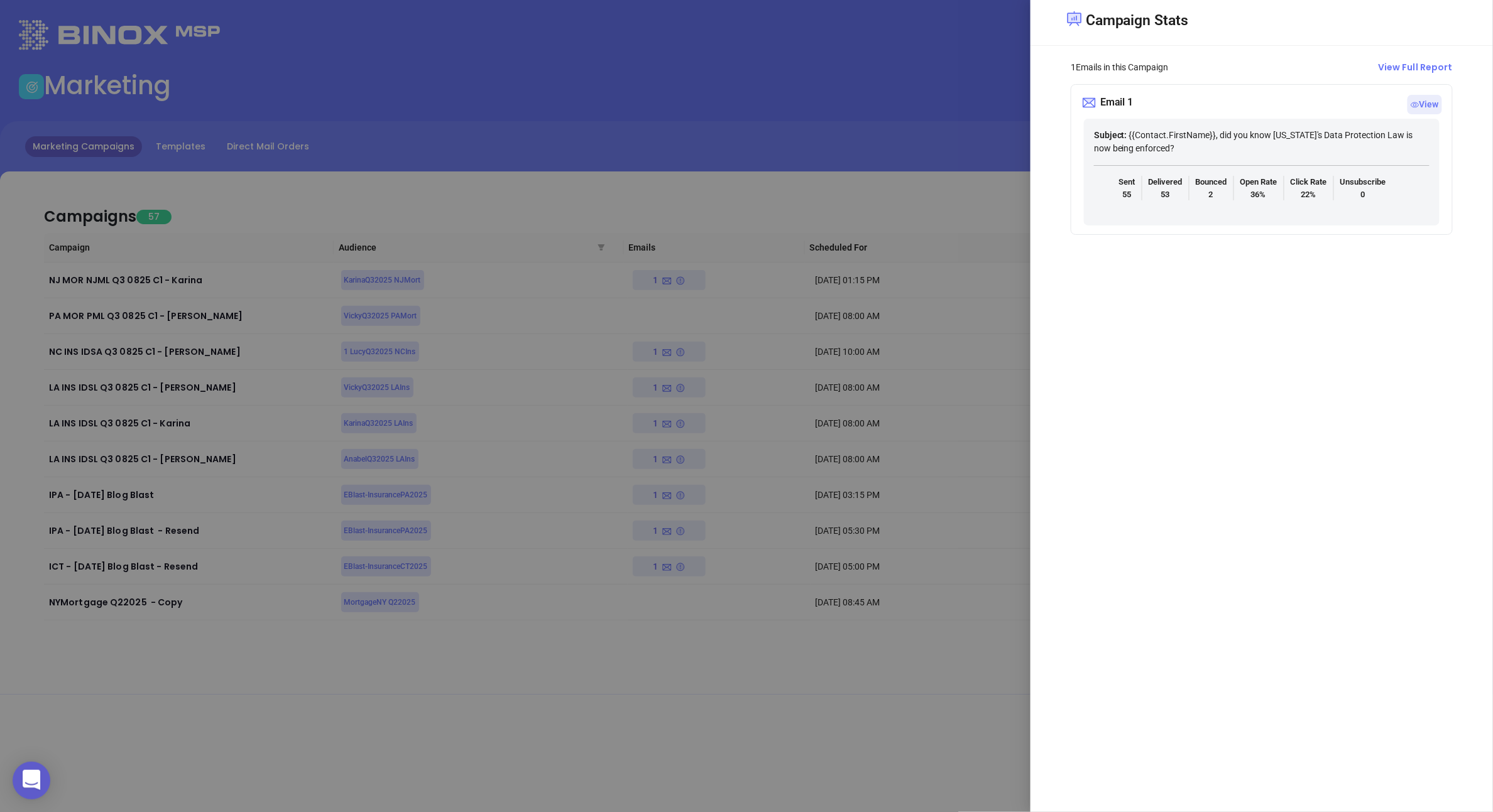
click at [660, 392] on div at bounding box center [746, 406] width 1493 height 812
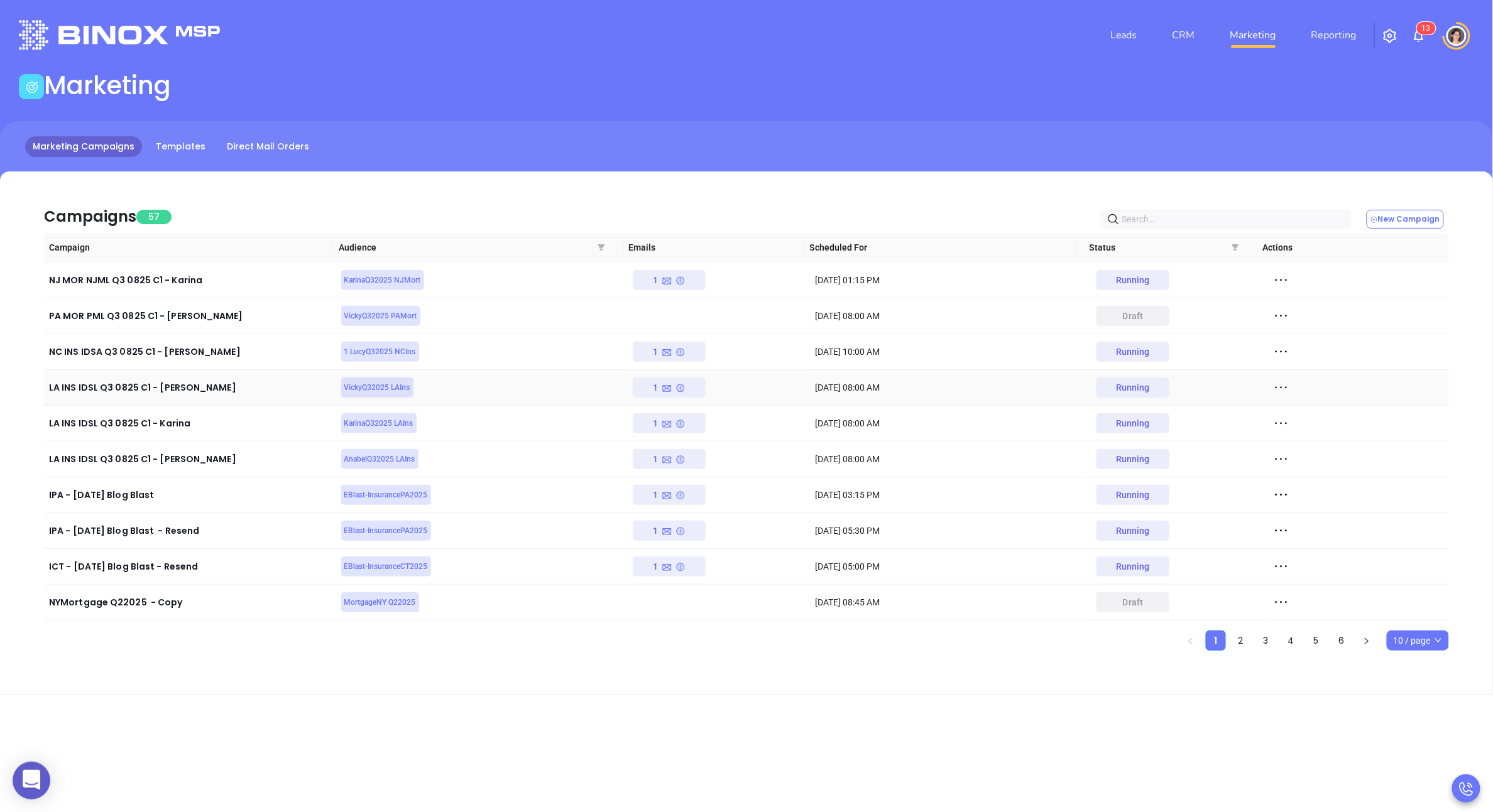
click at [654, 390] on div "1" at bounding box center [669, 388] width 32 height 20
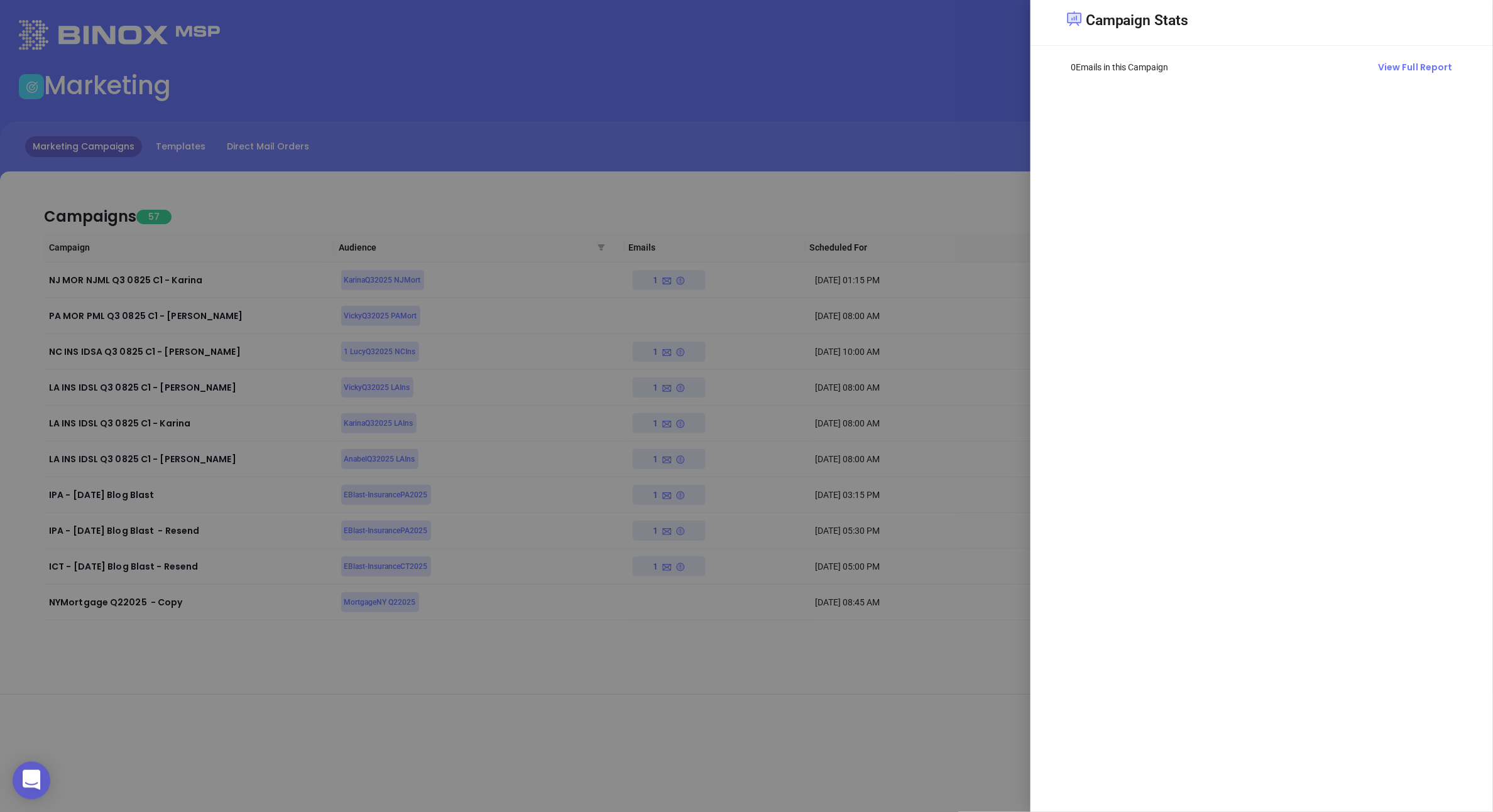
click at [652, 392] on div at bounding box center [746, 406] width 1493 height 812
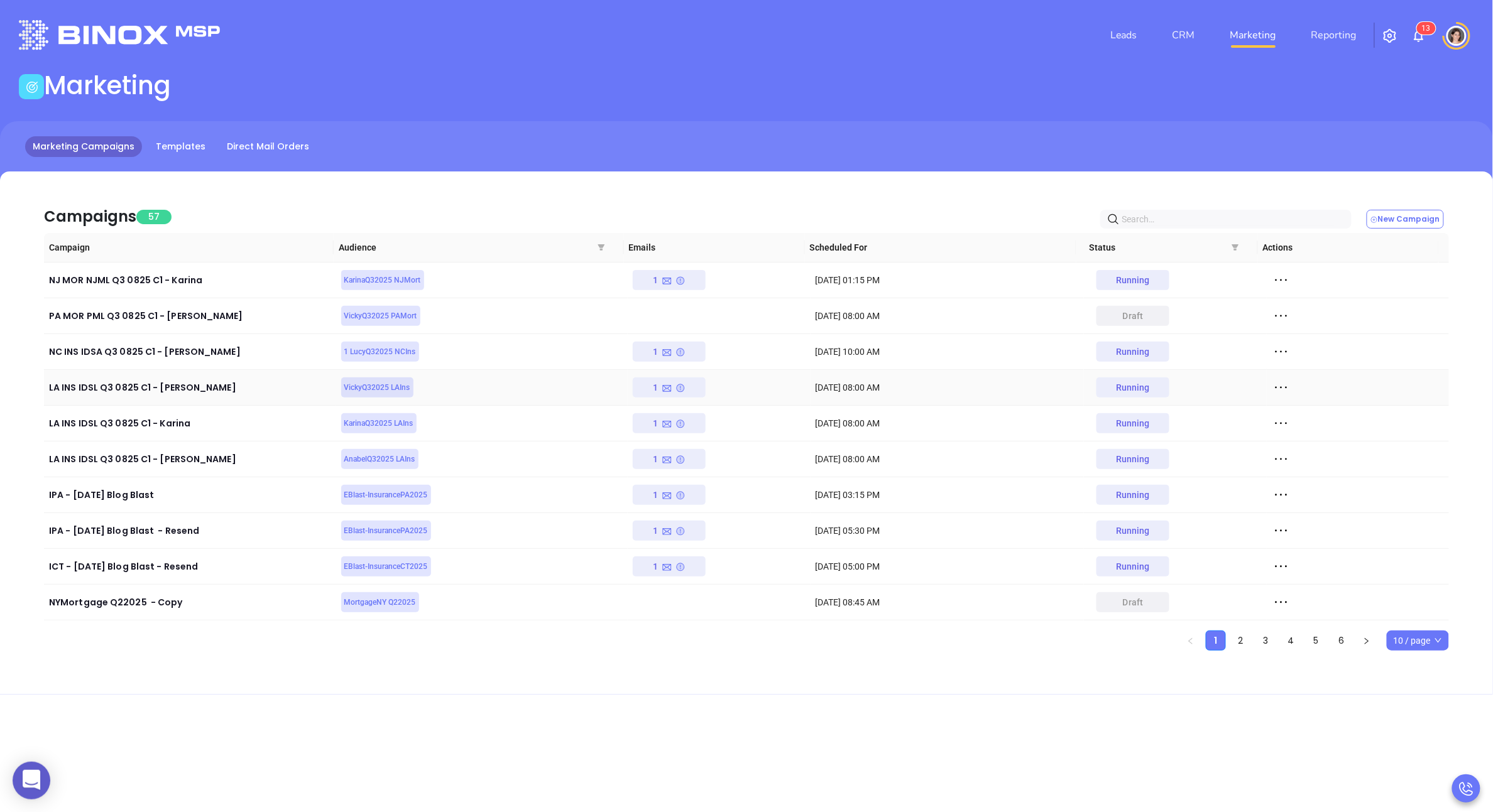
click at [1277, 390] on icon at bounding box center [1281, 387] width 18 height 18
click at [1295, 430] on div "View" at bounding box center [1330, 433] width 113 height 14
click at [679, 419] on icon at bounding box center [681, 424] width 10 height 10
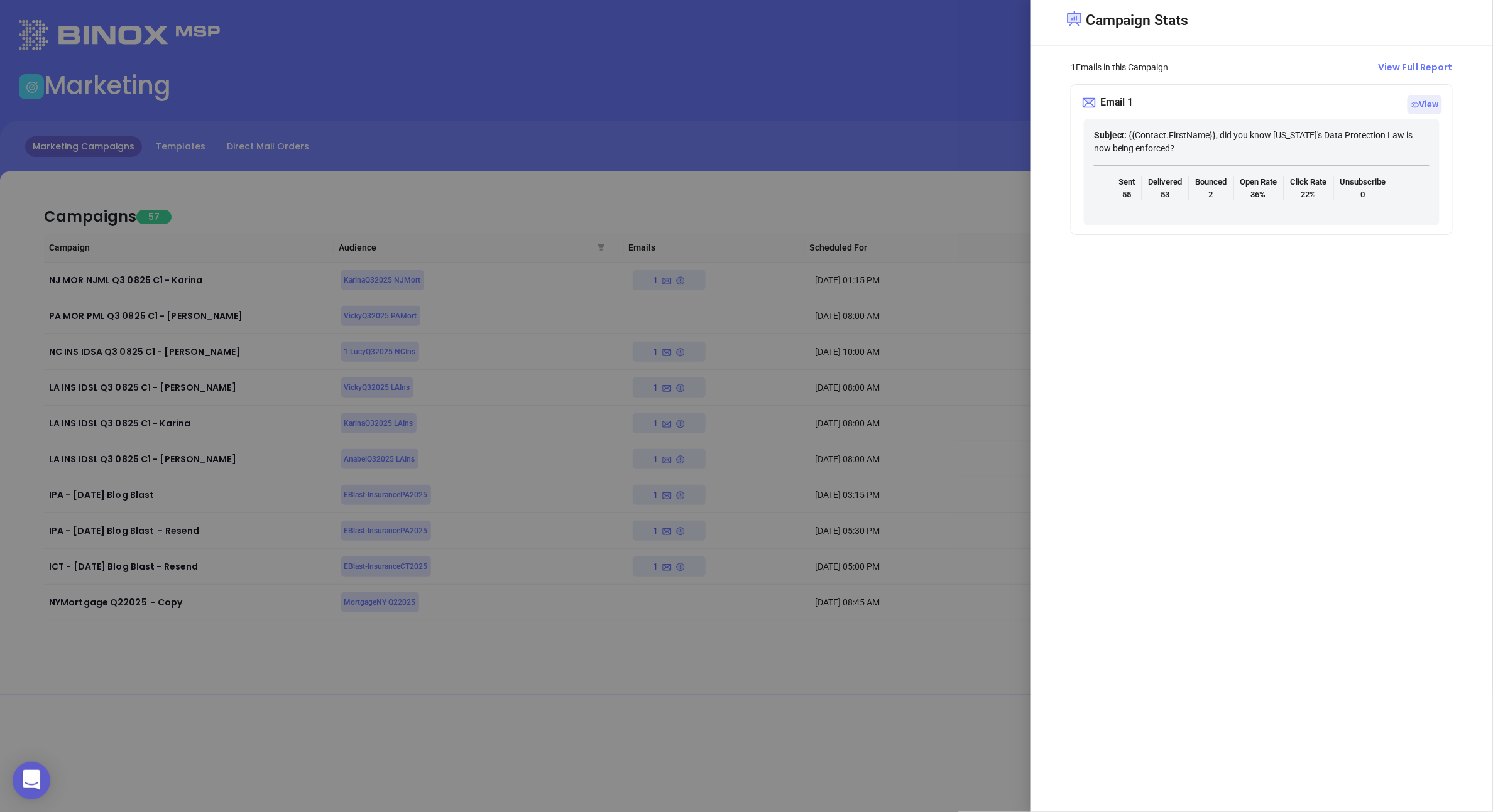
click at [656, 398] on div at bounding box center [746, 406] width 1493 height 812
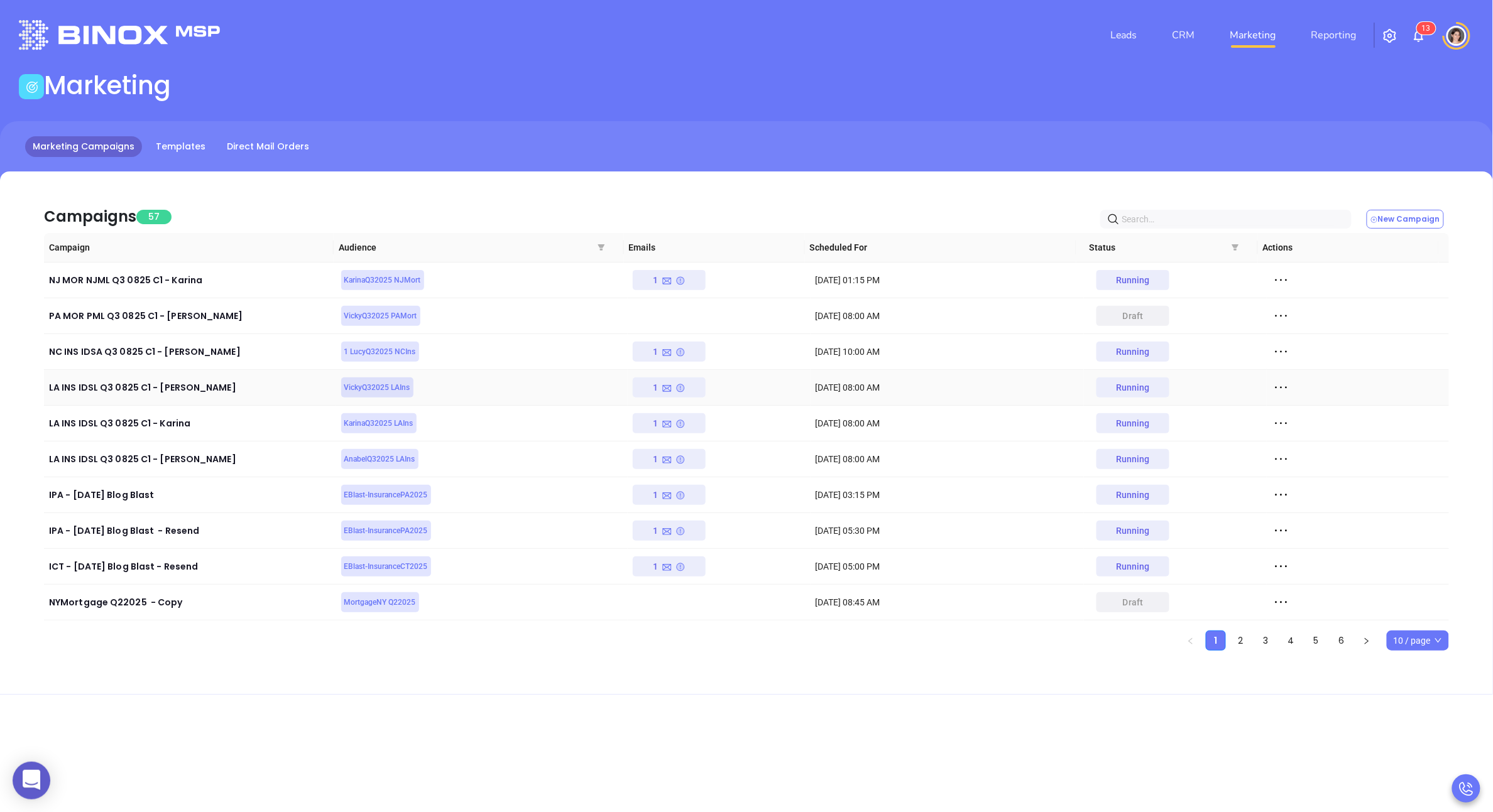
click at [656, 389] on div "1" at bounding box center [669, 388] width 32 height 20
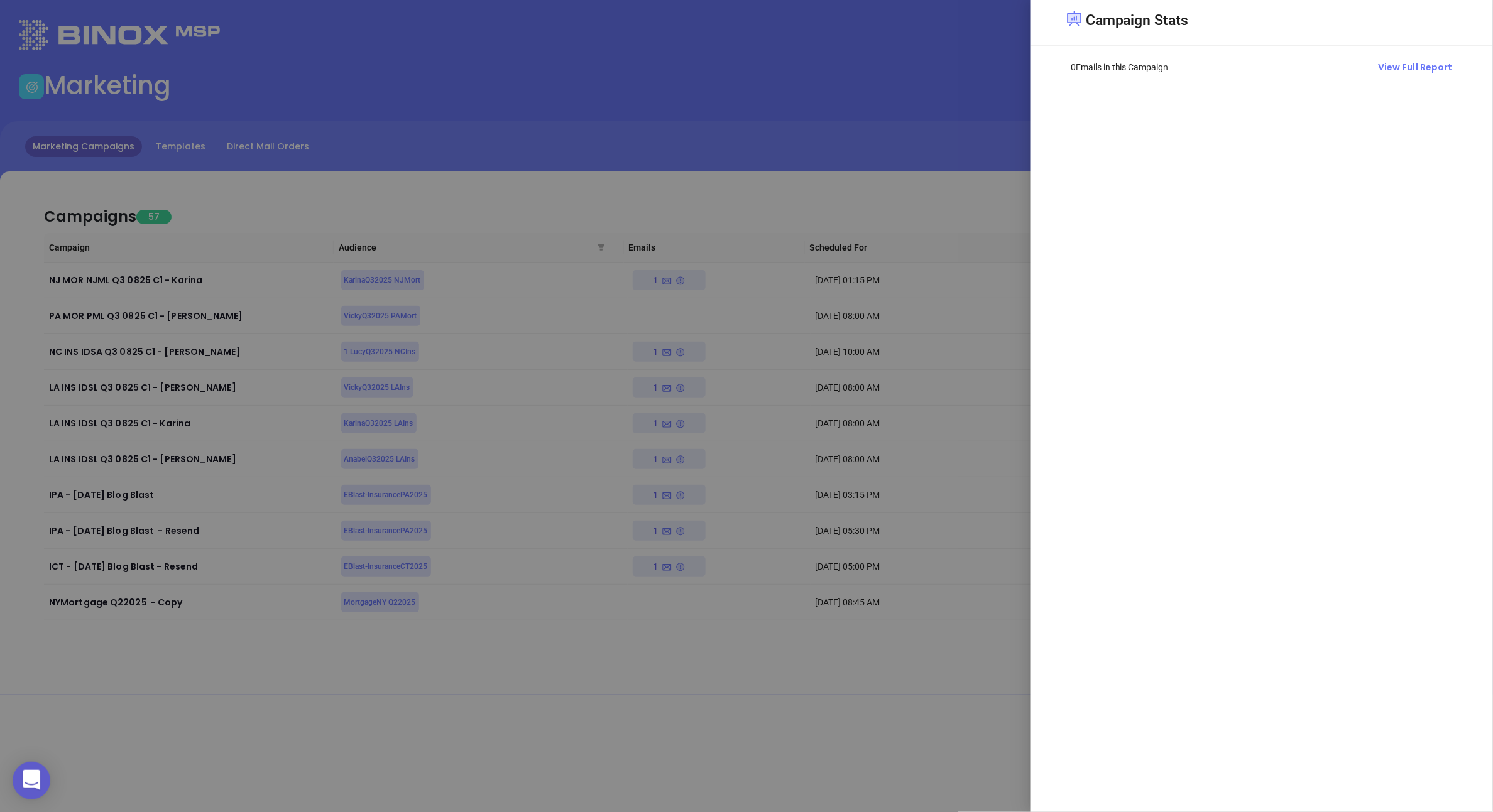
drag, startPoint x: 636, startPoint y: 419, endPoint x: 640, endPoint y: 436, distance: 17.5
click at [636, 419] on div at bounding box center [746, 406] width 1493 height 812
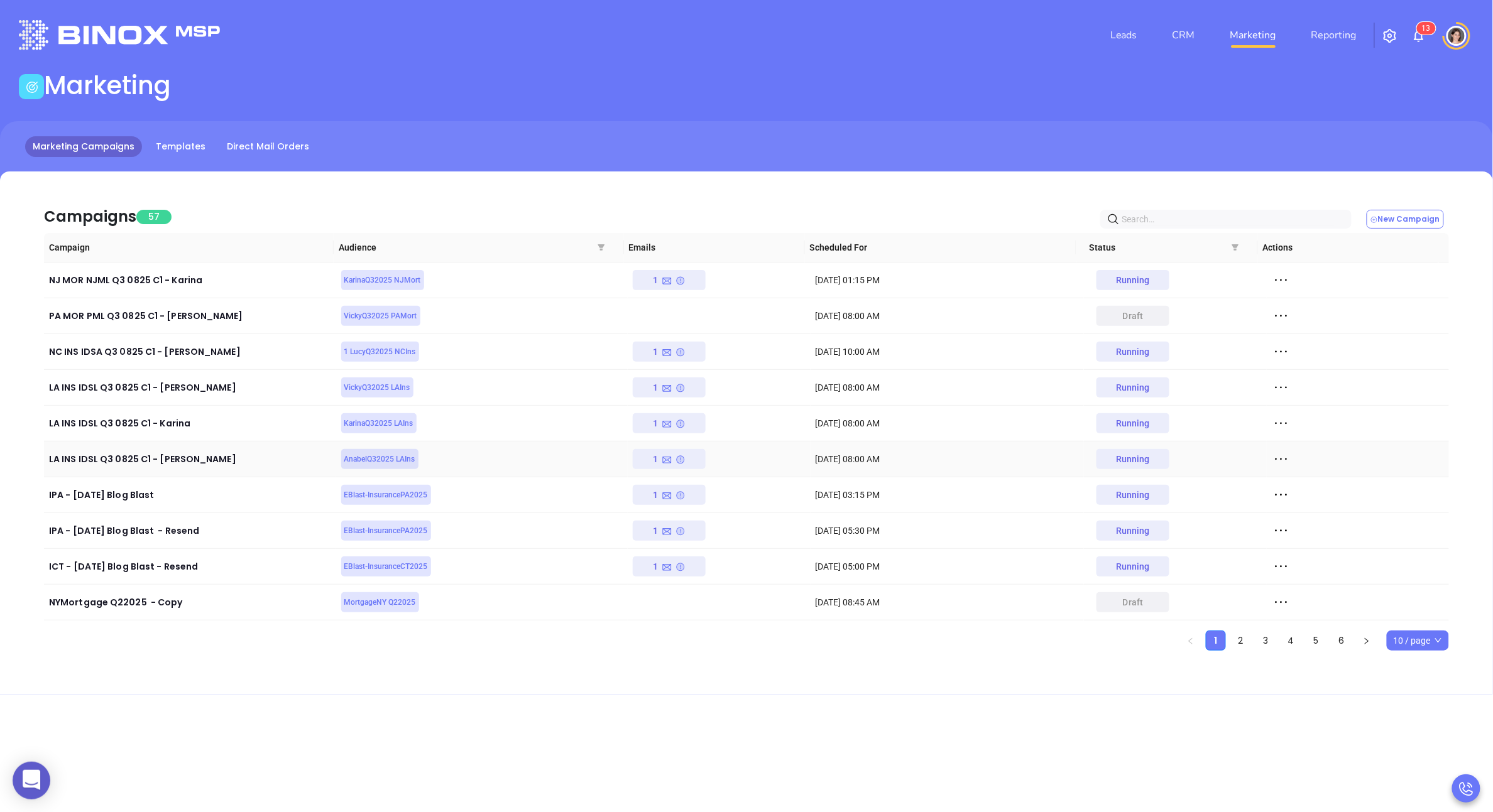
click at [662, 458] on icon at bounding box center [668, 460] width 11 height 11
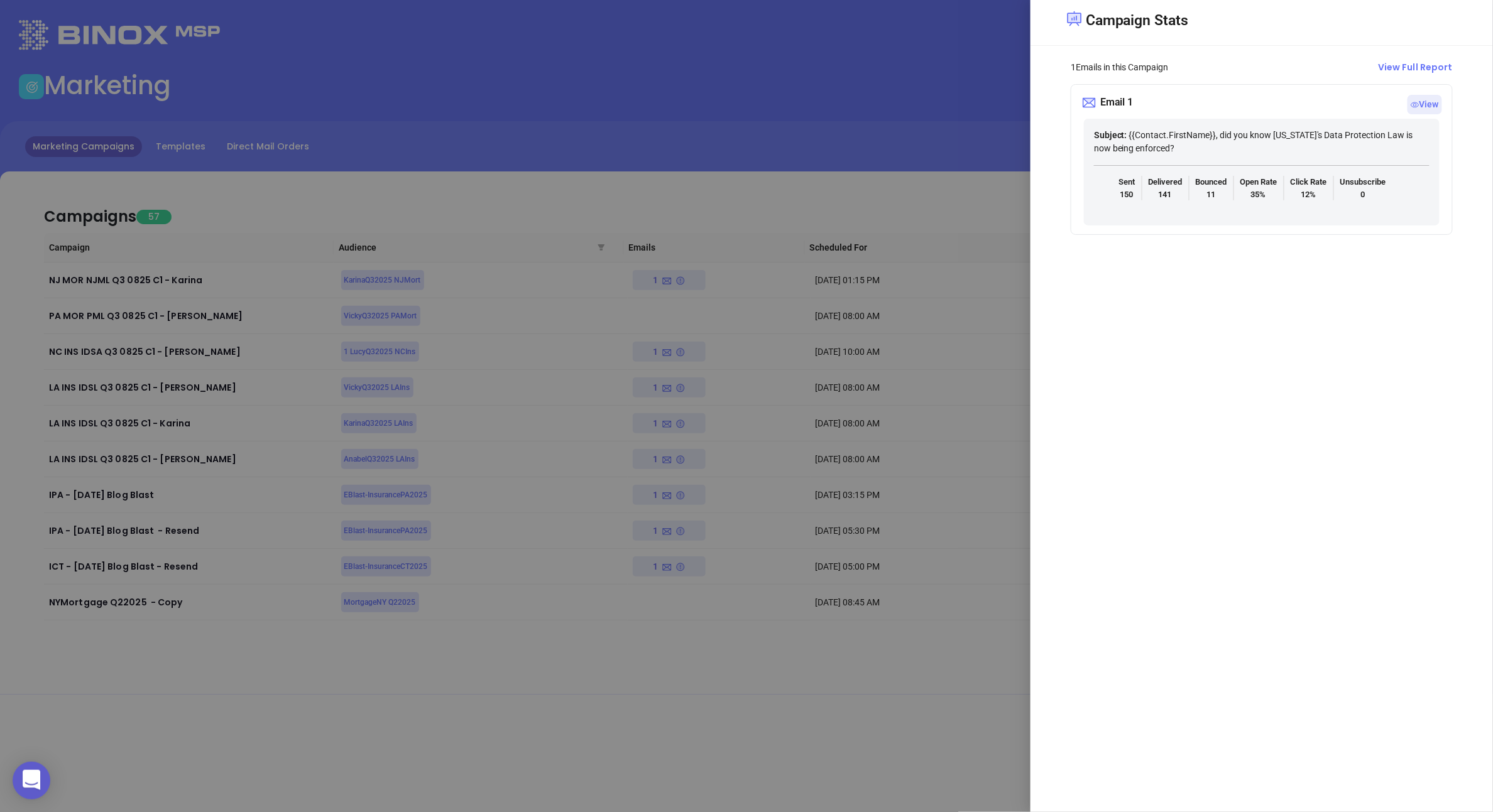
click at [668, 465] on div at bounding box center [746, 406] width 1493 height 812
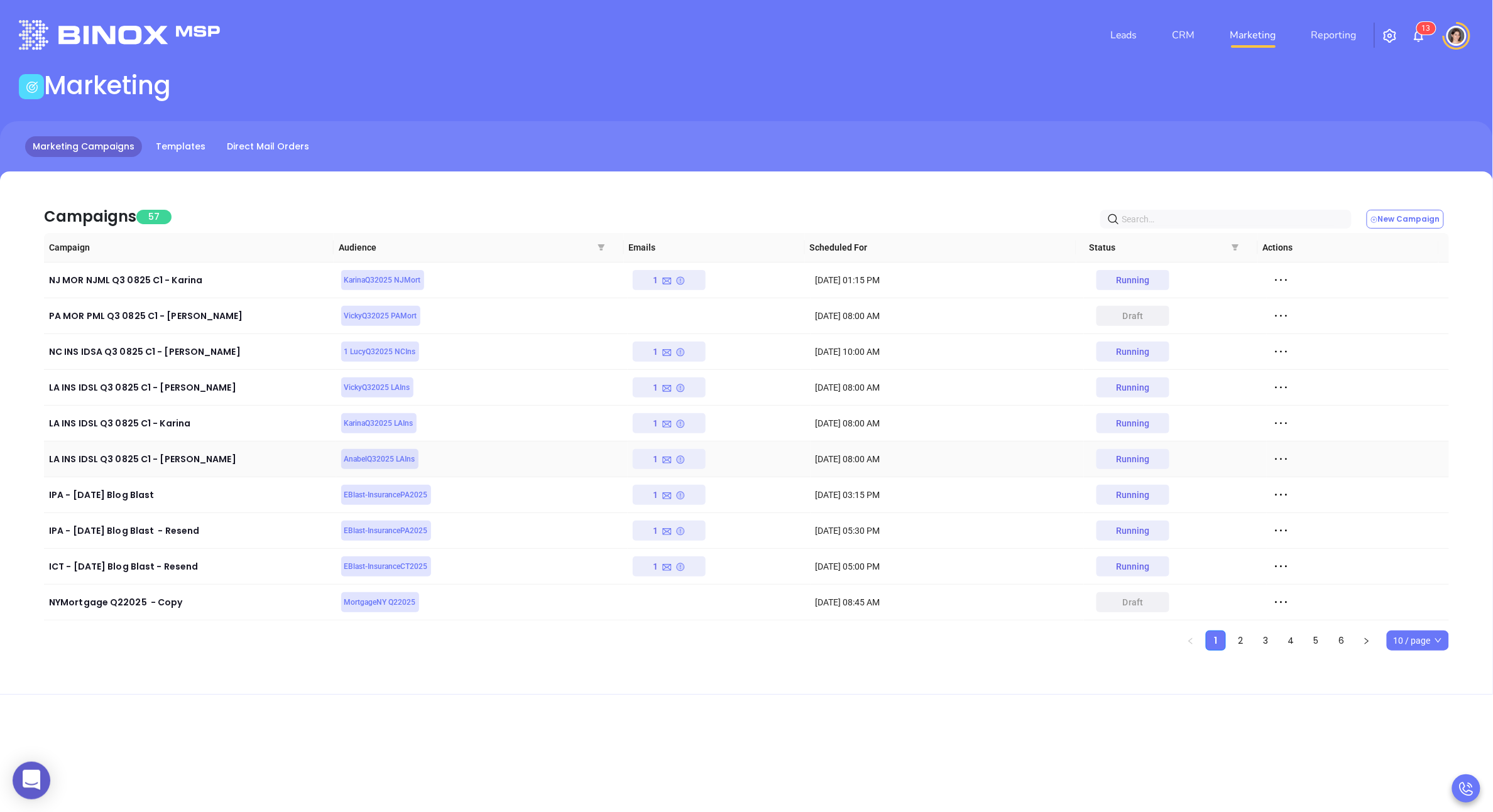
click at [663, 462] on icon at bounding box center [668, 460] width 11 height 11
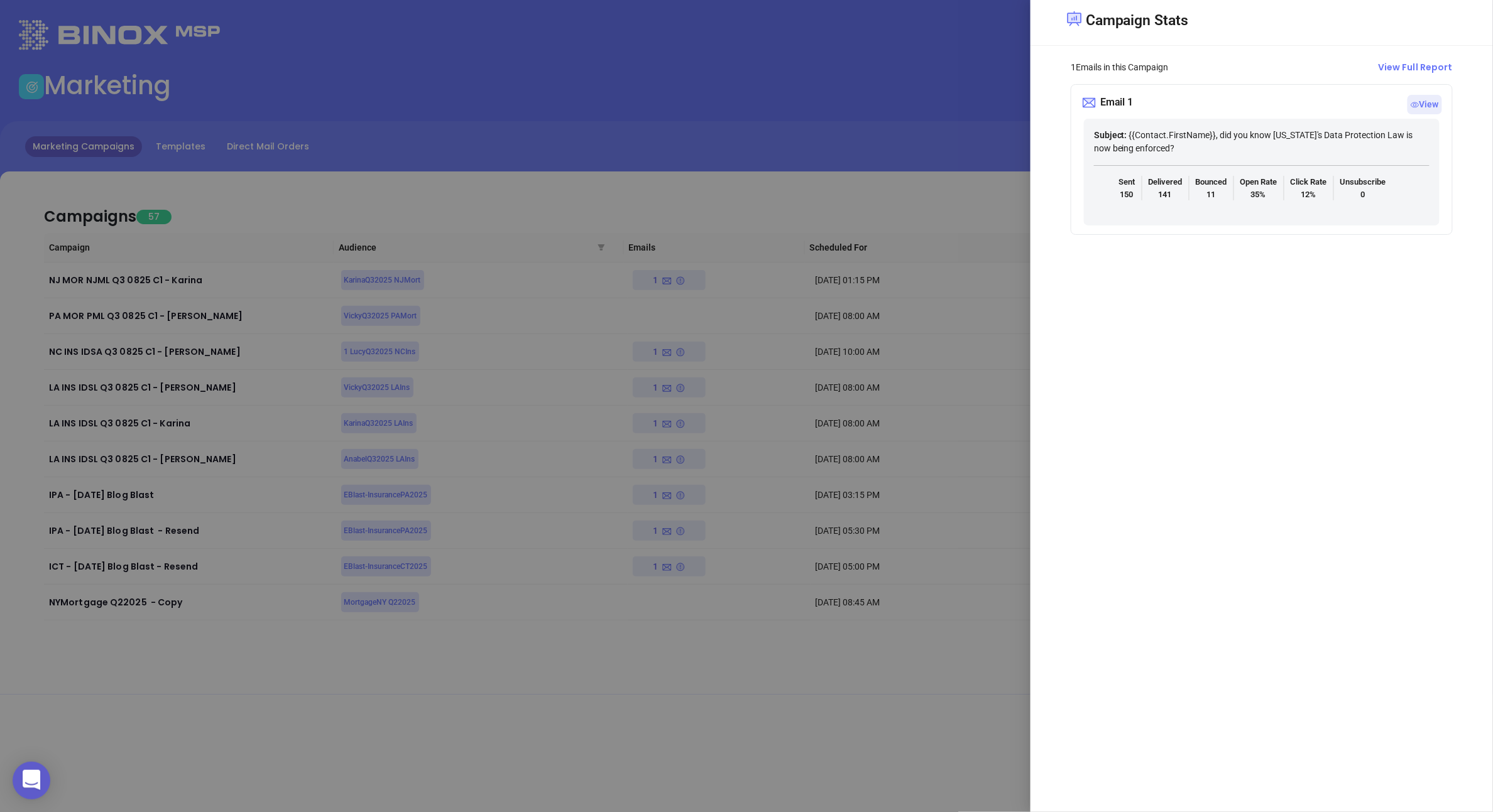
click at [653, 447] on div at bounding box center [746, 406] width 1493 height 812
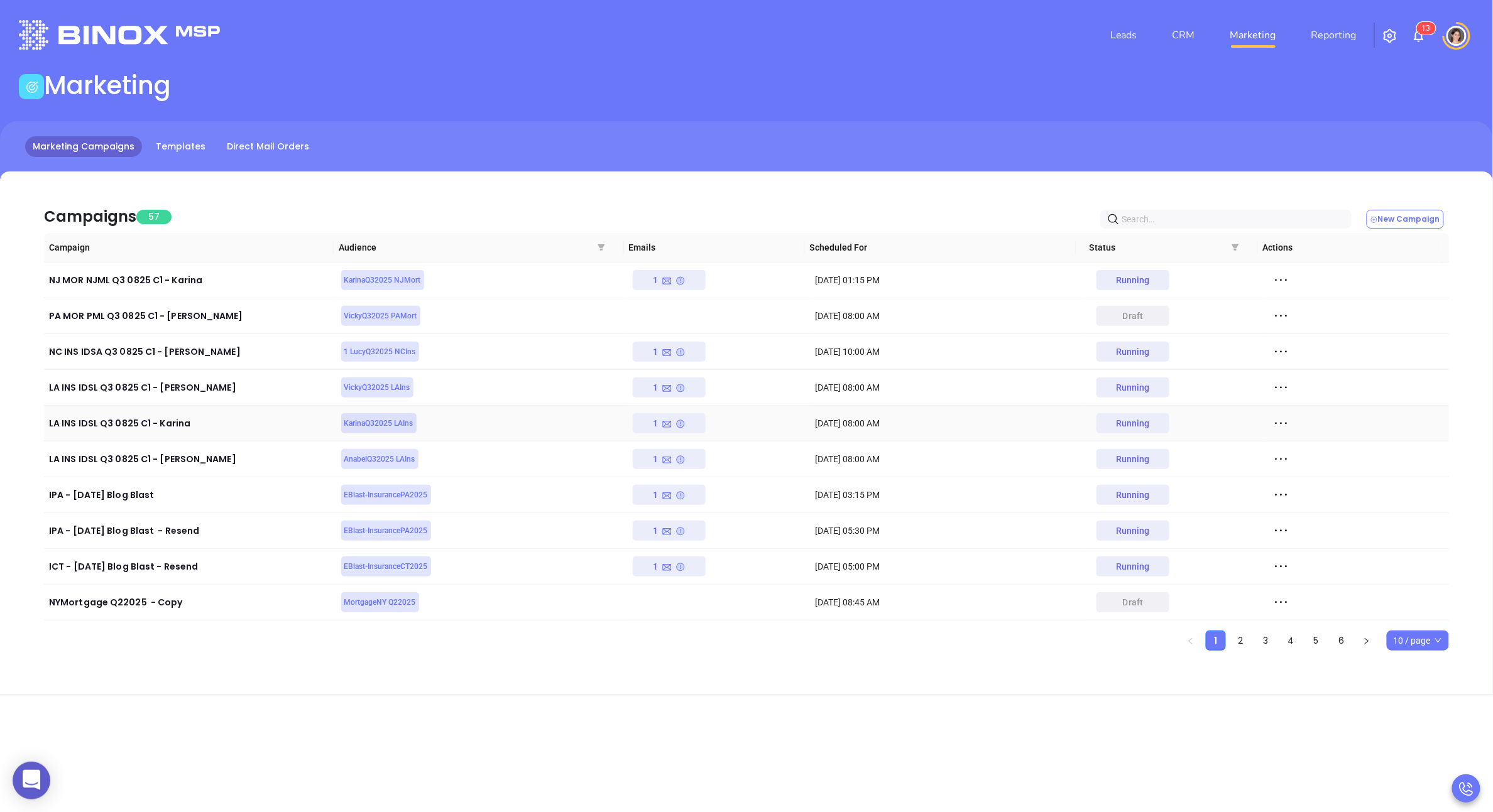
click at [654, 431] on div "1" at bounding box center [669, 423] width 32 height 20
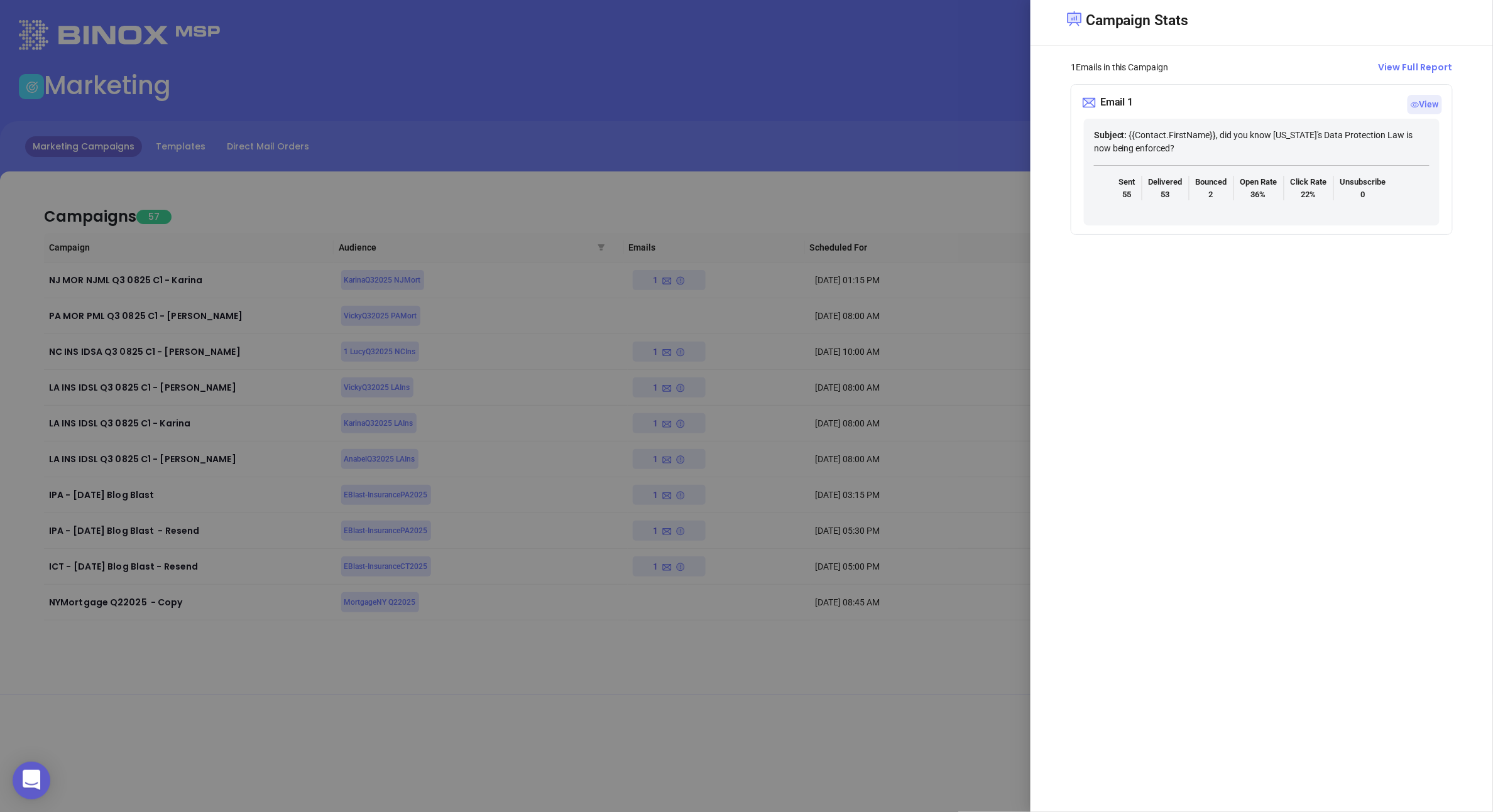
click at [591, 431] on div at bounding box center [746, 406] width 1493 height 812
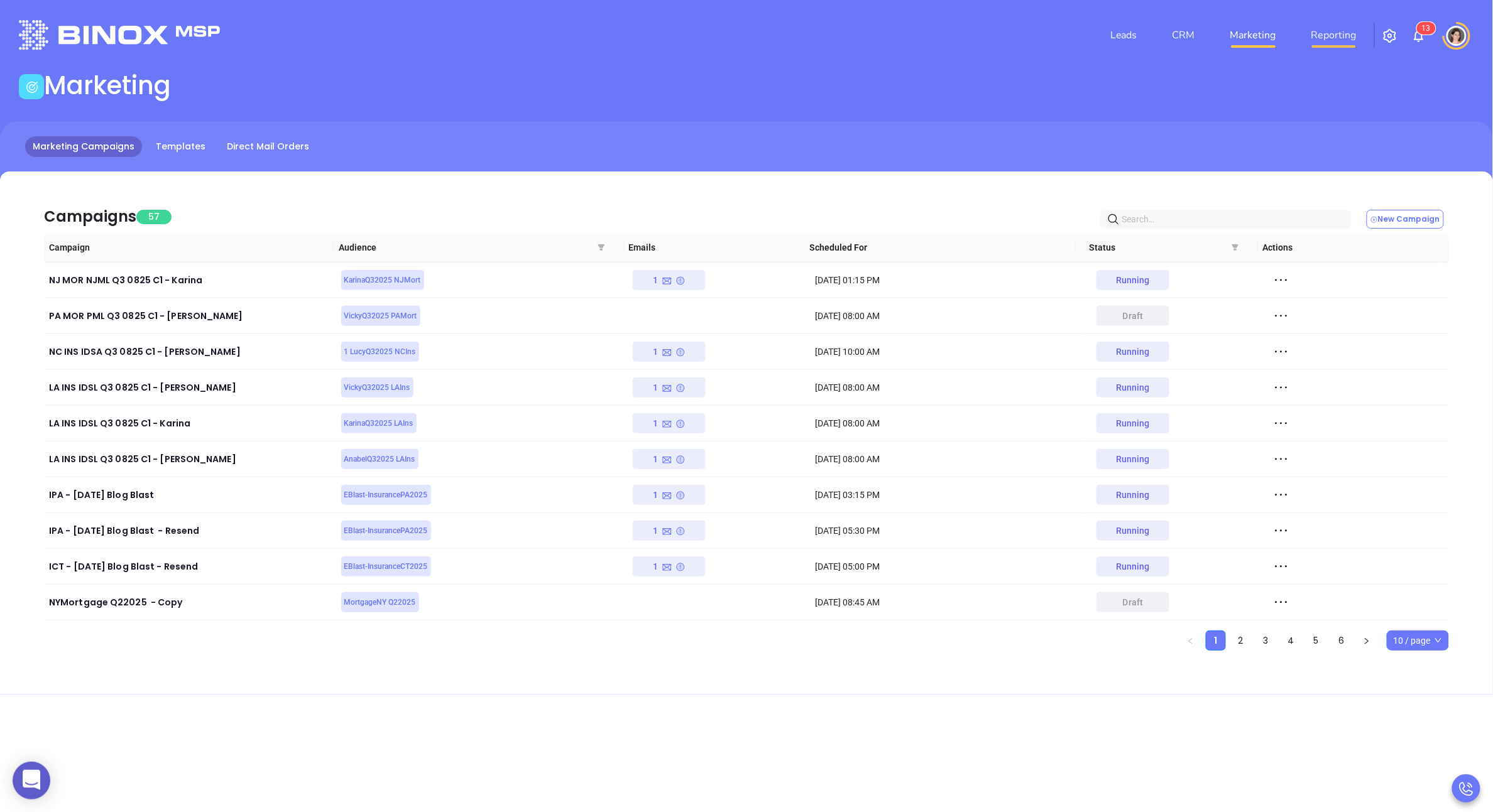
click at [1333, 36] on link "Reporting" at bounding box center [1334, 35] width 55 height 25
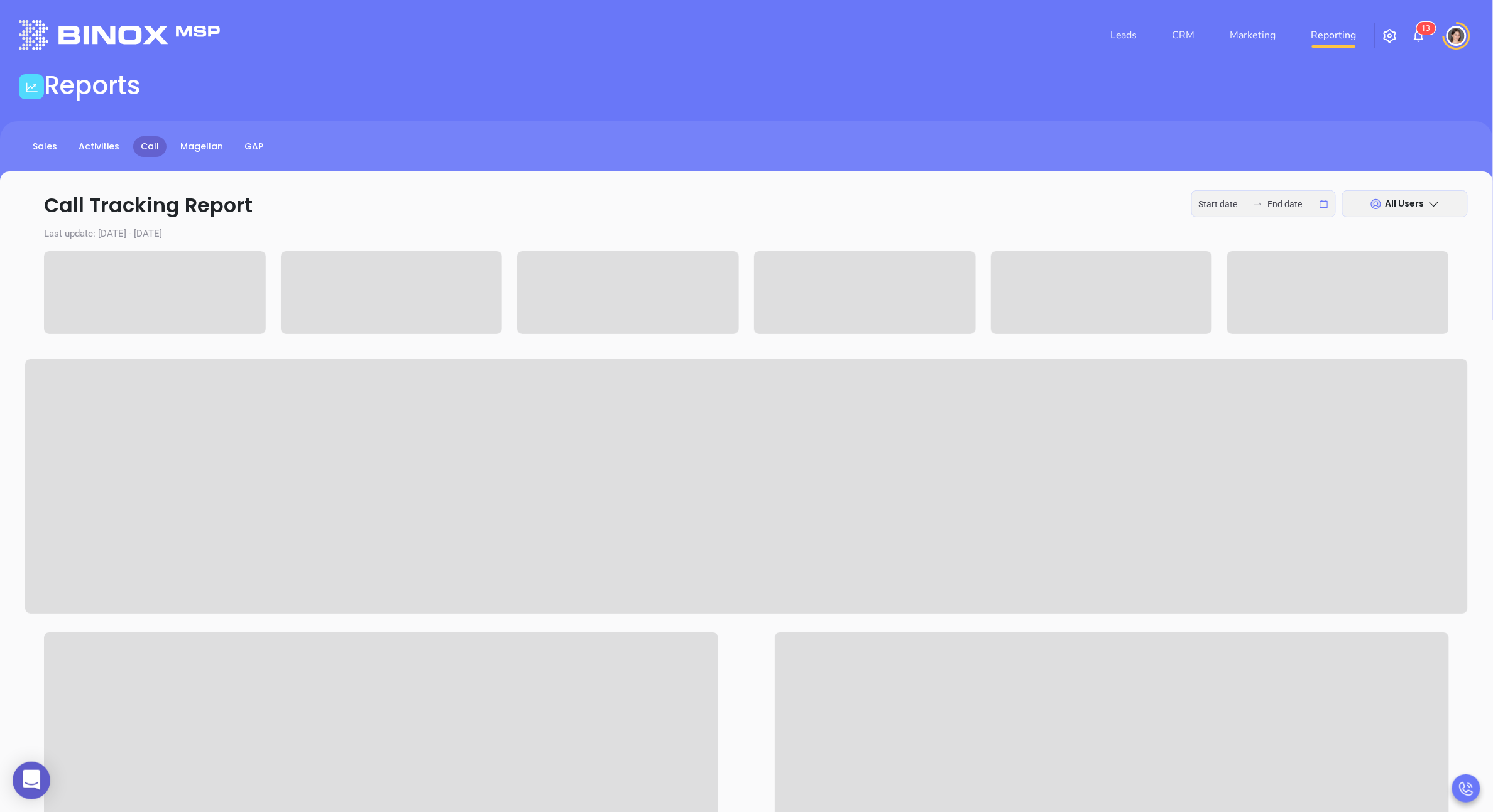
type input "[DATE]"
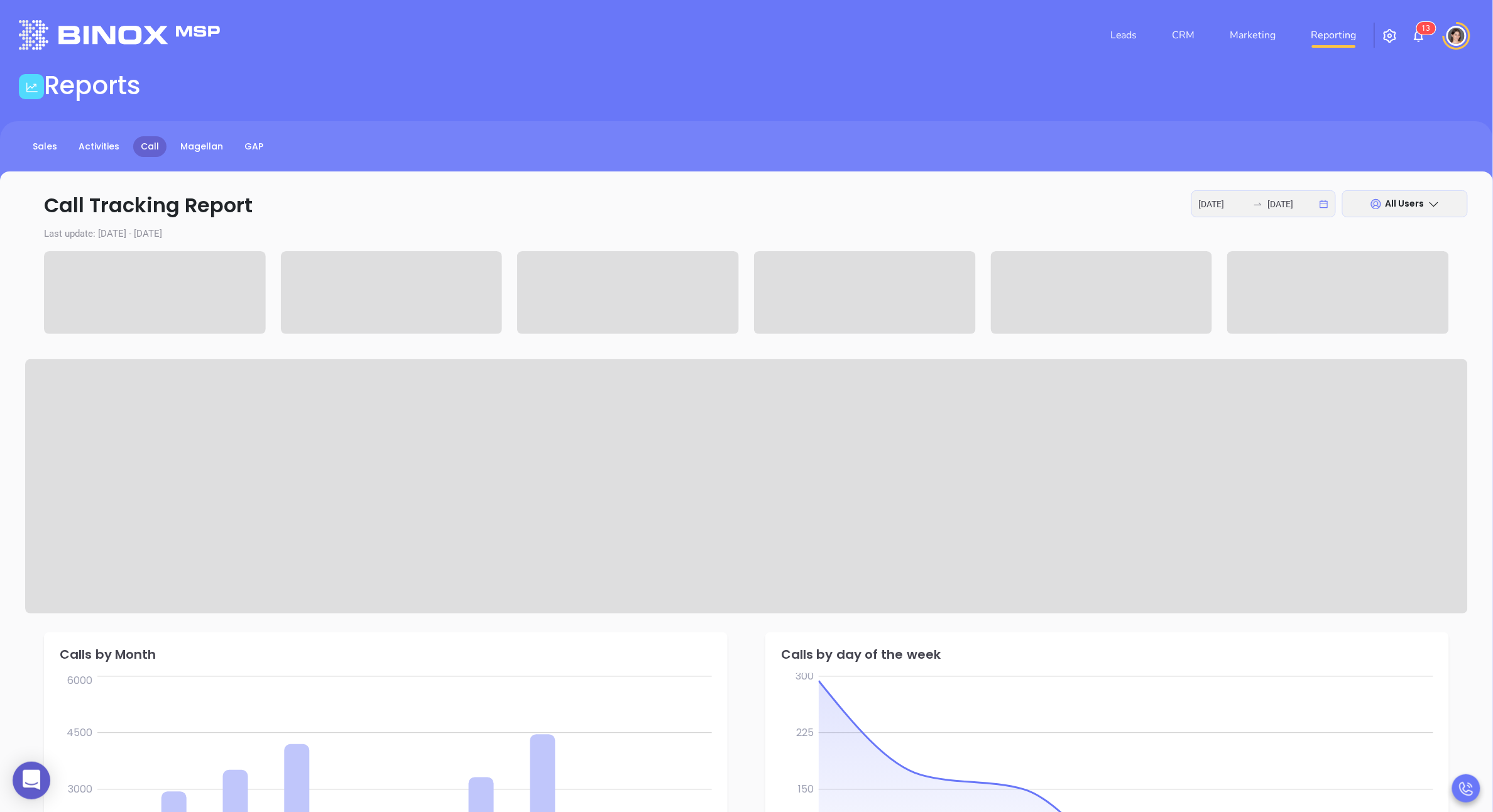
click at [1248, 214] on div "[DATE] [DATE]" at bounding box center [1263, 203] width 145 height 27
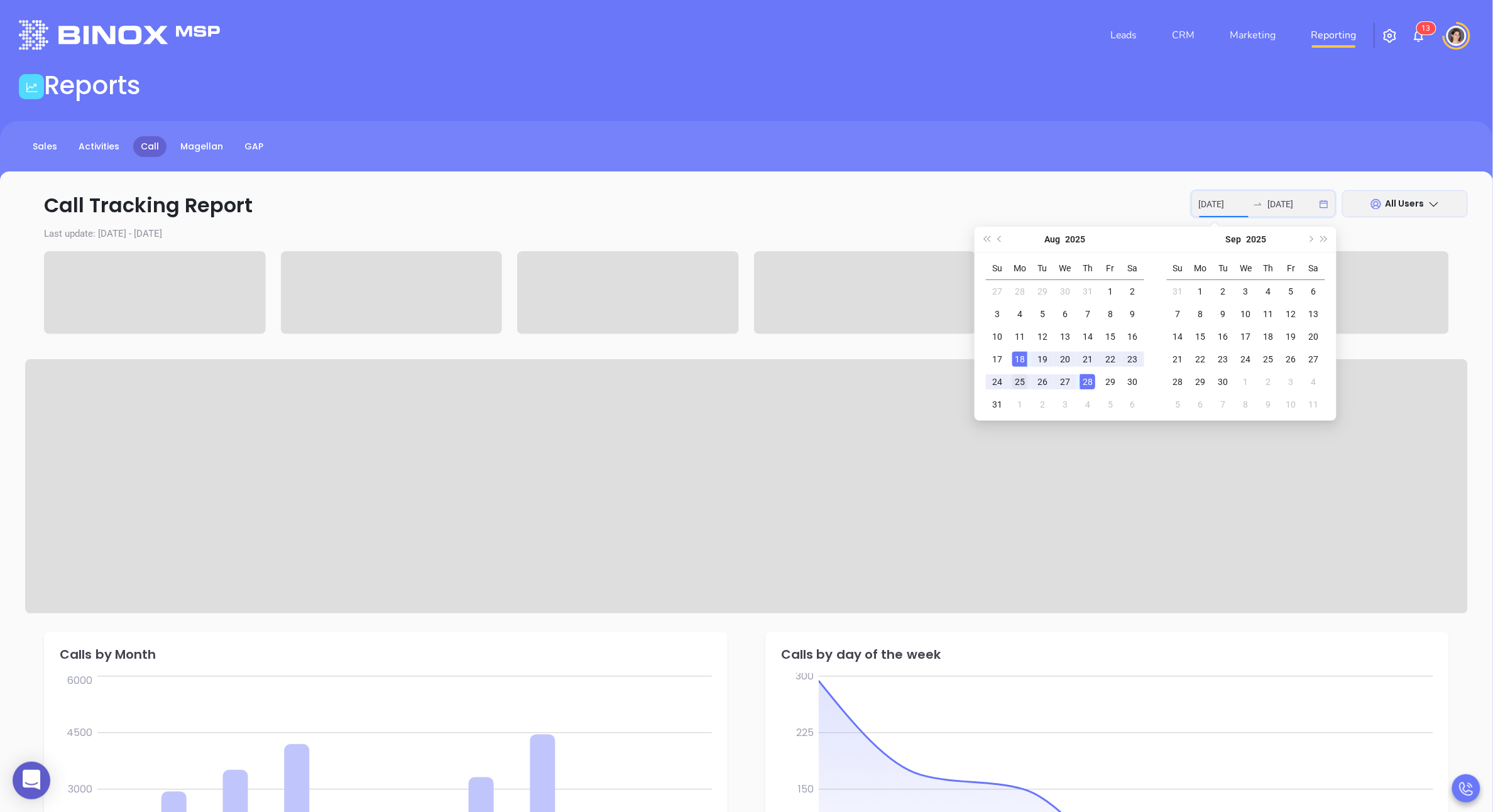
type input "[DATE]"
click at [1019, 375] on div "25" at bounding box center [1020, 382] width 15 height 15
type input "[DATE]"
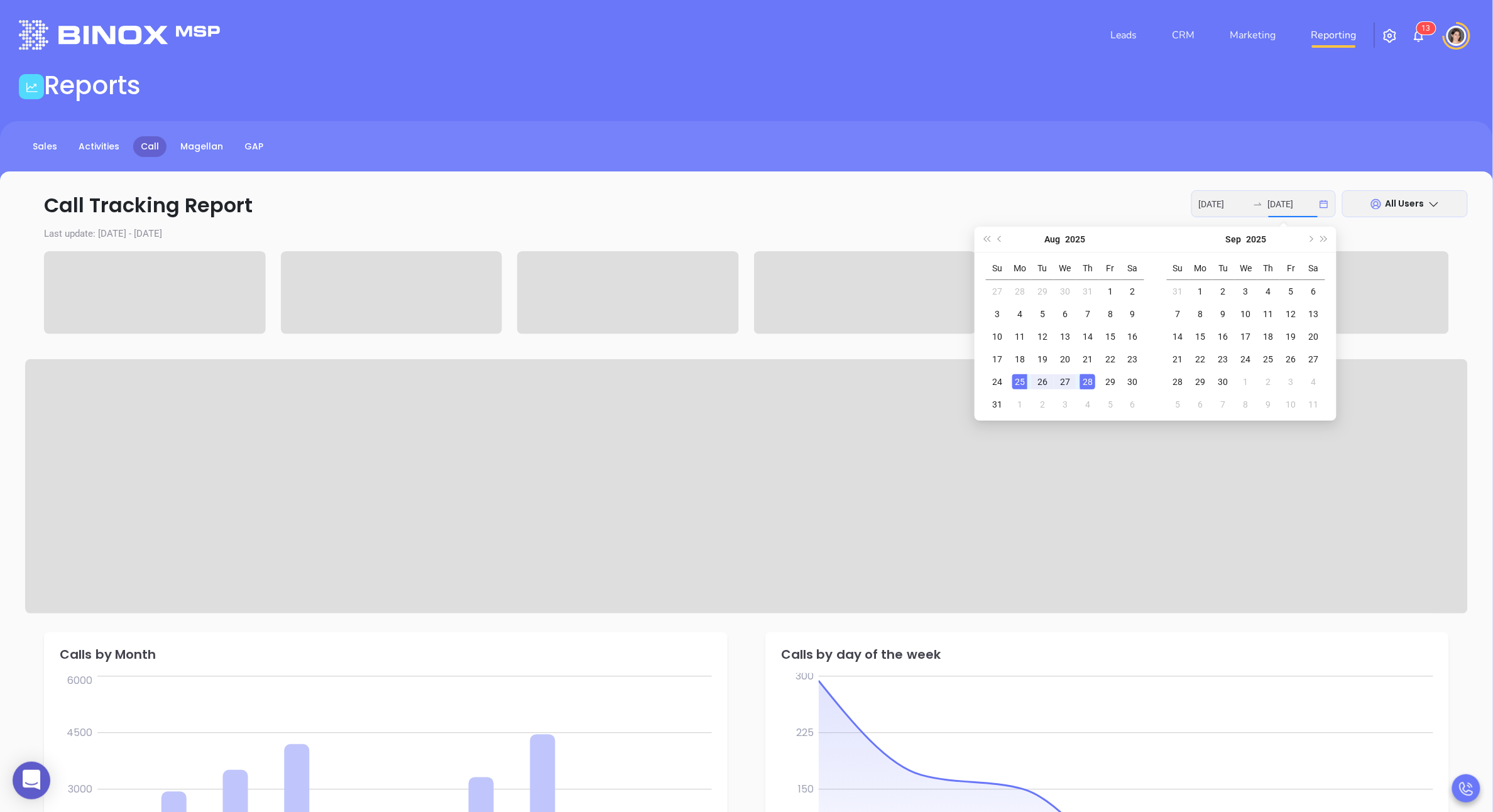
click at [886, 243] on div "Call Tracking Report [DATE] [DATE] All Users Last update: [DATE] - [DATE] Calls…" at bounding box center [746, 722] width 1493 height 1101
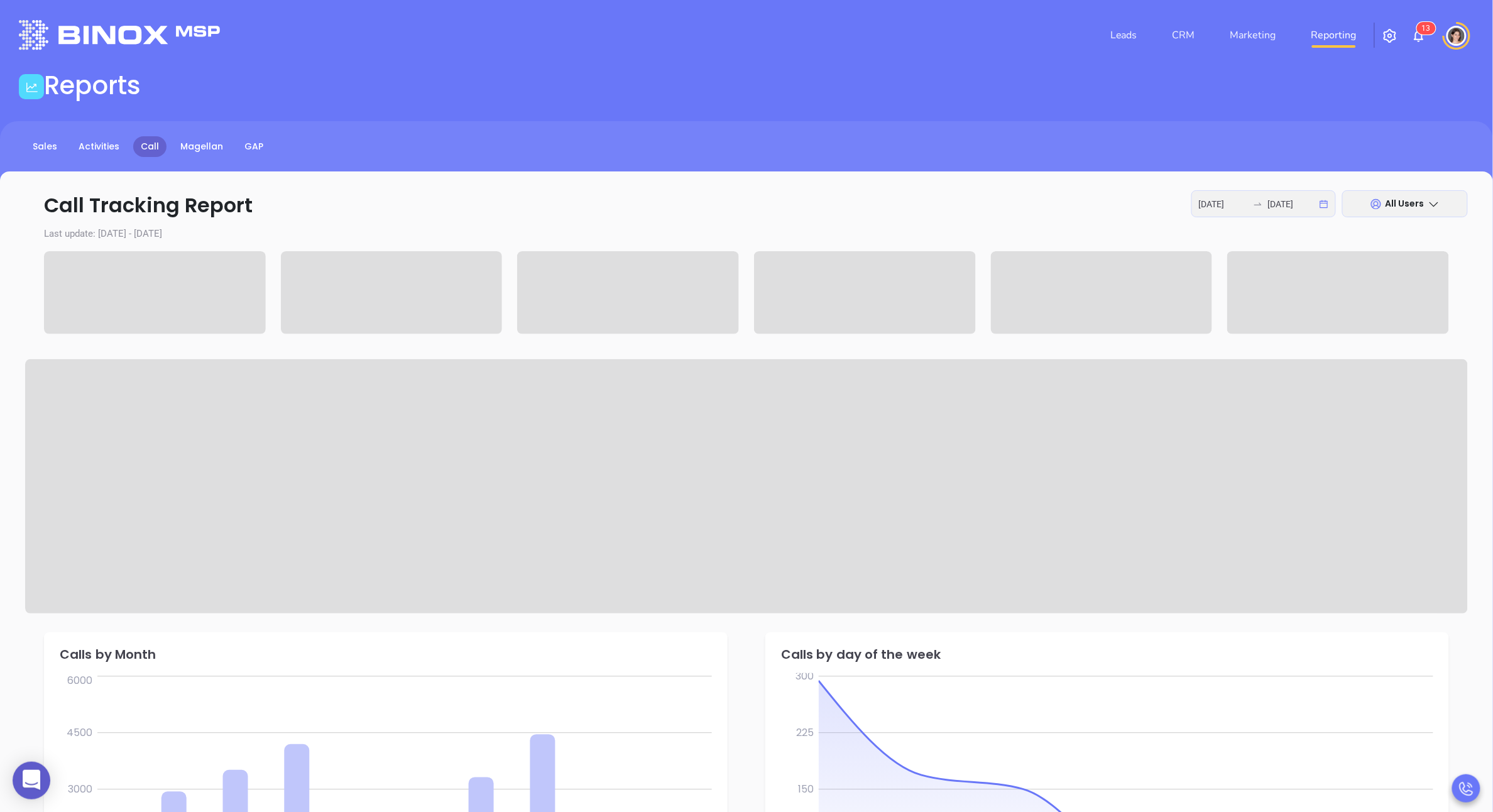
click at [1374, 209] on icon at bounding box center [1377, 205] width 13 height 13
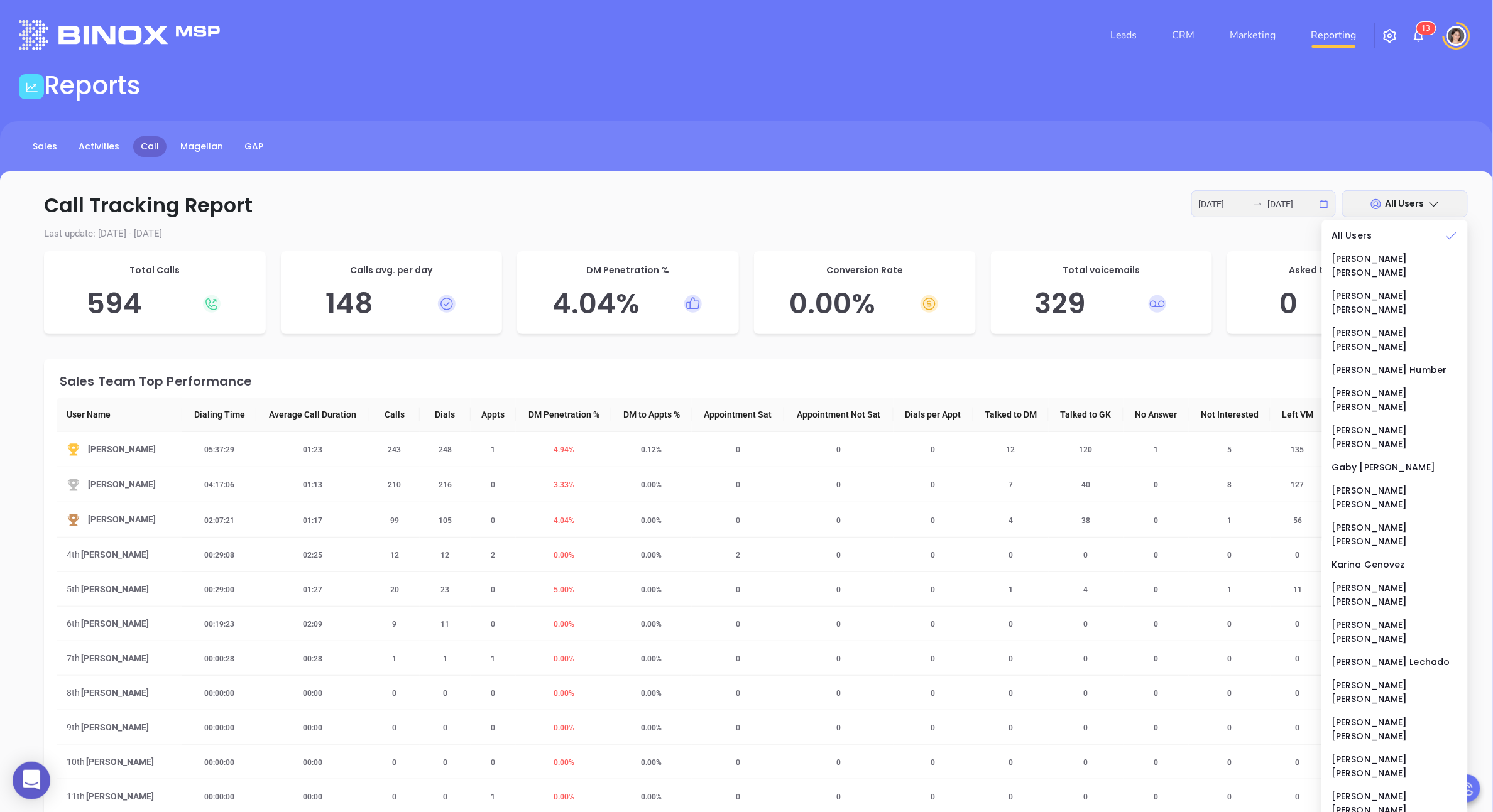
click at [927, 206] on p "Call Tracking Report [DATE] [DATE] All Users" at bounding box center [746, 205] width 1443 height 30
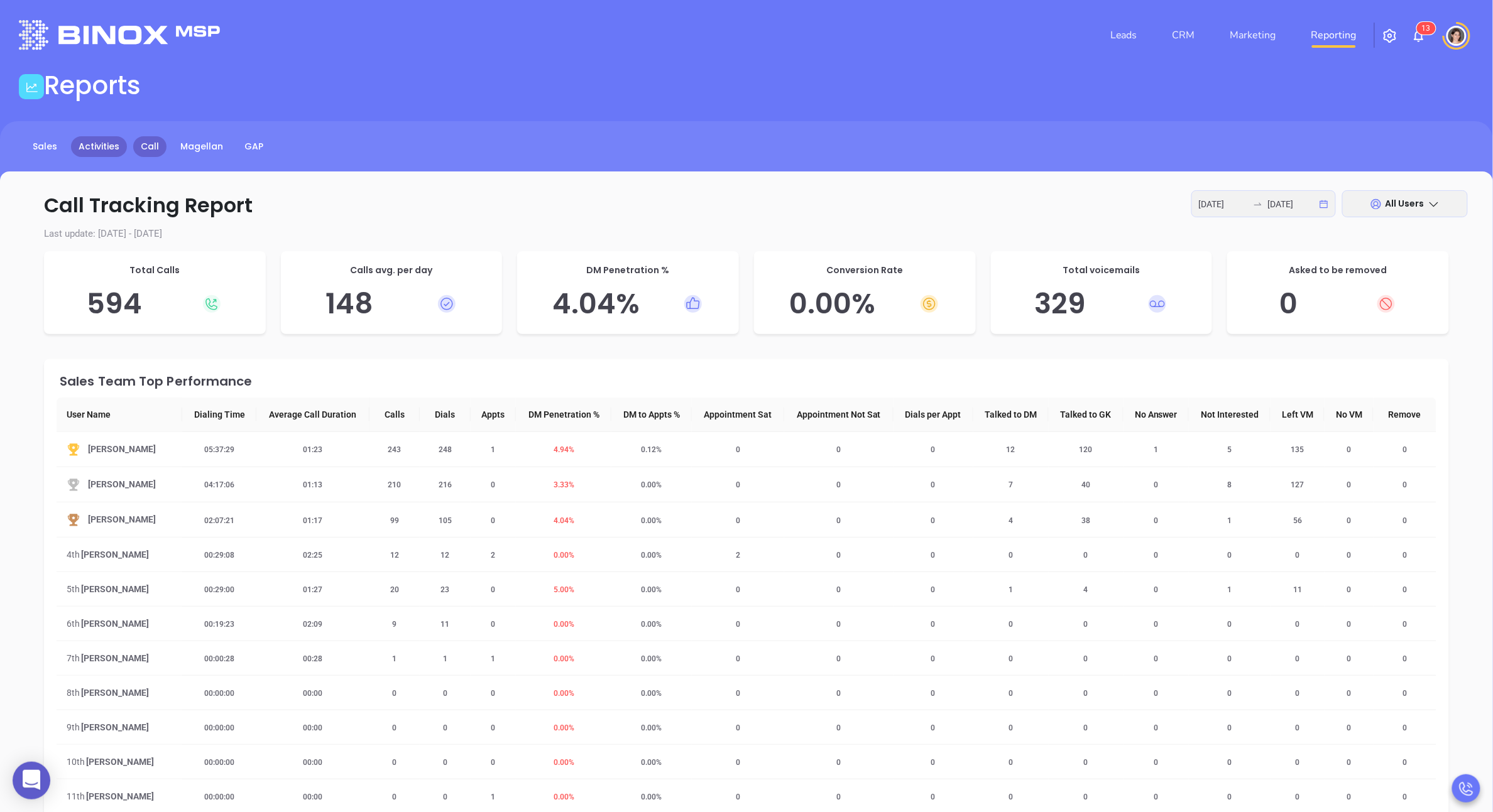
click at [100, 151] on link "Activities" at bounding box center [99, 147] width 56 height 20
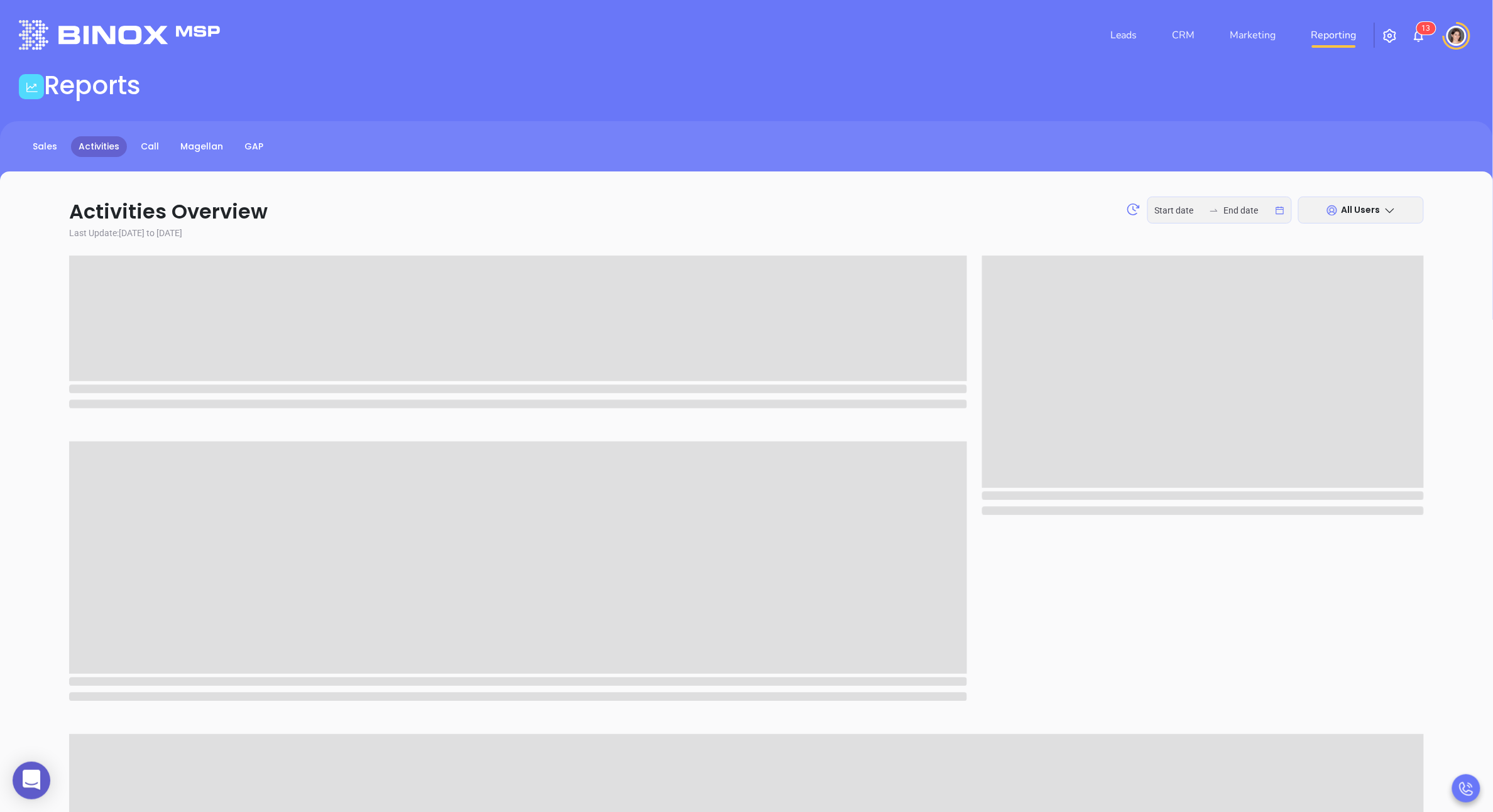
type input "[DATE]"
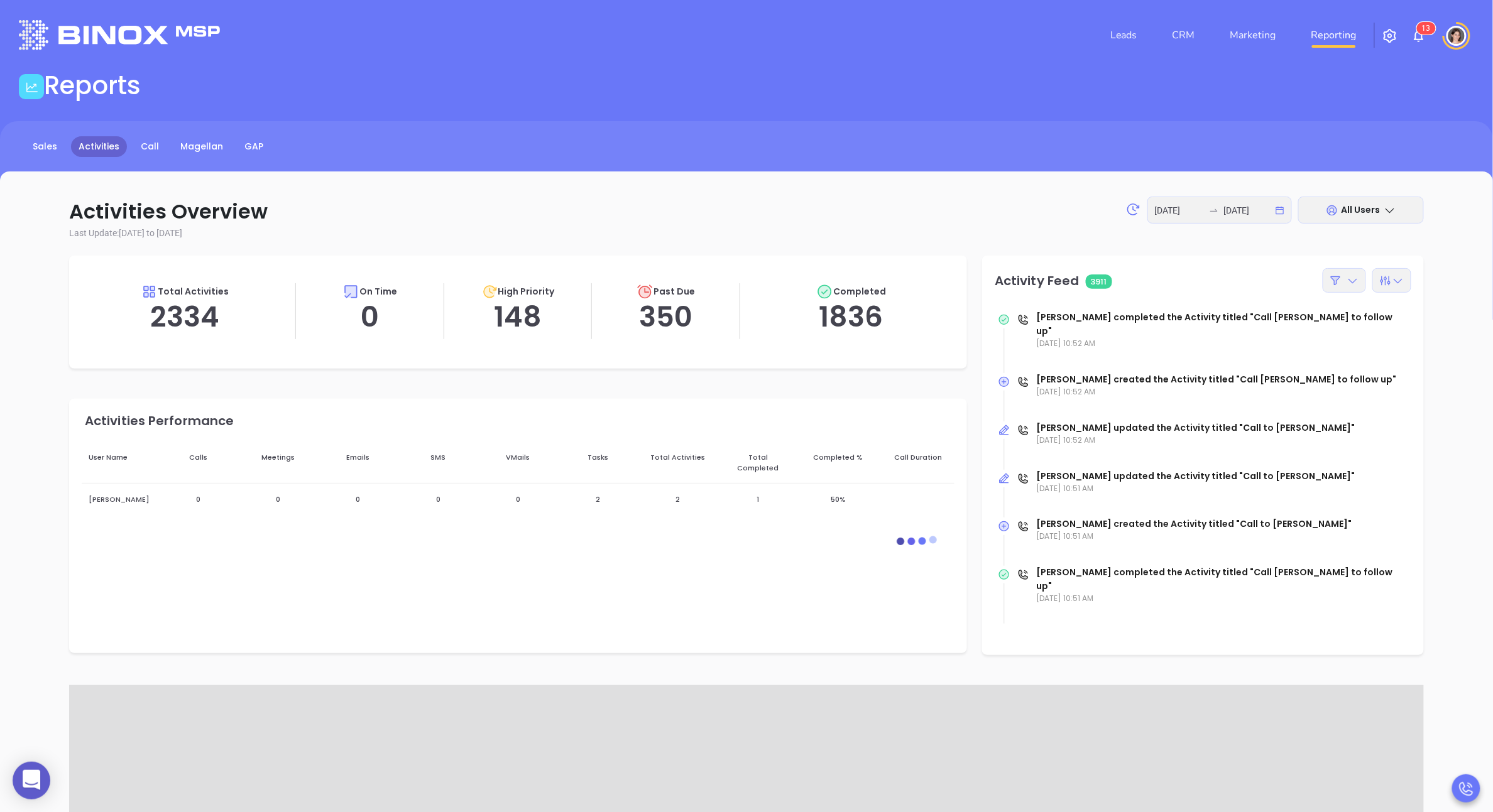
click at [1350, 217] on div "All Users" at bounding box center [1361, 209] width 125 height 27
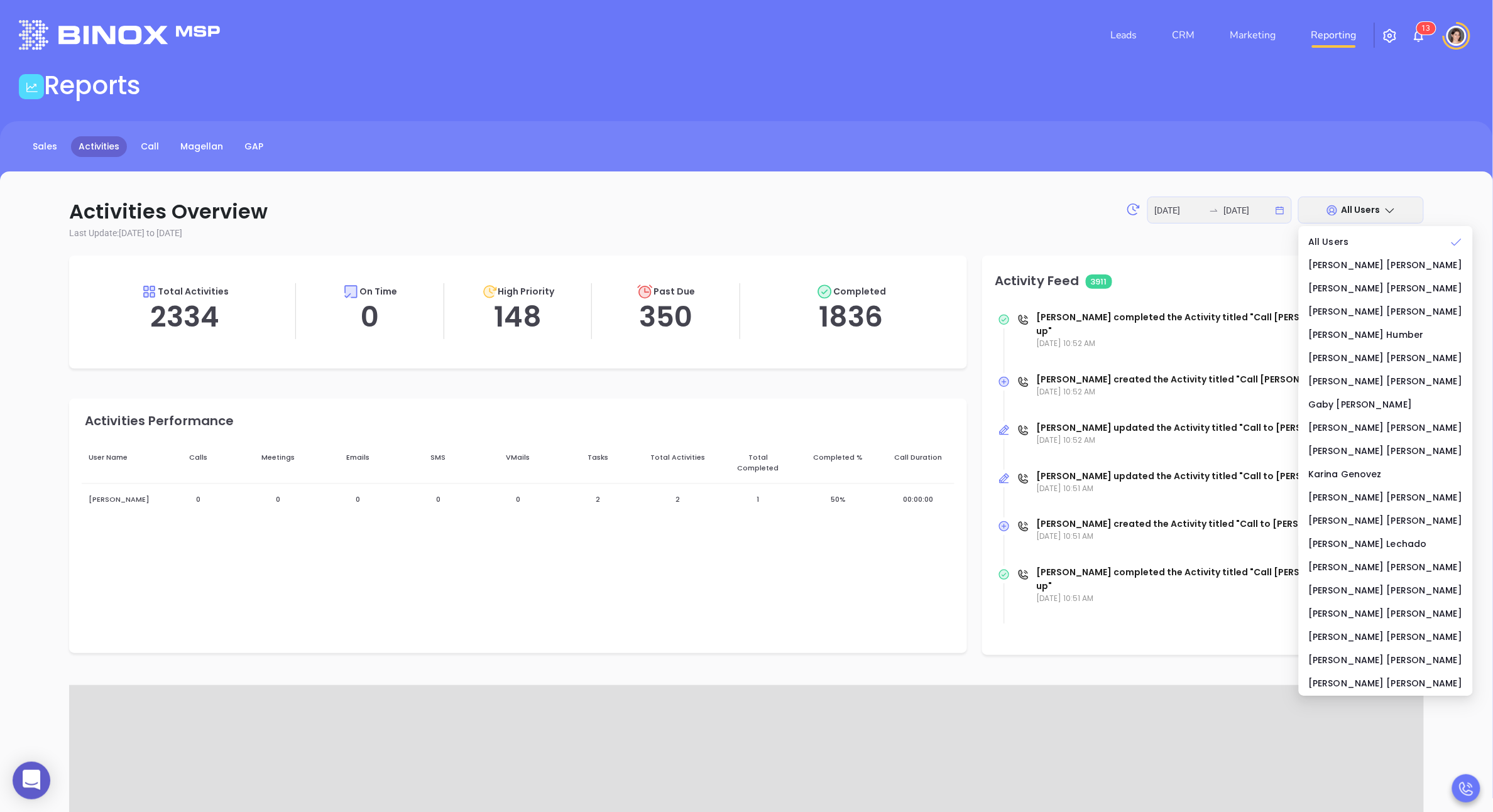
click at [1357, 214] on span "All Users" at bounding box center [1361, 210] width 39 height 13
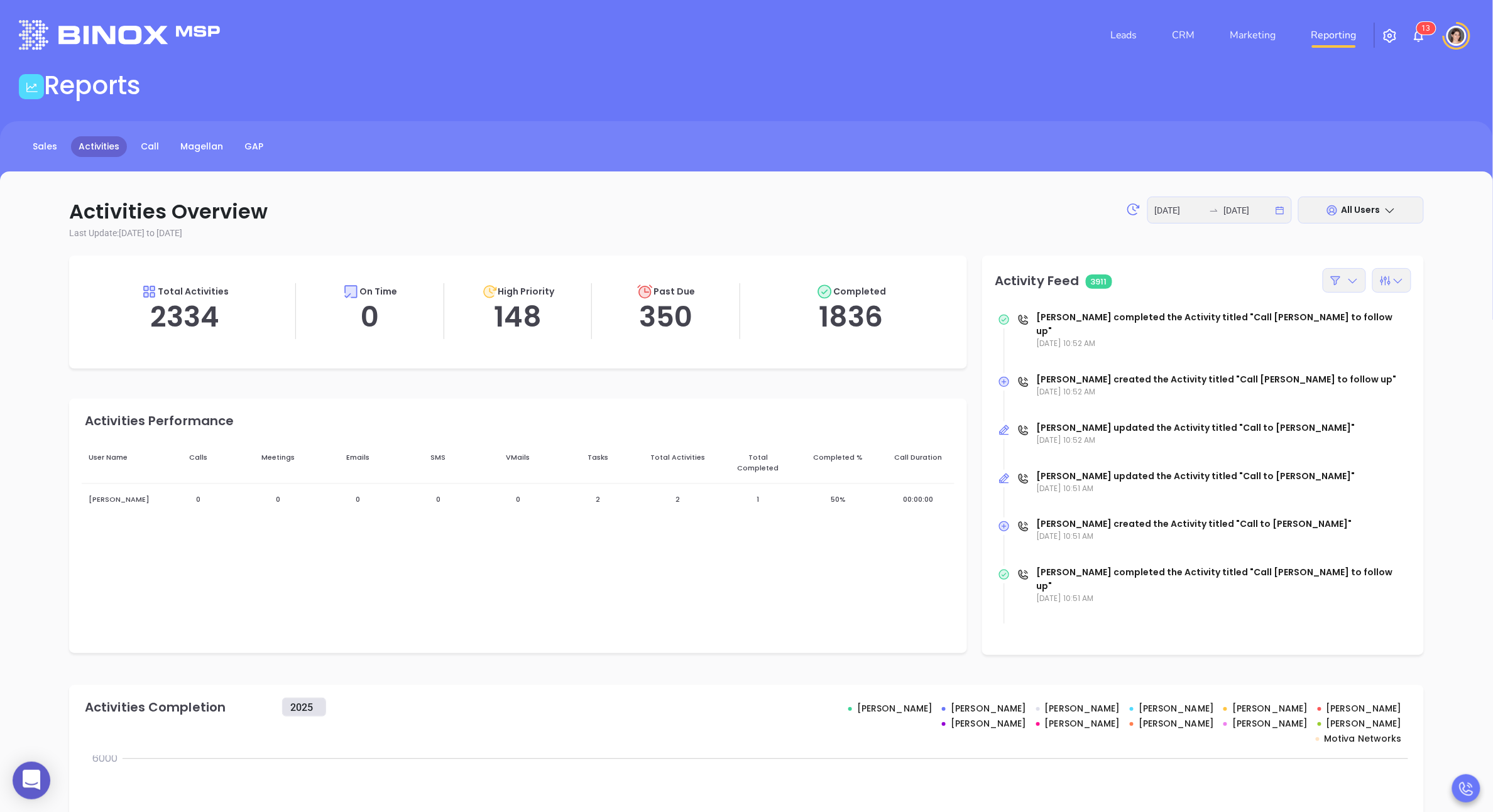
click at [1395, 204] on icon at bounding box center [1391, 210] width 13 height 13
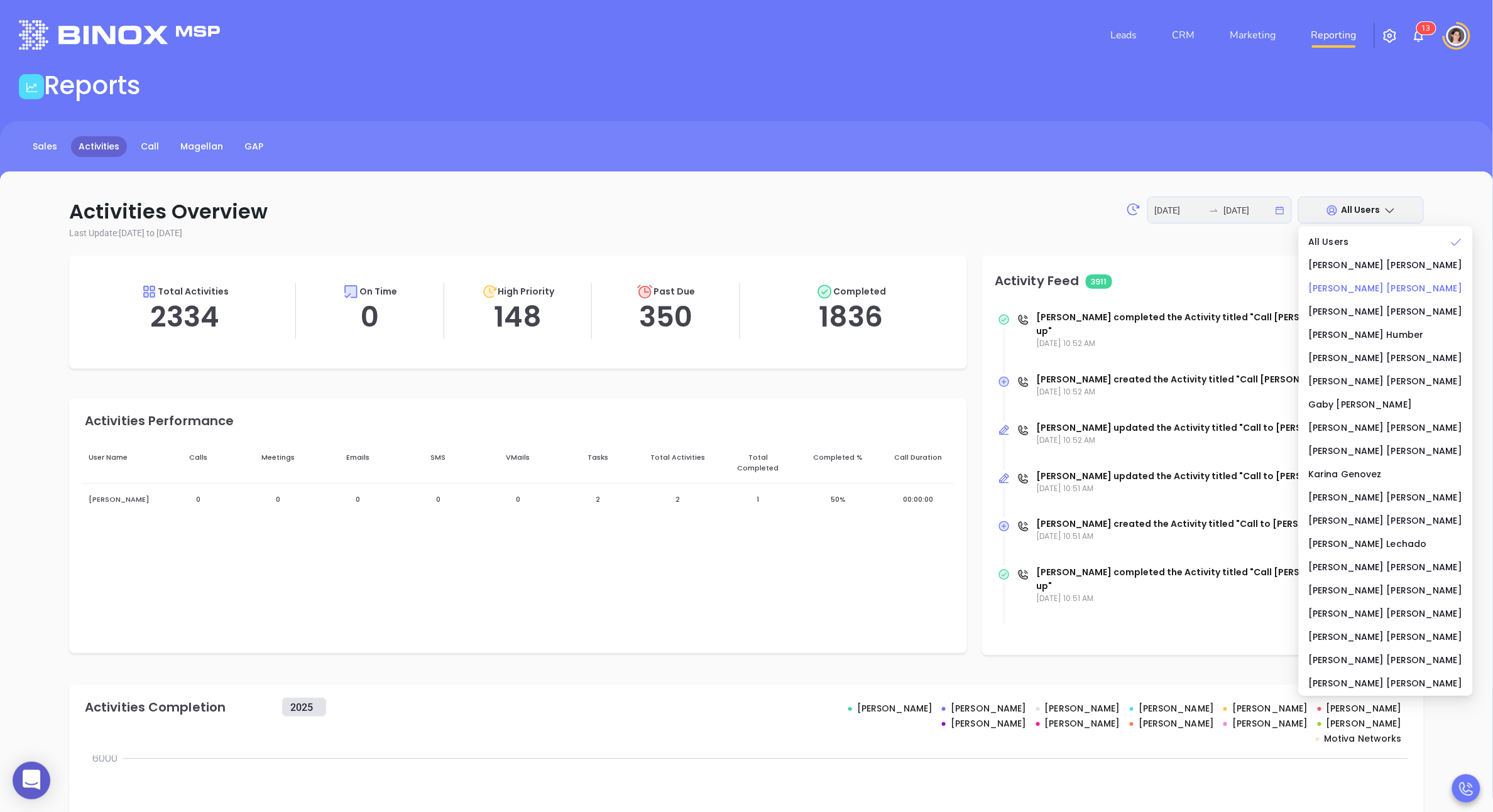
click at [1354, 291] on div "[PERSON_NAME]" at bounding box center [1385, 288] width 154 height 14
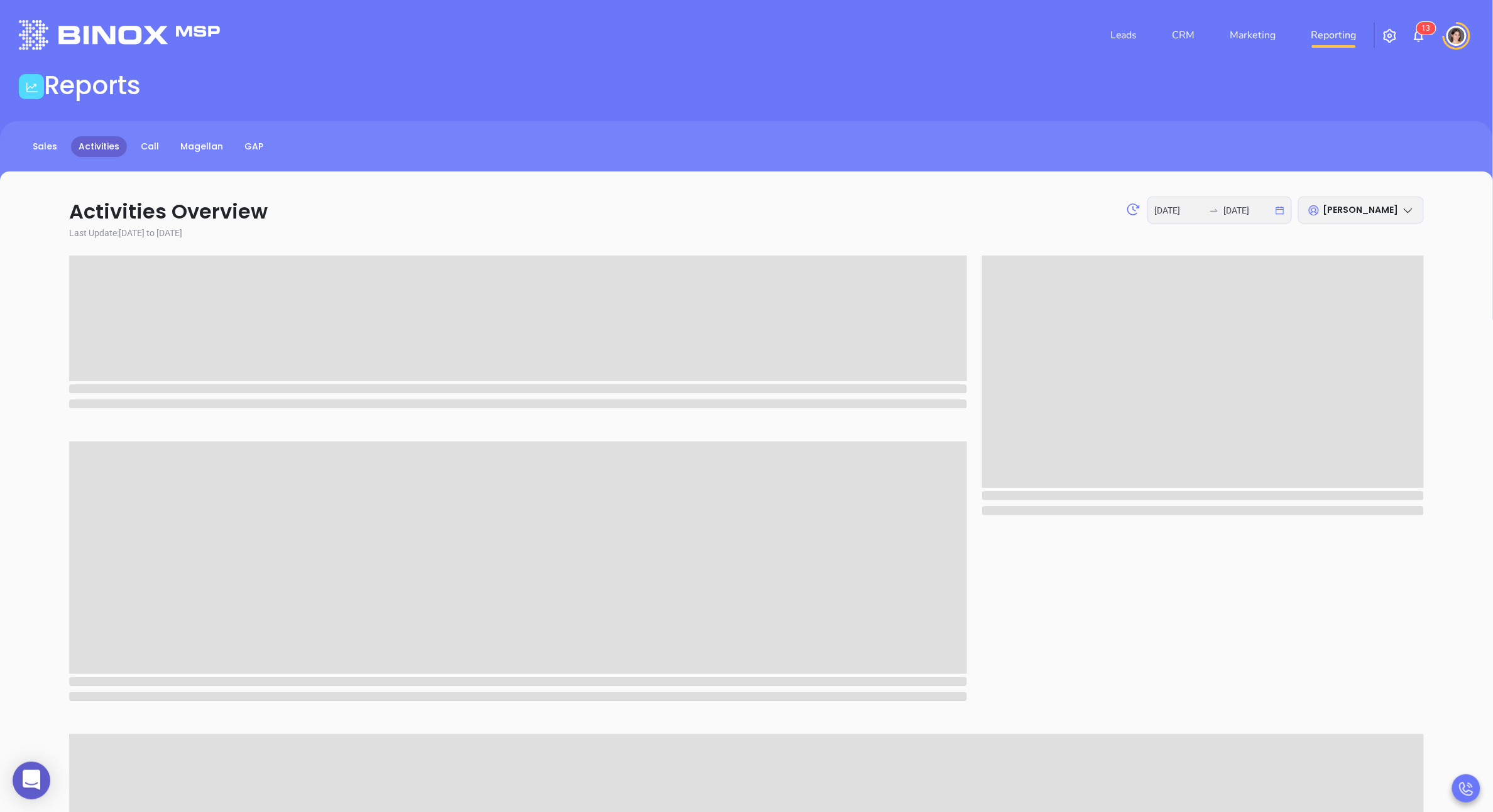
click at [850, 231] on p "Last Update: [DATE] to [DATE]" at bounding box center [746, 233] width 1355 height 13
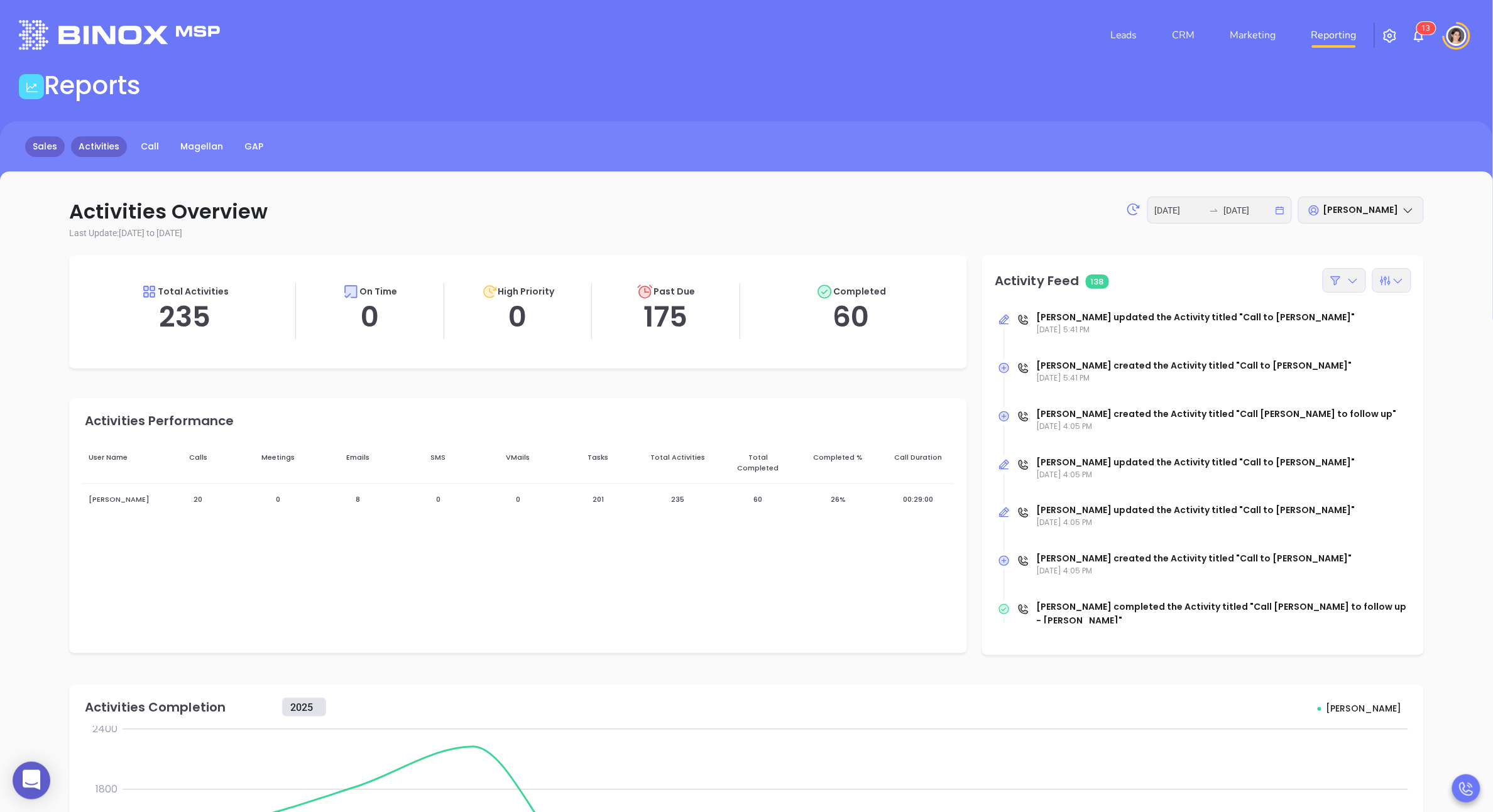
click at [30, 148] on link "Sales" at bounding box center [44, 147] width 40 height 20
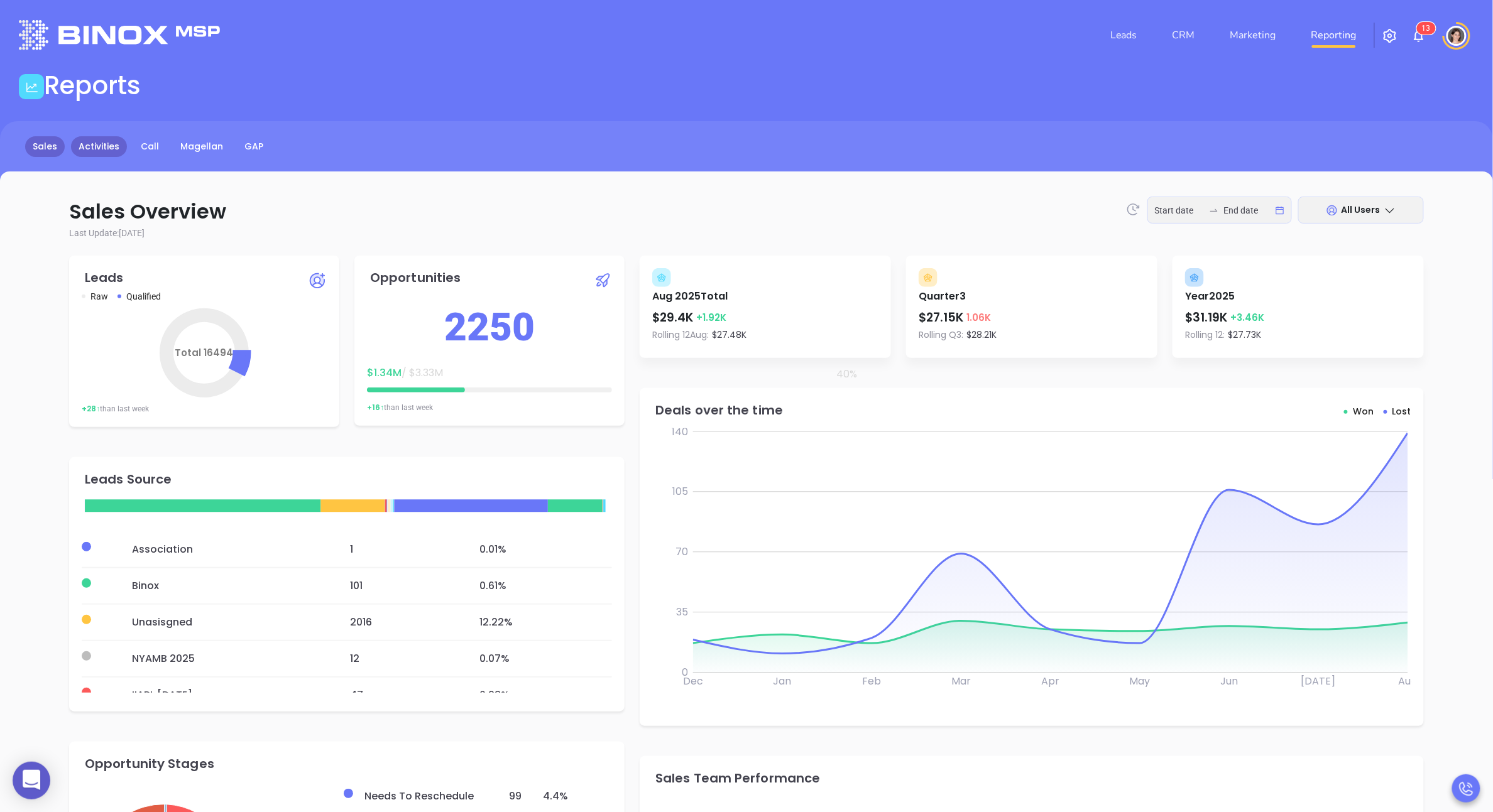
click at [107, 148] on link "Activities" at bounding box center [99, 147] width 56 height 20
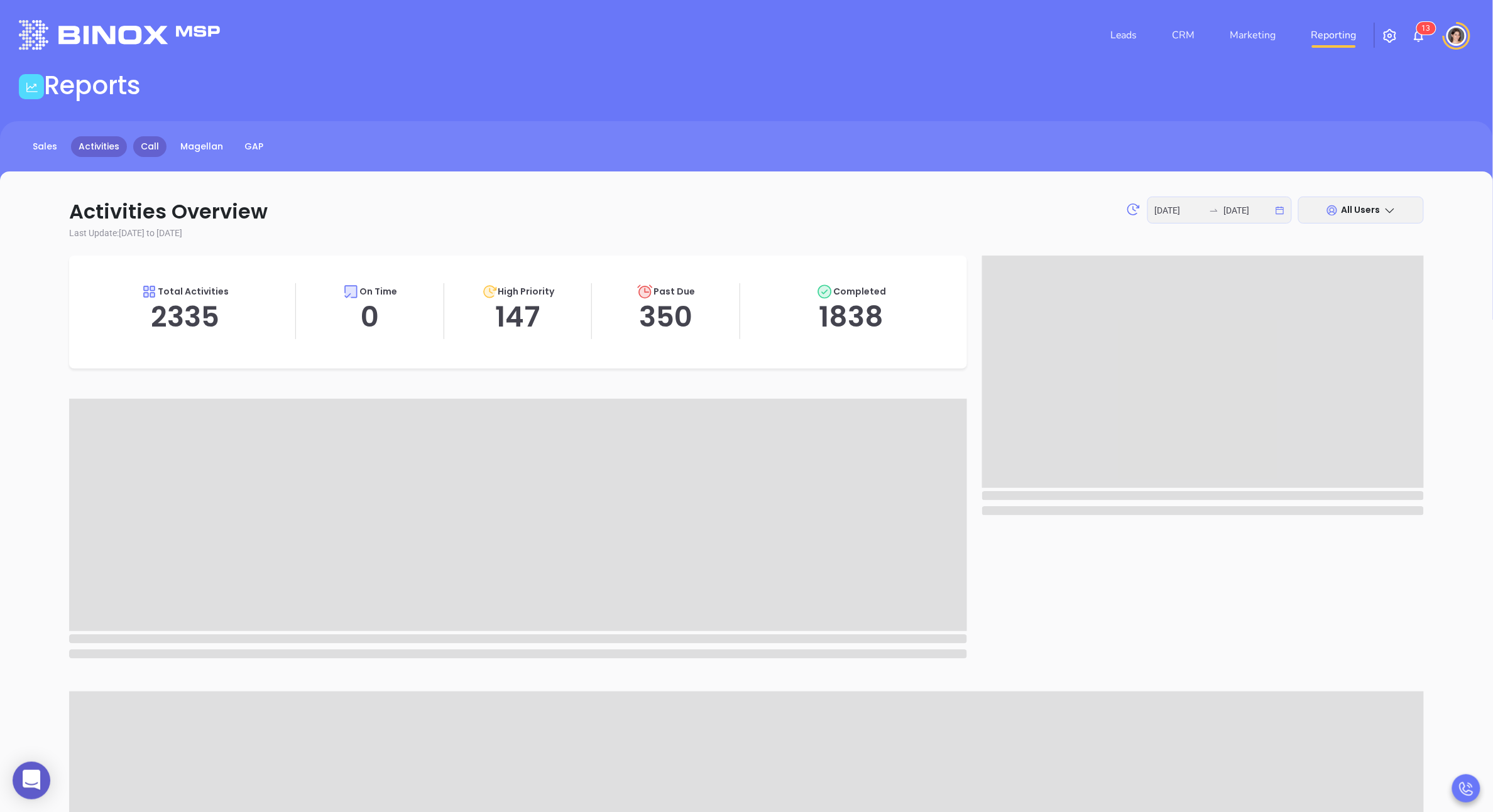
click at [148, 149] on link "Call" at bounding box center [149, 147] width 33 height 20
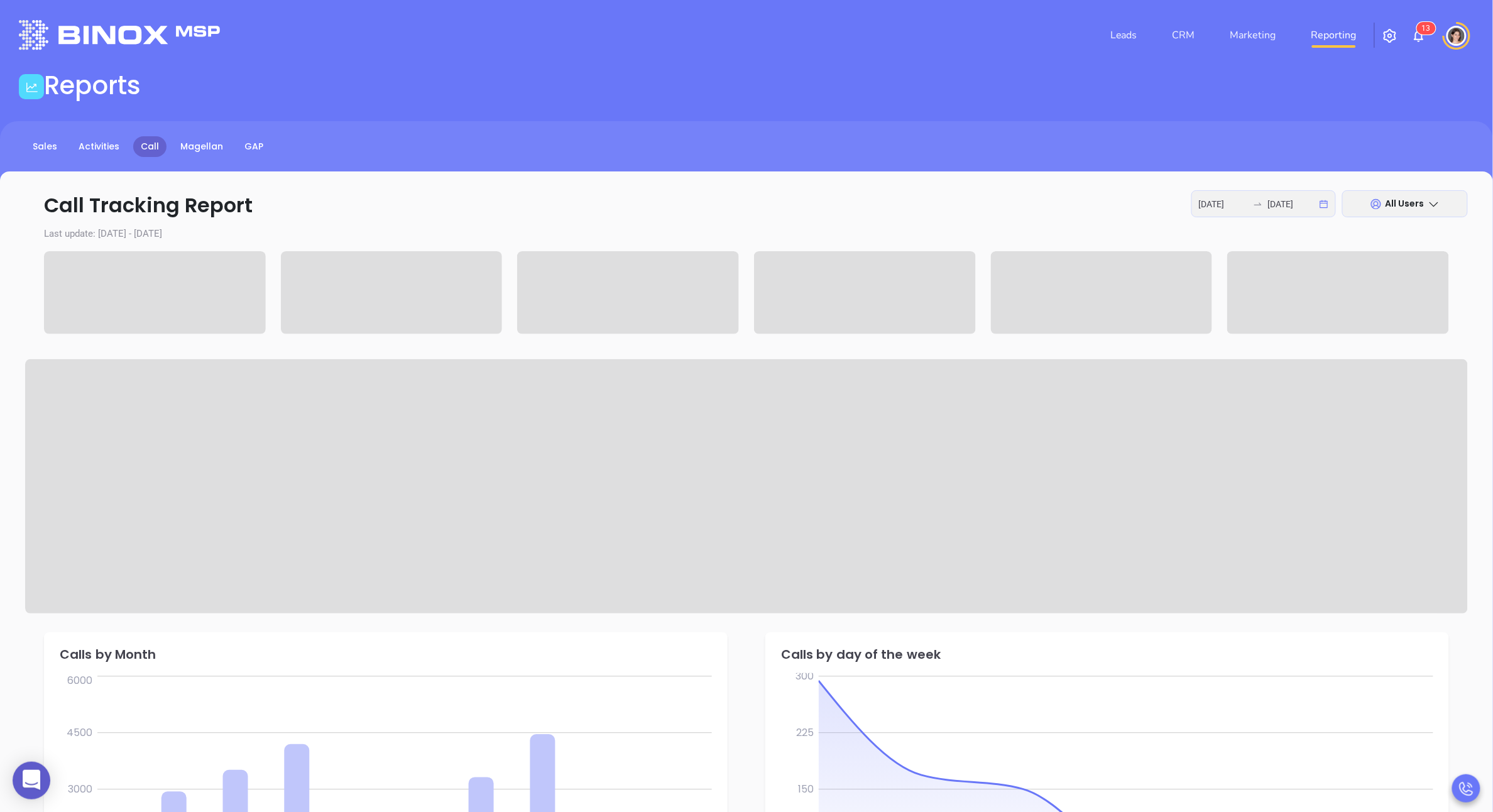
click at [1338, 37] on link "Reporting" at bounding box center [1334, 35] width 55 height 25
click at [1264, 37] on link "Marketing" at bounding box center [1253, 35] width 56 height 25
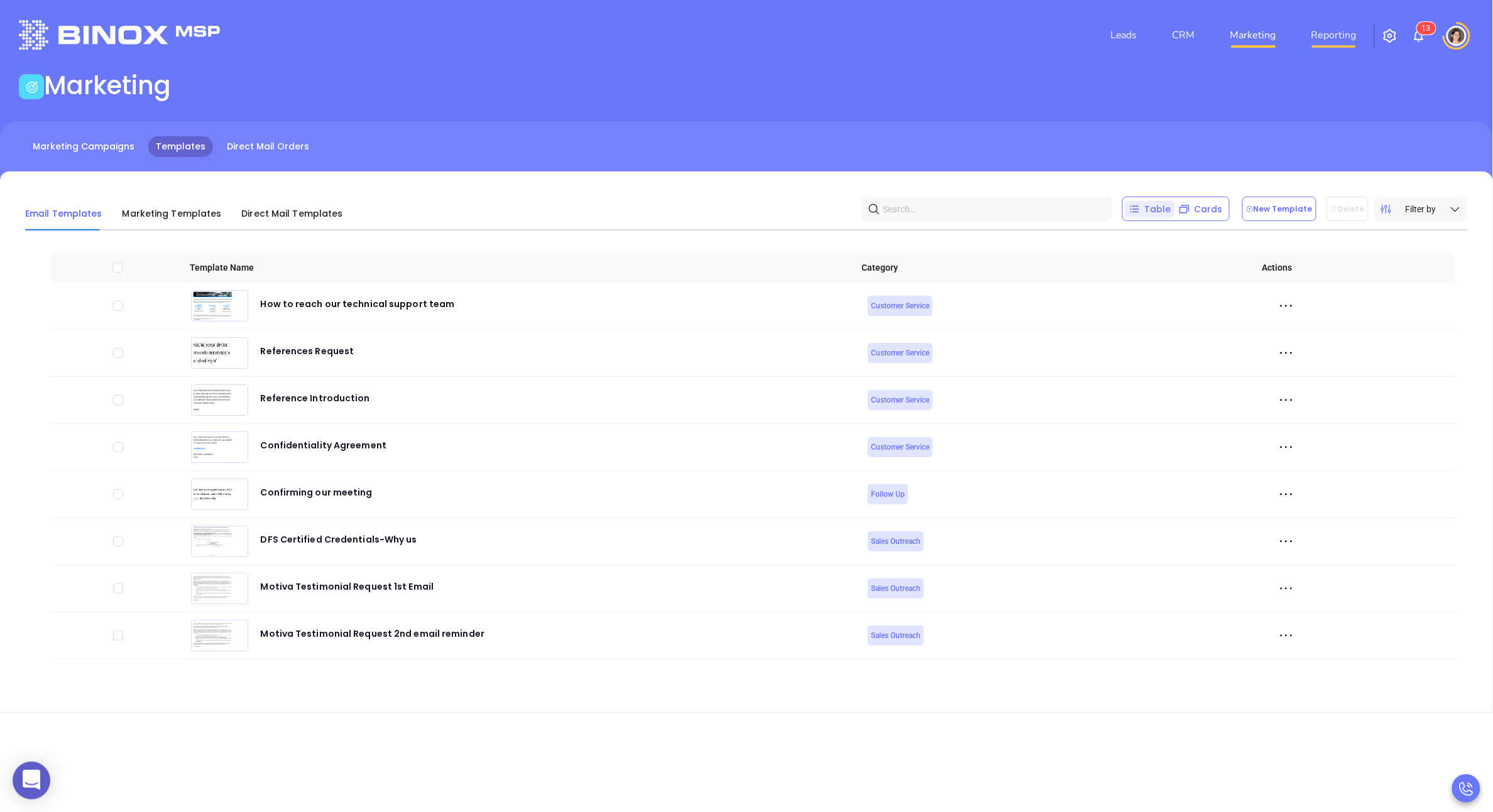
click at [1333, 36] on link "Reporting" at bounding box center [1334, 35] width 55 height 25
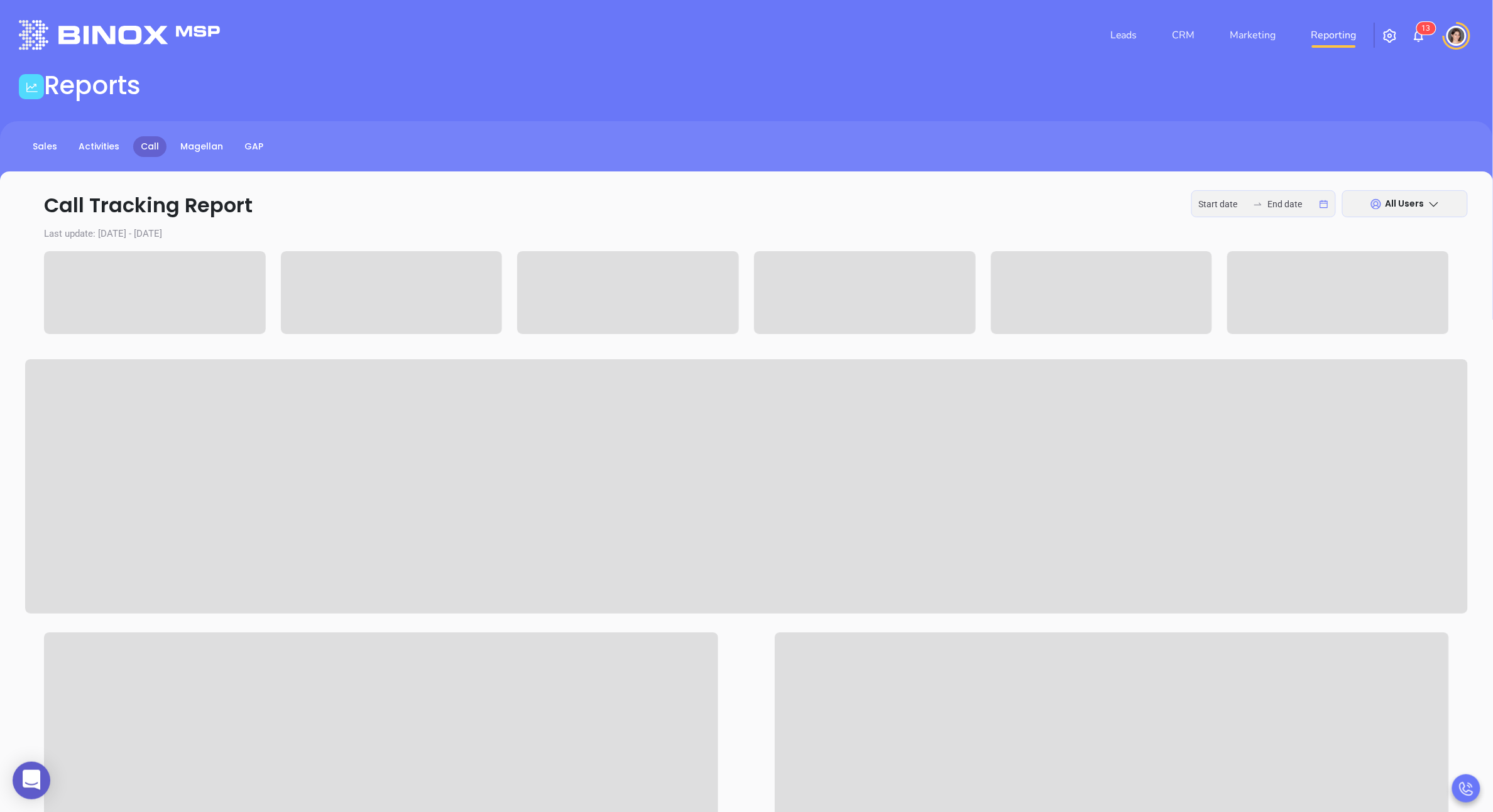
type input "[DATE]"
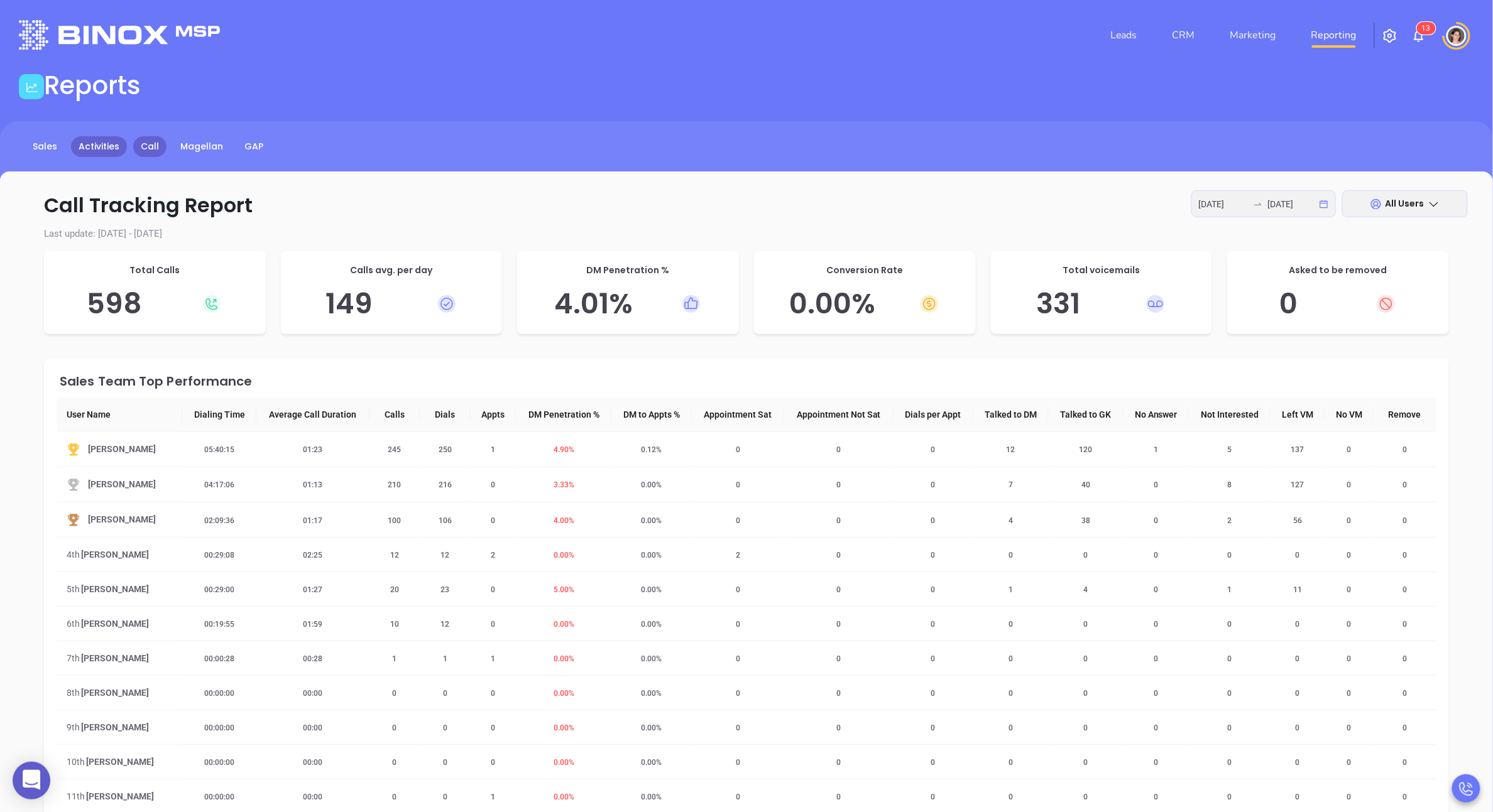
click at [83, 142] on link "Activities" at bounding box center [99, 147] width 56 height 20
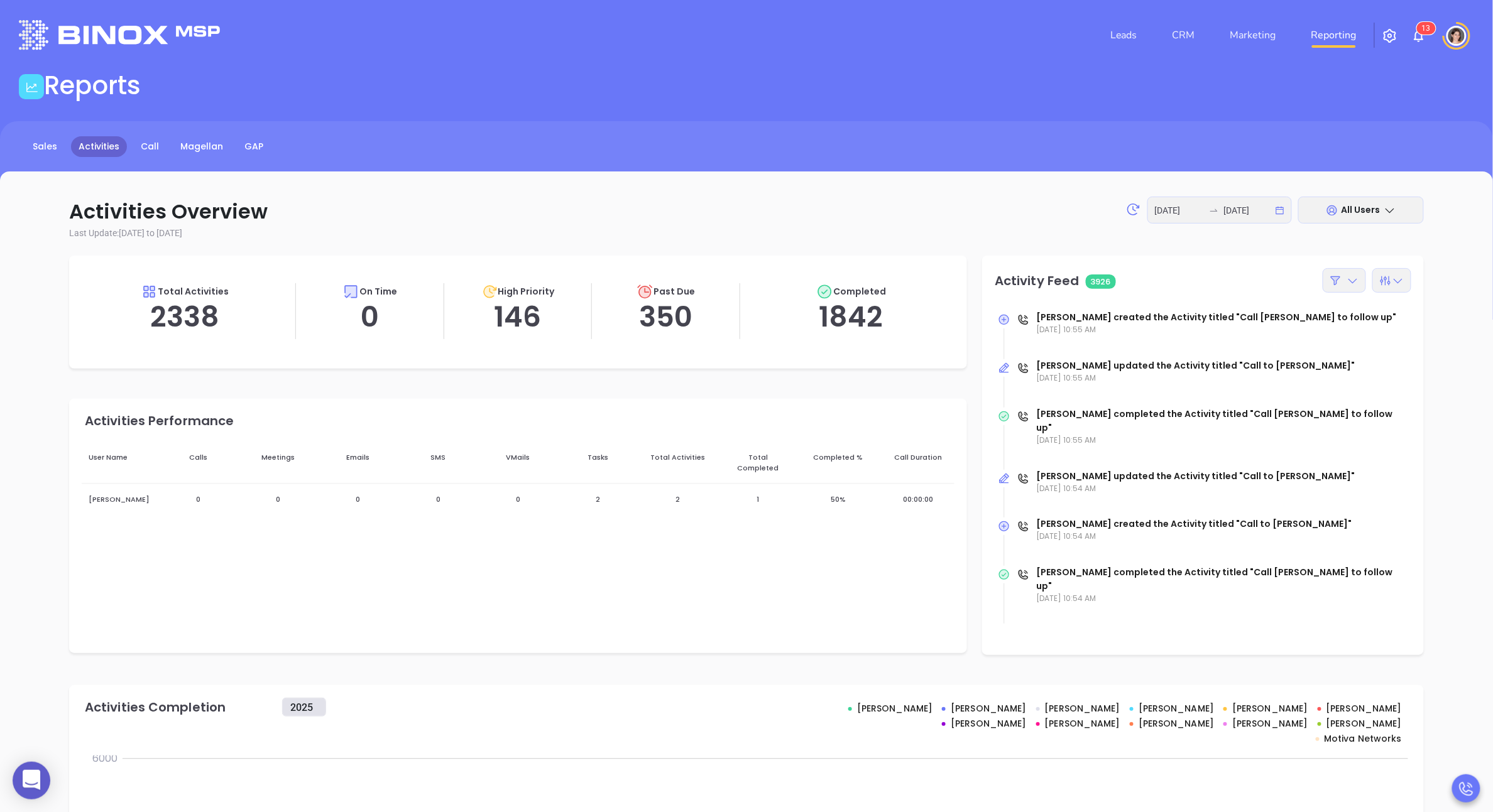
click at [9, 143] on div "Sales Activities Call Magellan GAP" at bounding box center [746, 147] width 1493 height 20
click at [138, 153] on link "Call" at bounding box center [149, 147] width 33 height 20
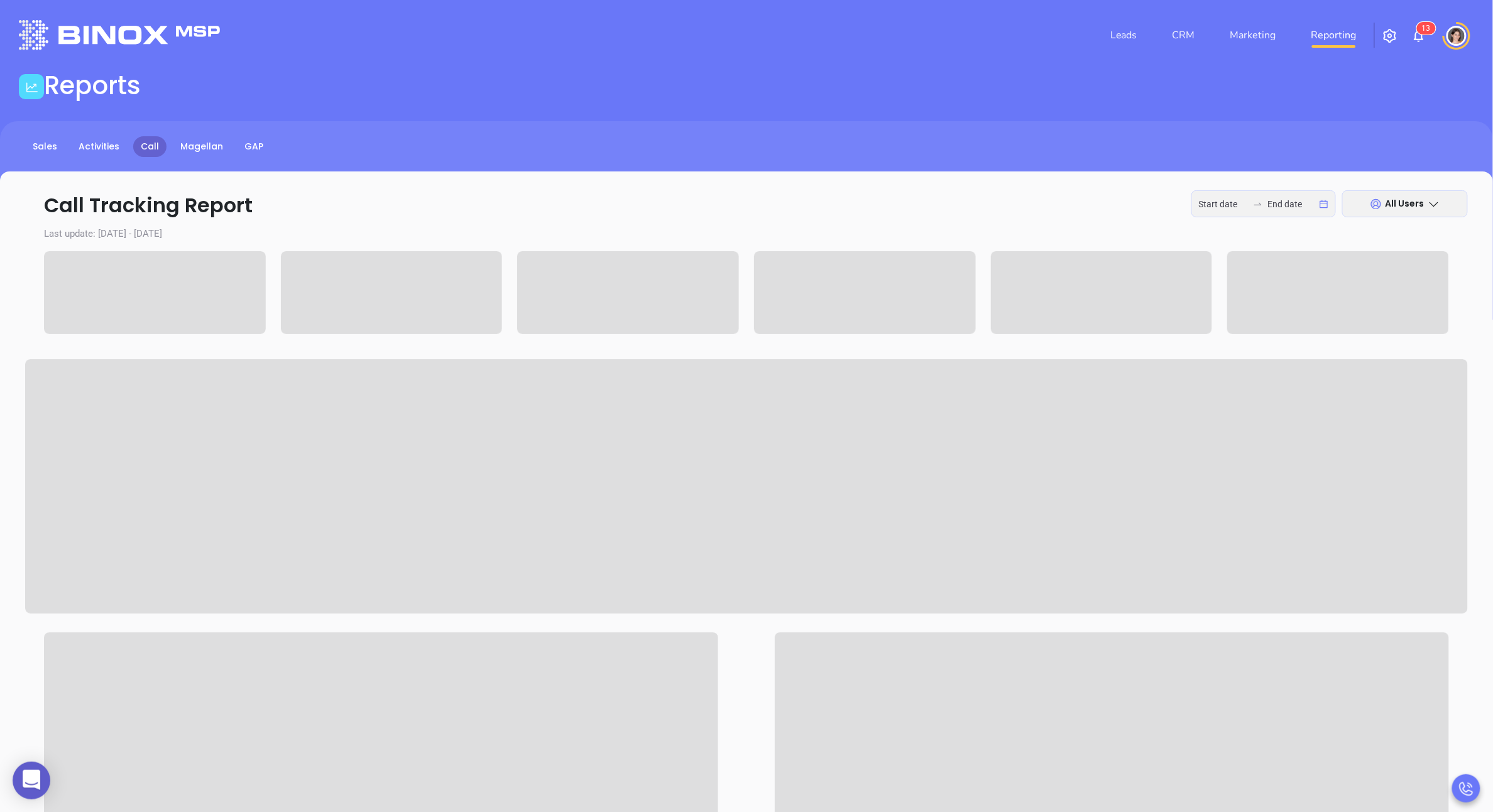
type input "[DATE]"
